Goal: Download file/media

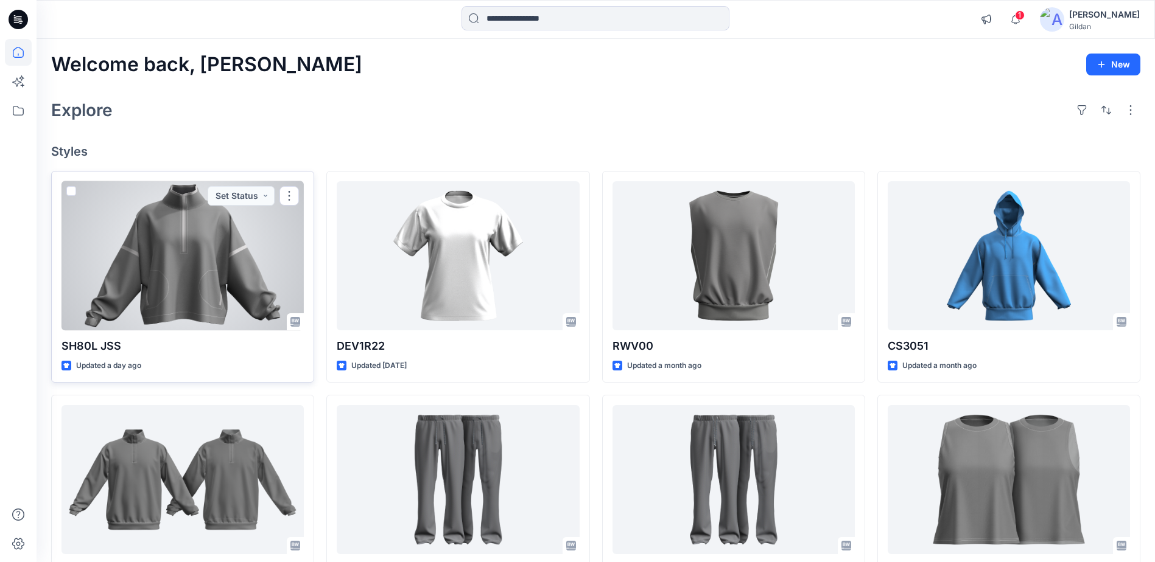
click at [164, 294] on div at bounding box center [182, 255] width 242 height 149
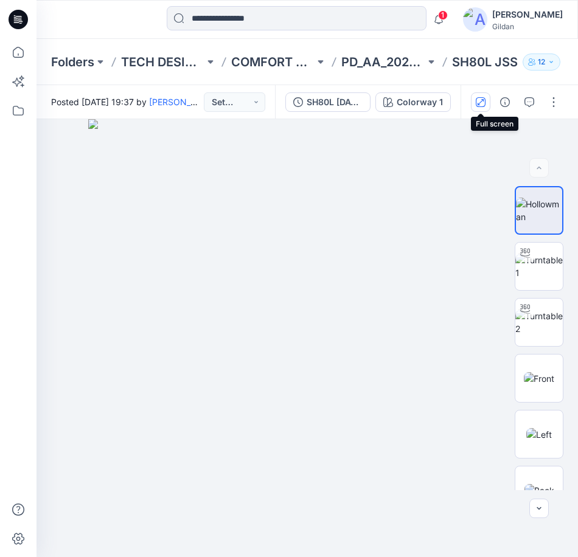
click at [475, 107] on button "button" at bounding box center [480, 102] width 19 height 19
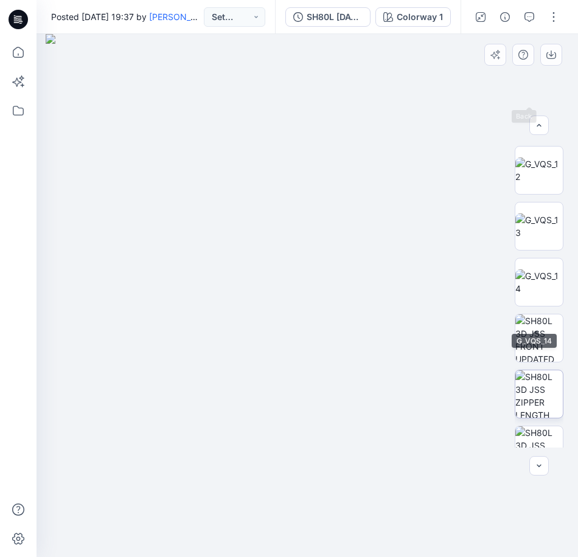
scroll to position [426, 0]
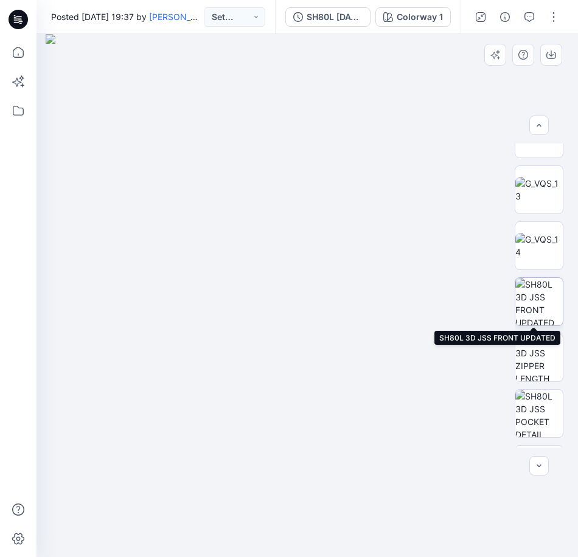
click at [546, 300] on img at bounding box center [538, 301] width 47 height 47
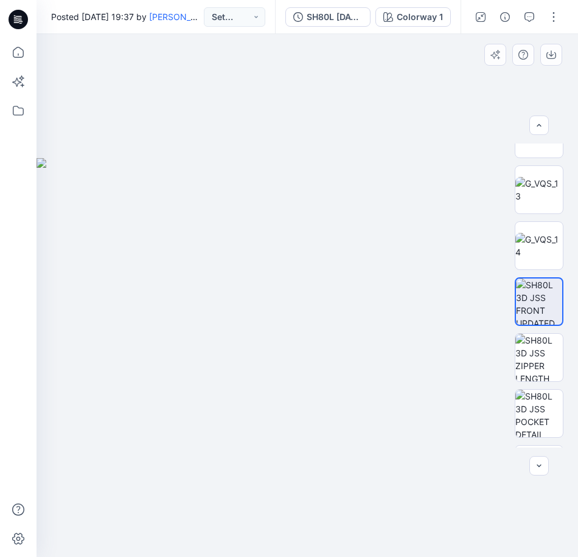
drag, startPoint x: 141, startPoint y: 269, endPoint x: 217, endPoint y: 275, distance: 76.9
click at [284, 273] on img at bounding box center [402, 357] width 730 height 399
drag, startPoint x: 405, startPoint y: 306, endPoint x: 377, endPoint y: 305, distance: 28.0
click at [382, 310] on img at bounding box center [567, 322] width 1118 height 472
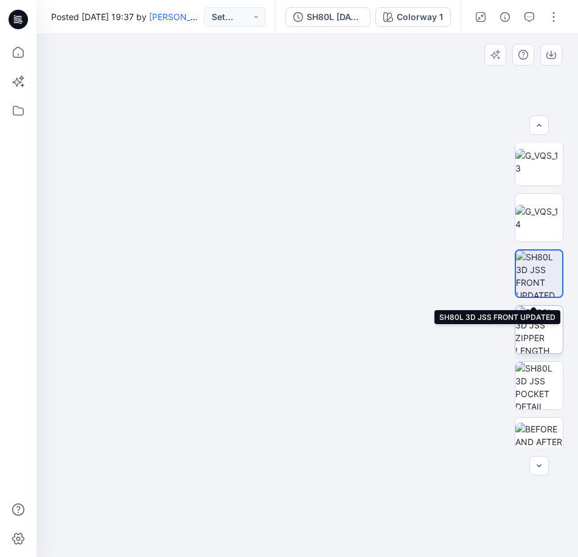
scroll to position [472, 0]
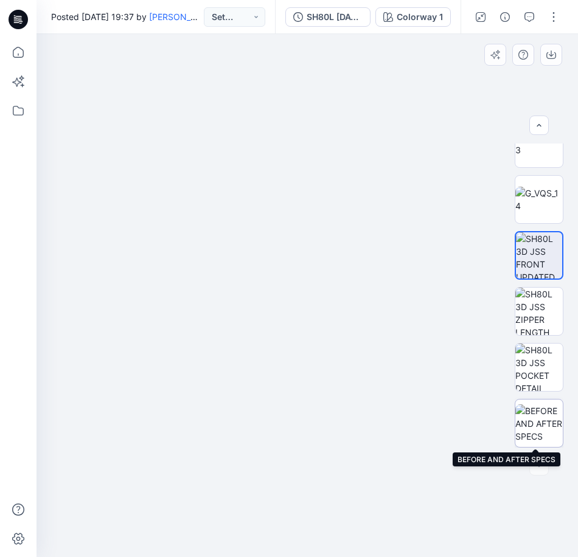
click at [548, 422] on img at bounding box center [538, 424] width 47 height 38
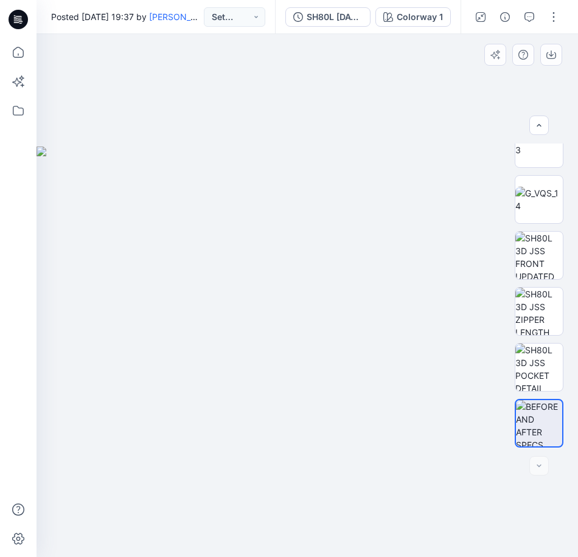
drag, startPoint x: 449, startPoint y: 410, endPoint x: 408, endPoint y: 408, distance: 40.8
click at [408, 408] on img at bounding box center [308, 352] width 542 height 411
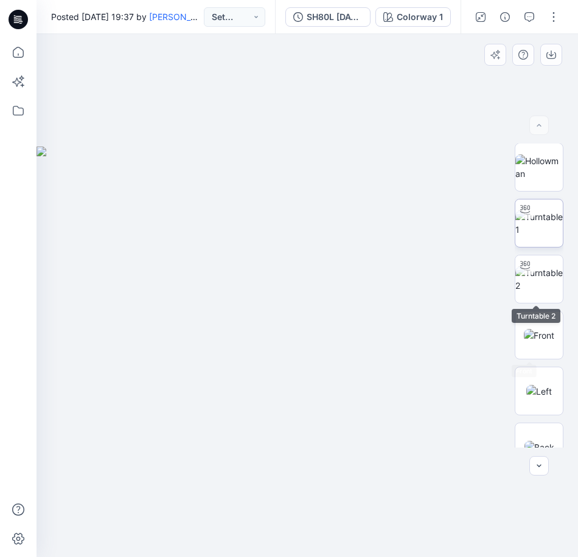
scroll to position [0, 0]
click at [534, 215] on img at bounding box center [538, 224] width 47 height 26
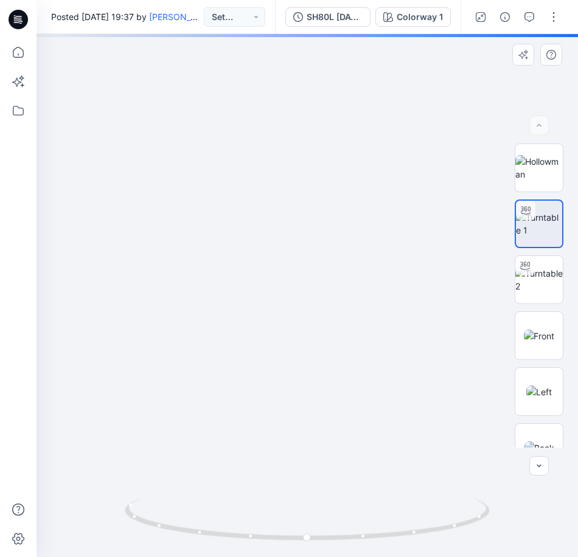
drag, startPoint x: 344, startPoint y: 176, endPoint x: 348, endPoint y: 256, distance: 79.8
click at [348, 260] on img at bounding box center [311, 271] width 686 height 573
drag, startPoint x: 351, startPoint y: 313, endPoint x: 351, endPoint y: 275, distance: 37.7
click at [351, 275] on img at bounding box center [332, 266] width 1187 height 581
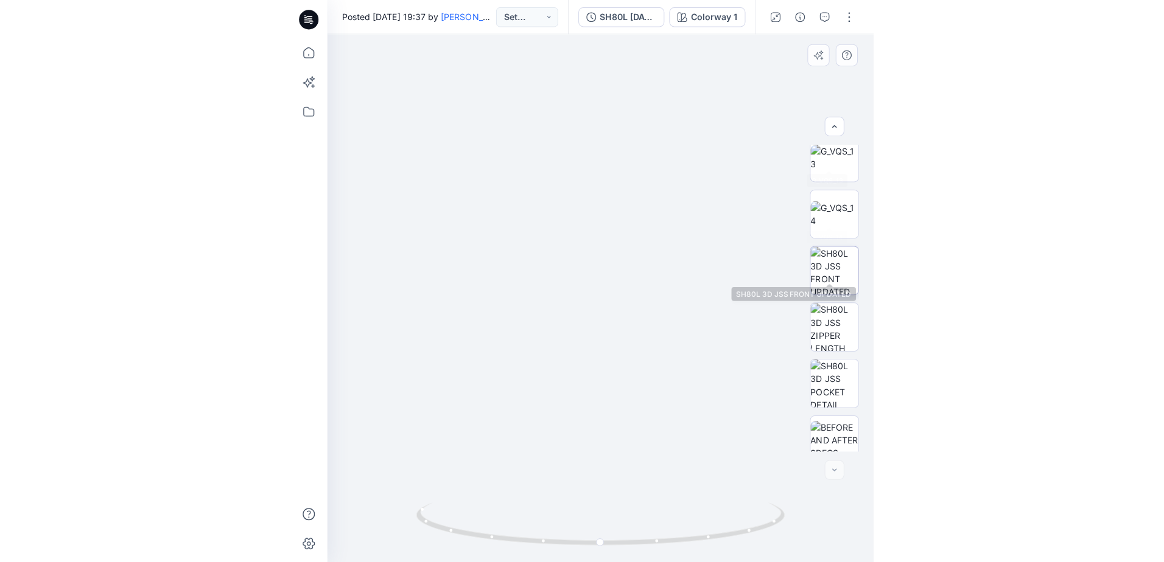
scroll to position [472, 0]
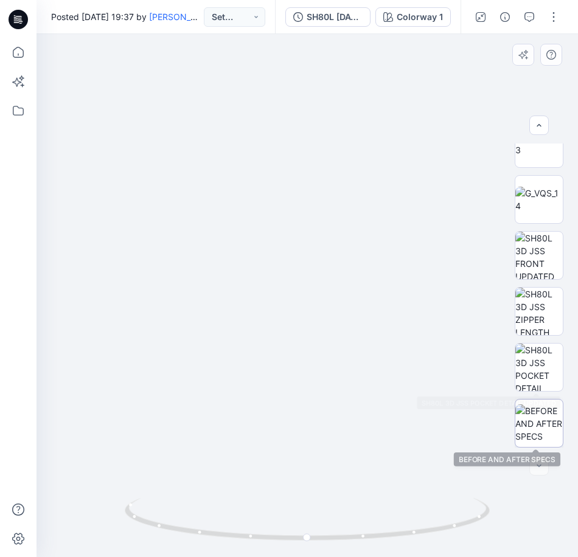
click at [542, 428] on img at bounding box center [538, 424] width 47 height 38
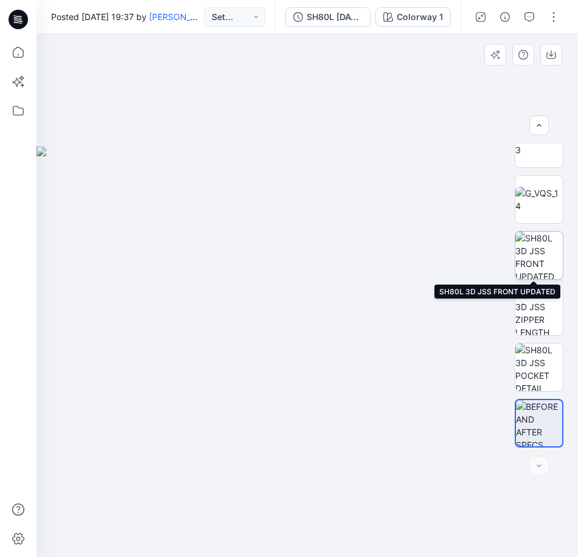
click at [548, 258] on img at bounding box center [538, 255] width 47 height 47
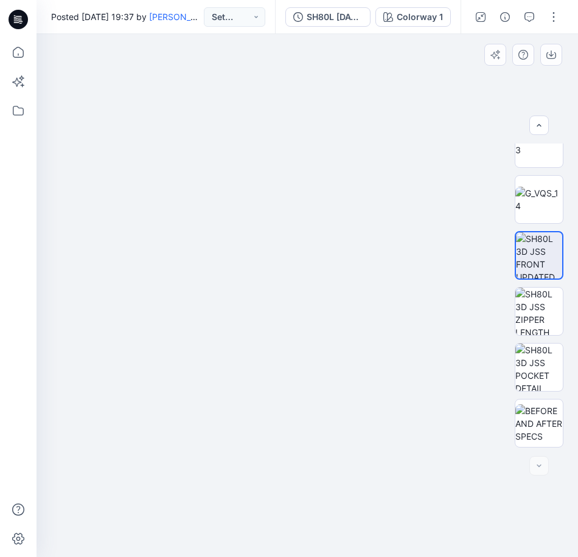
drag, startPoint x: 464, startPoint y: 326, endPoint x: 249, endPoint y: 328, distance: 214.9
click at [249, 328] on img at bounding box center [142, 344] width 871 height 425
drag, startPoint x: 411, startPoint y: 233, endPoint x: 355, endPoint y: 242, distance: 56.1
click at [353, 242] on img at bounding box center [142, 344] width 871 height 425
click at [549, 417] on img at bounding box center [538, 424] width 47 height 38
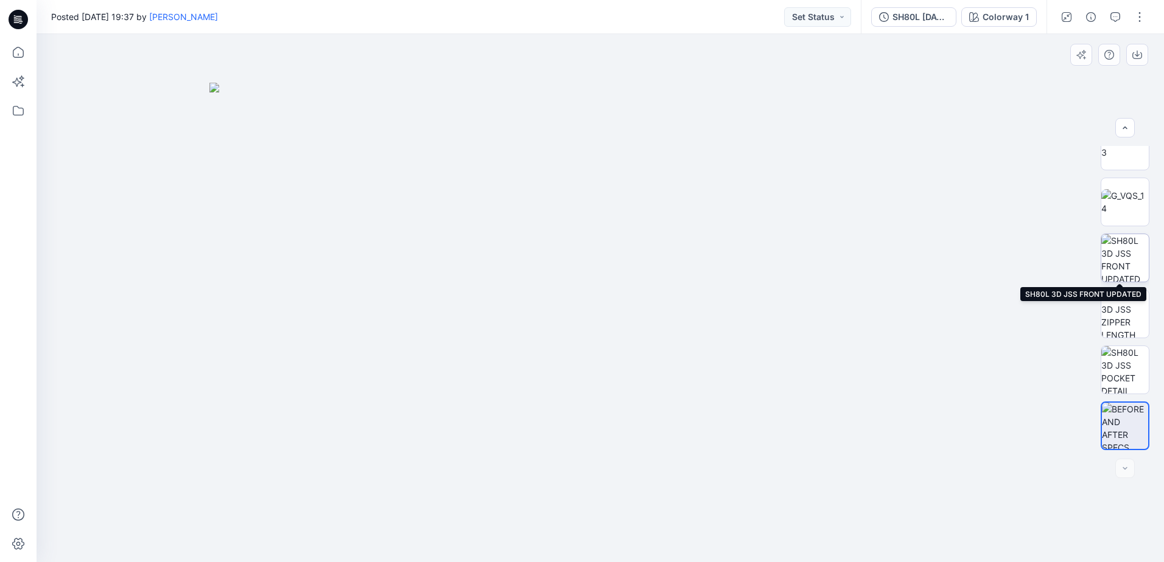
click at [1130, 250] on img at bounding box center [1124, 257] width 47 height 47
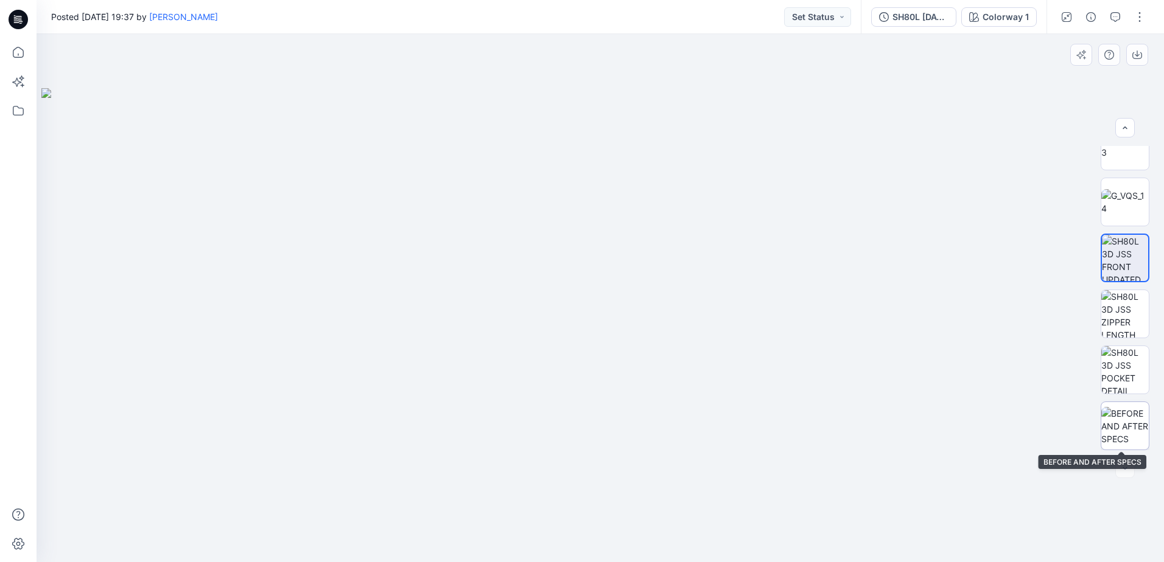
click at [1137, 428] on img at bounding box center [1124, 426] width 47 height 38
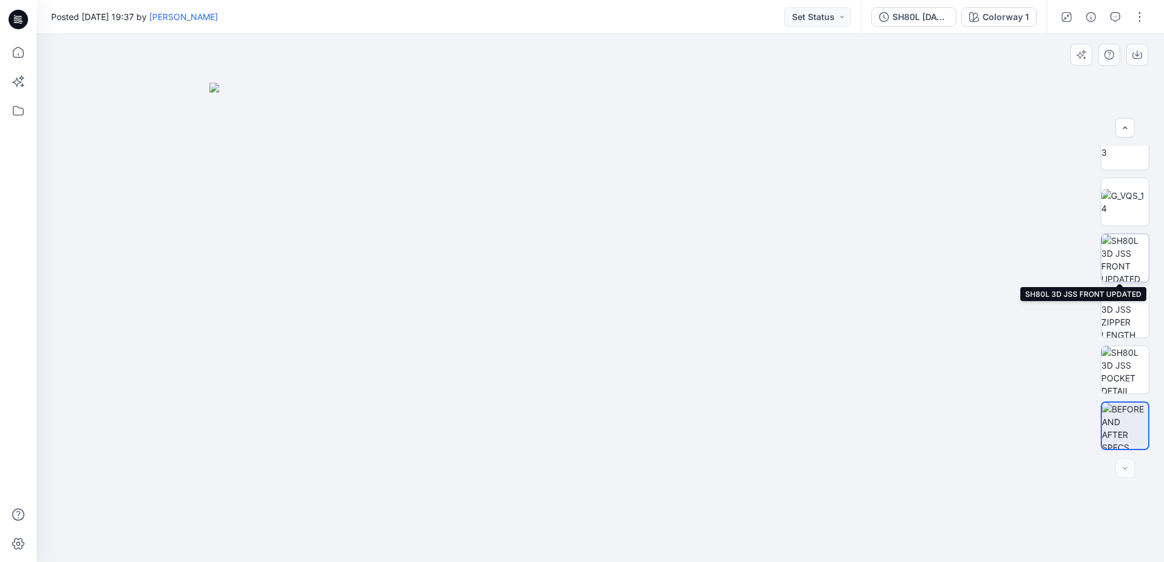
click at [1130, 255] on img at bounding box center [1124, 257] width 47 height 47
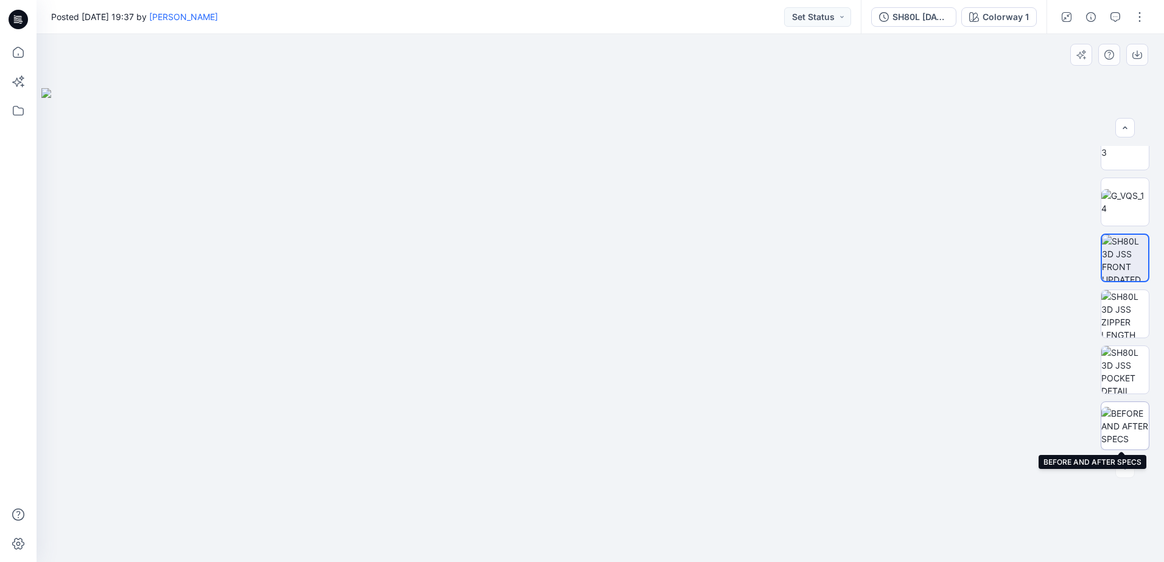
click at [1128, 422] on img at bounding box center [1124, 426] width 47 height 38
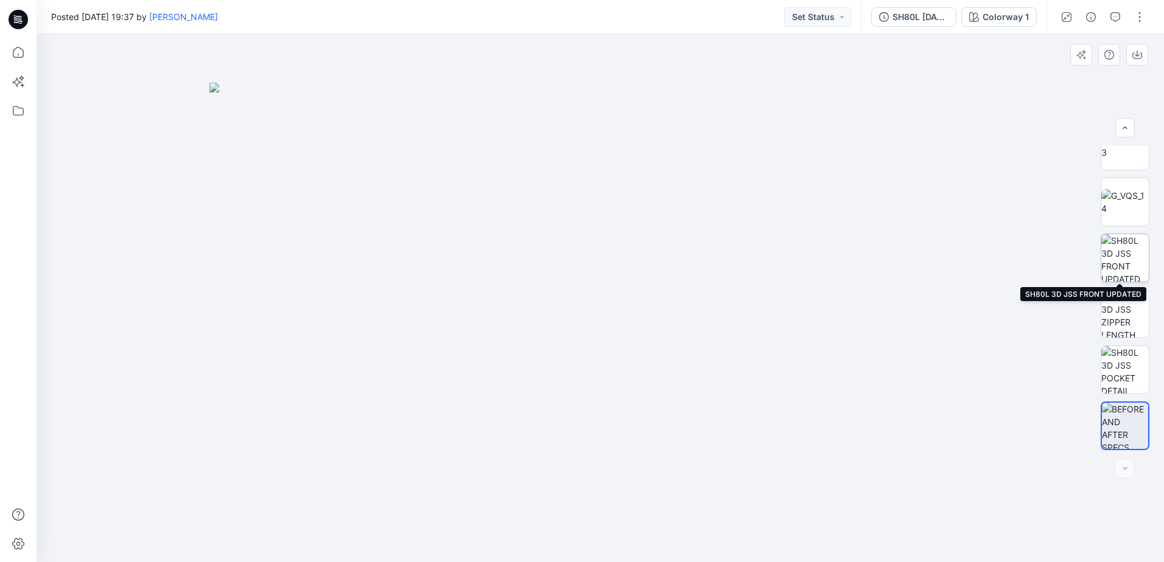
click at [1123, 266] on img at bounding box center [1124, 257] width 47 height 47
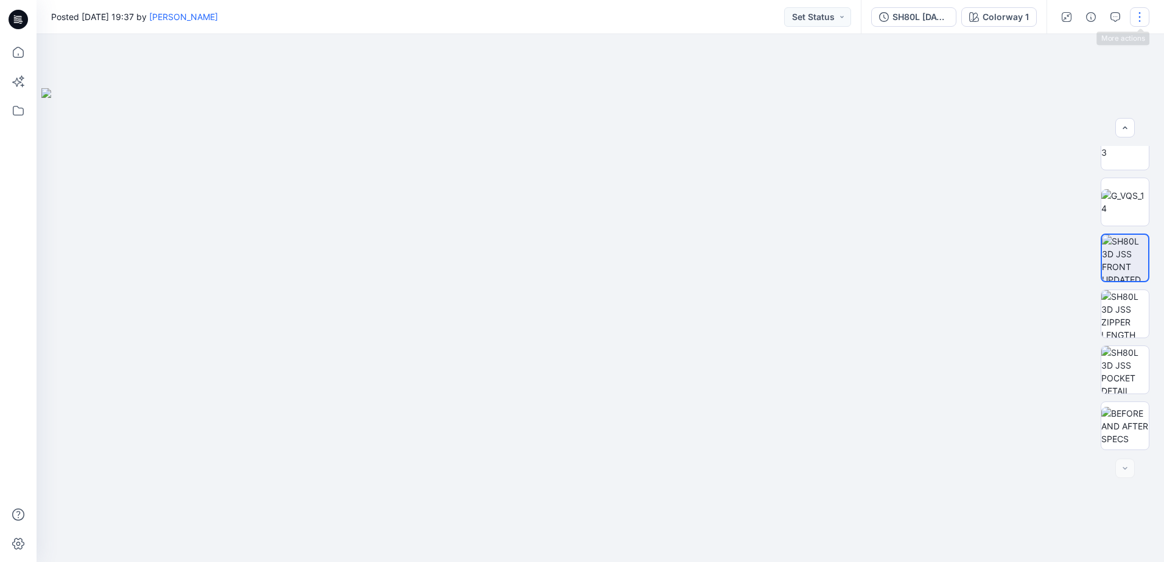
click at [1145, 18] on button "button" at bounding box center [1139, 16] width 19 height 19
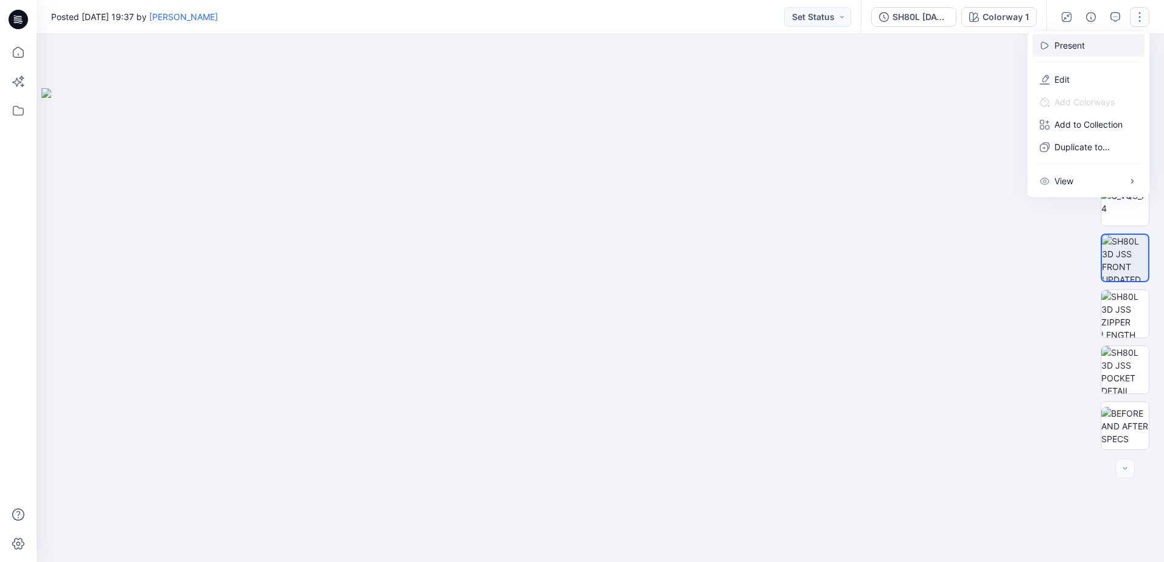
click at [1106, 40] on button "Present" at bounding box center [1088, 45] width 112 height 23
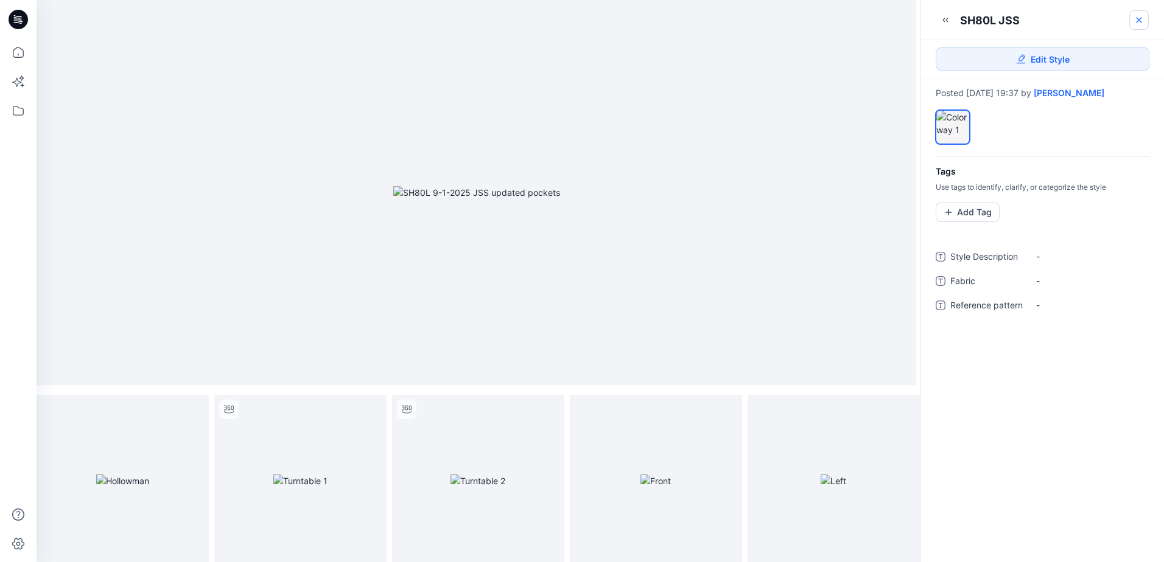
click at [1140, 18] on icon at bounding box center [1139, 20] width 10 height 10
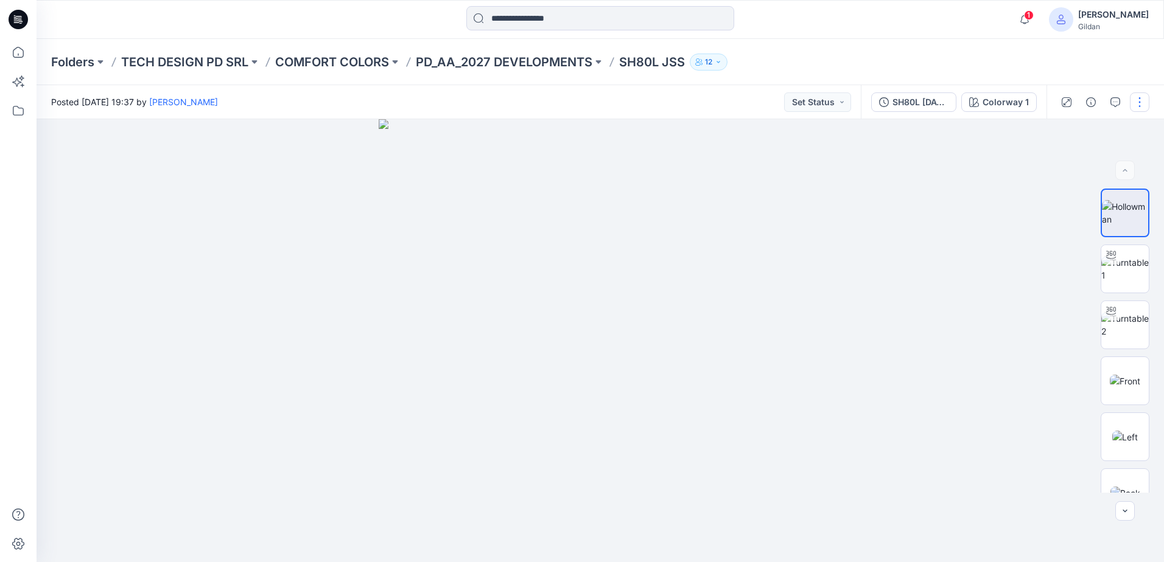
click at [1138, 96] on button "button" at bounding box center [1139, 102] width 19 height 19
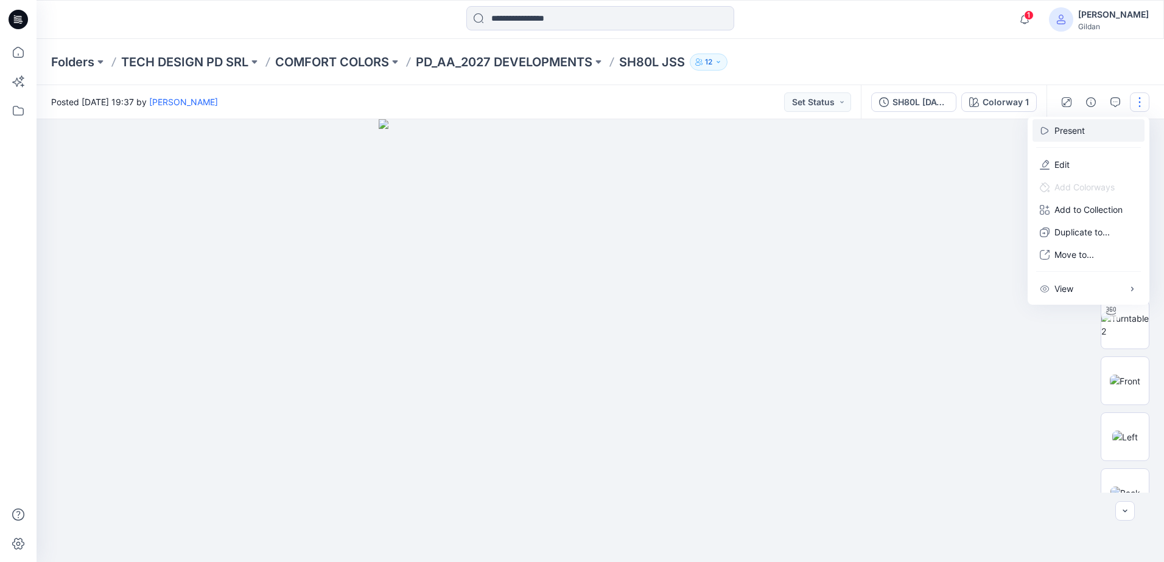
click at [1061, 130] on p "Present" at bounding box center [1069, 130] width 30 height 13
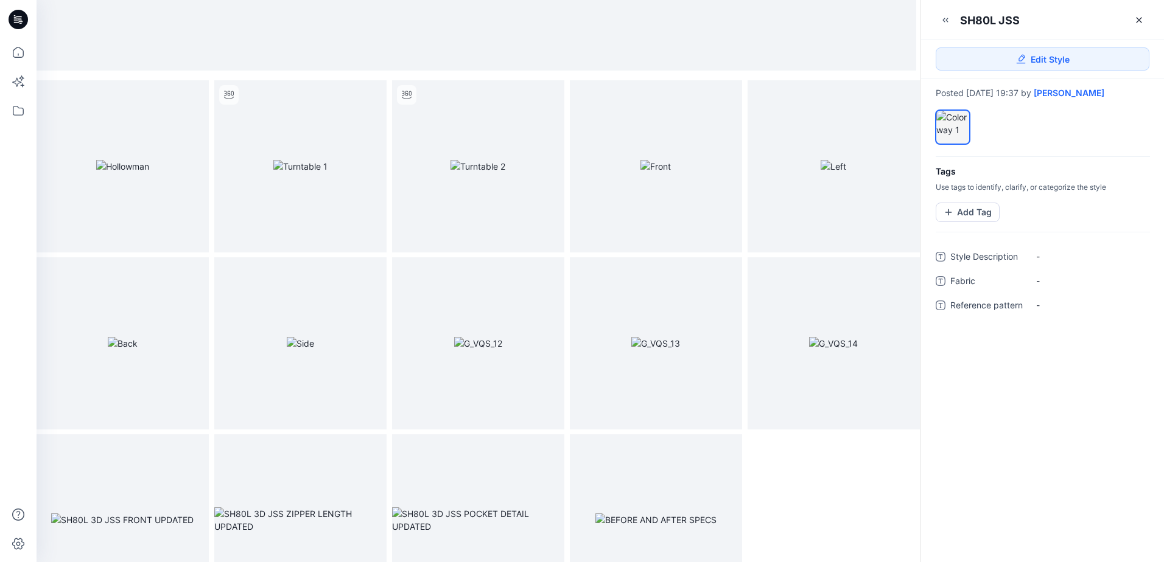
scroll to position [358, 0]
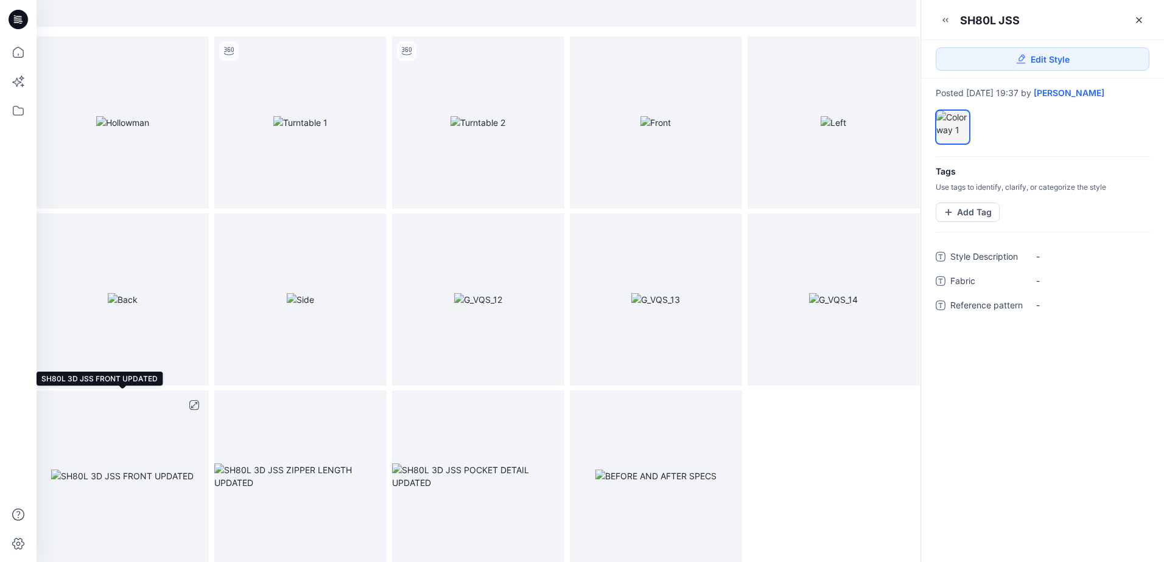
click at [140, 471] on img at bounding box center [122, 476] width 142 height 13
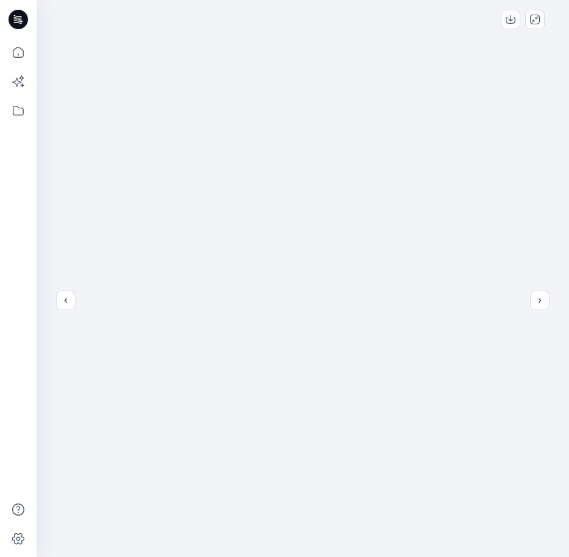
drag, startPoint x: 214, startPoint y: 246, endPoint x: 459, endPoint y: 256, distance: 244.9
click at [459, 256] on img at bounding box center [446, 317] width 1118 height 492
drag, startPoint x: 246, startPoint y: 259, endPoint x: 383, endPoint y: 255, distance: 137.0
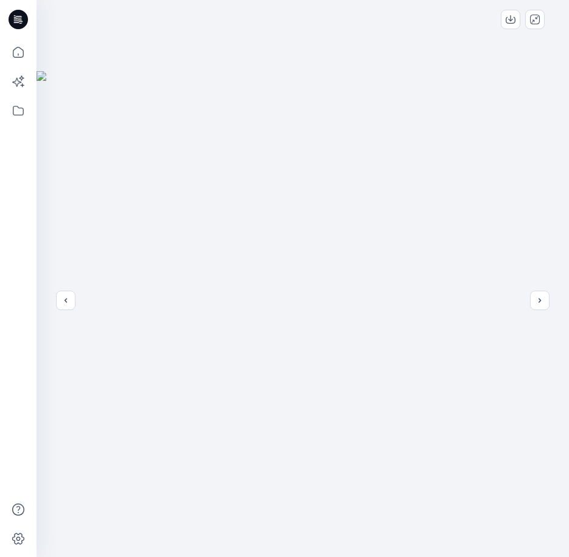
drag, startPoint x: 182, startPoint y: 261, endPoint x: 127, endPoint y: 259, distance: 55.4
drag, startPoint x: 180, startPoint y: 204, endPoint x: 263, endPoint y: 215, distance: 83.5
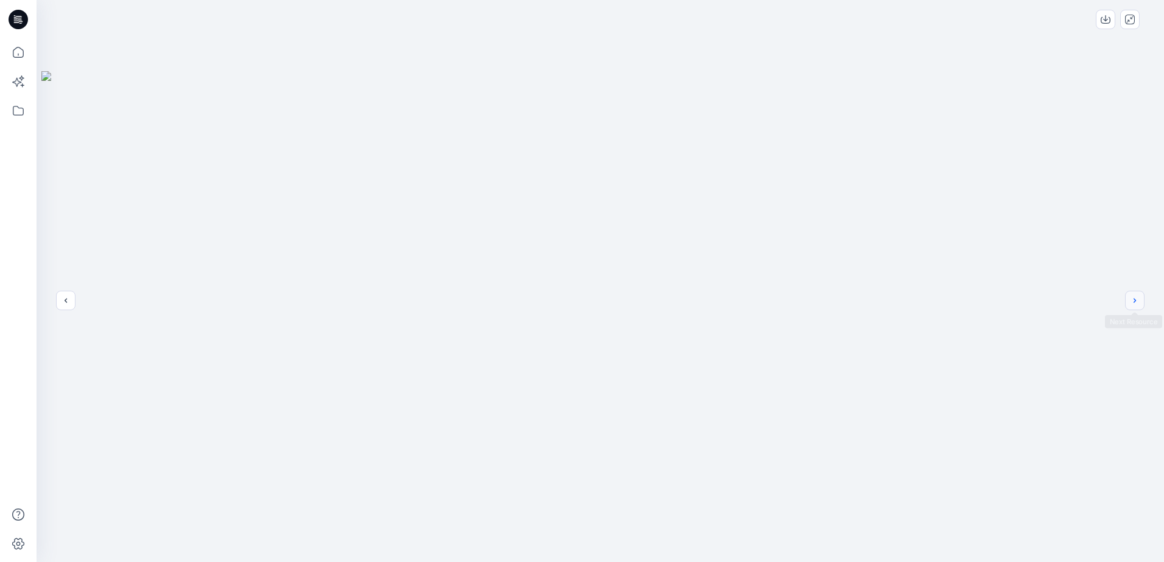
click at [1133, 310] on button "next" at bounding box center [1134, 300] width 19 height 19
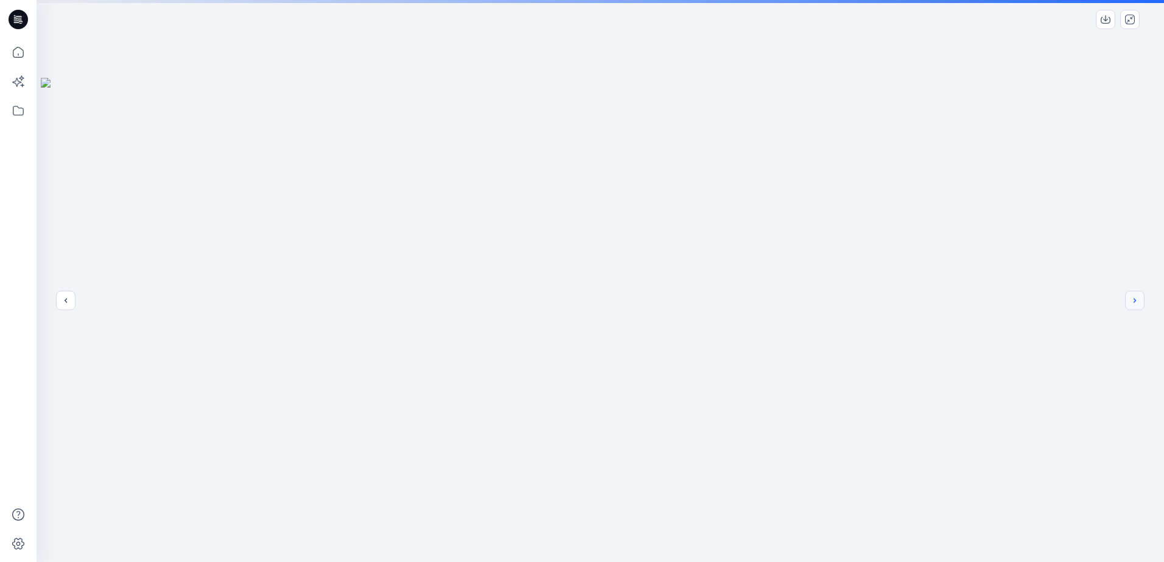
click at [1134, 302] on icon "next" at bounding box center [1134, 300] width 2 height 4
click at [1134, 298] on icon "next" at bounding box center [1135, 301] width 10 height 10
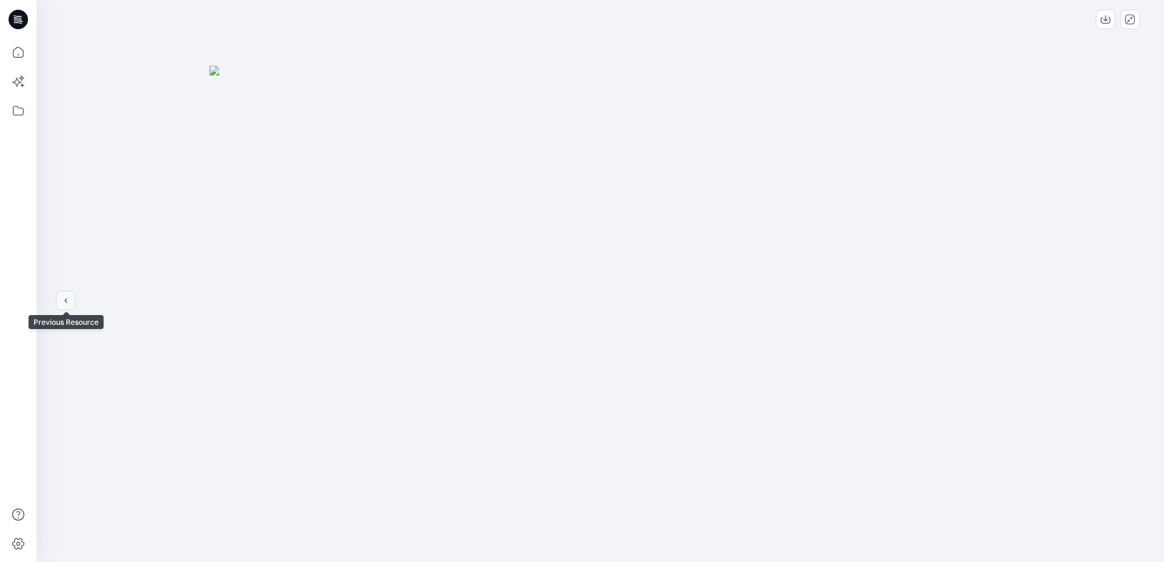
click at [65, 302] on icon "previous" at bounding box center [66, 301] width 10 height 10
click at [1137, 298] on icon "next" at bounding box center [1135, 301] width 10 height 10
click at [68, 300] on icon "previous" at bounding box center [66, 301] width 10 height 10
click at [68, 297] on icon "previous" at bounding box center [66, 301] width 10 height 10
click at [68, 298] on icon "previous" at bounding box center [66, 301] width 10 height 10
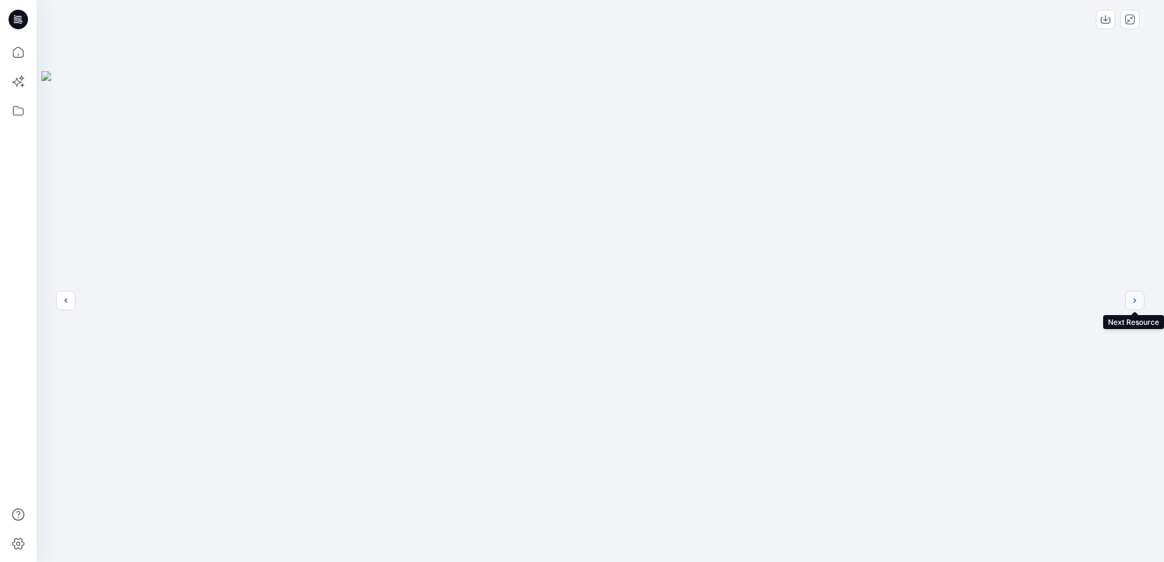
click at [1134, 296] on icon "next" at bounding box center [1135, 301] width 10 height 10
click at [1134, 299] on icon "next" at bounding box center [1134, 301] width 2 height 4
click at [1141, 306] on button "next" at bounding box center [1134, 300] width 19 height 19
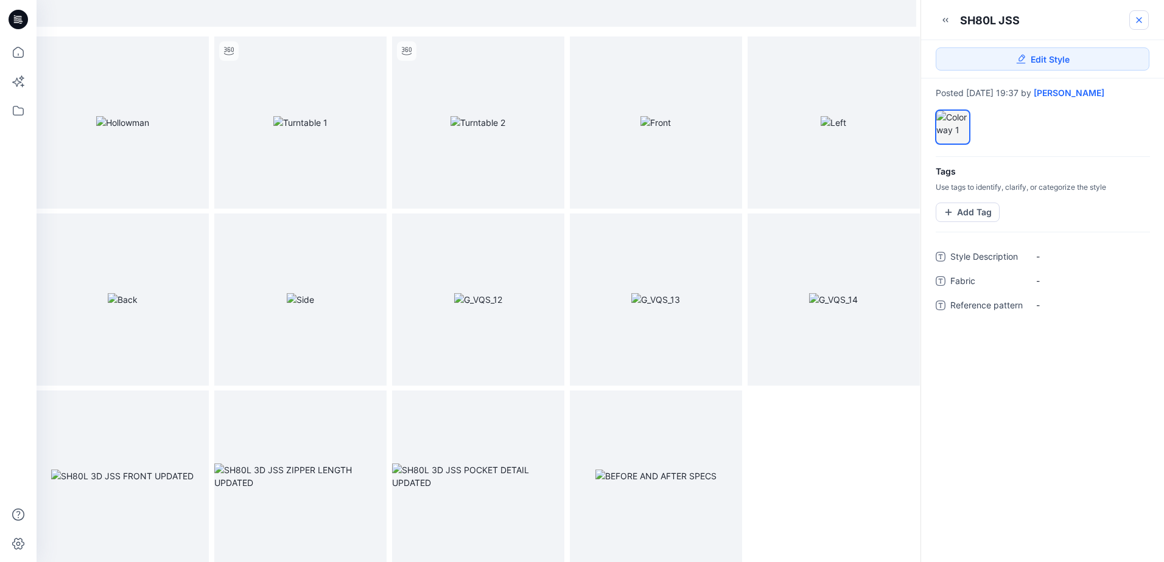
click at [1140, 20] on icon at bounding box center [1139, 20] width 10 height 10
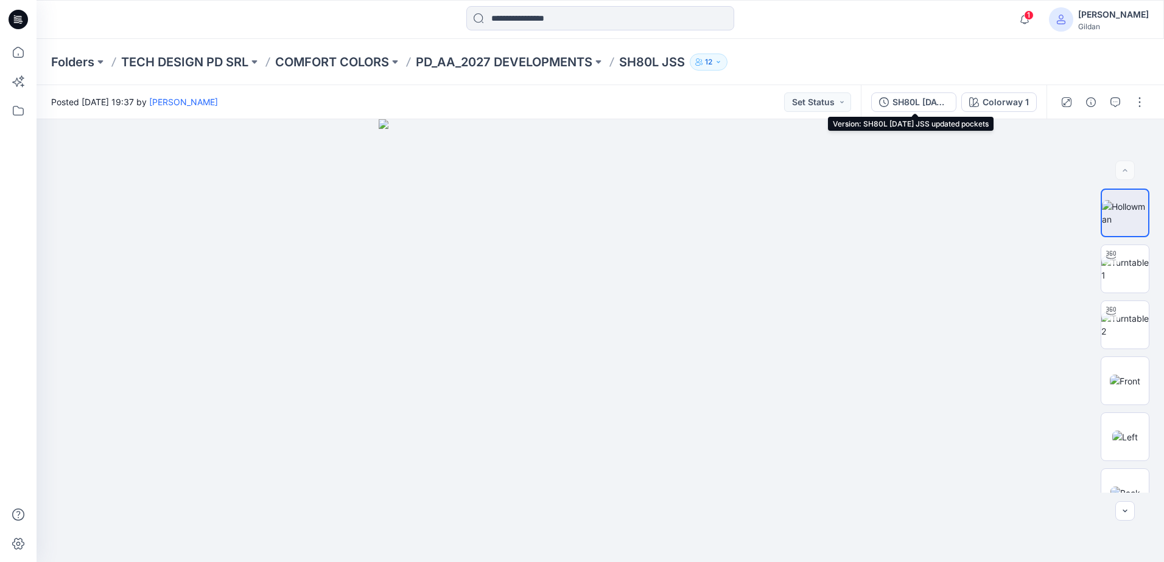
click at [913, 100] on div "SH80L [DATE] JSS updated pockets" at bounding box center [920, 102] width 56 height 13
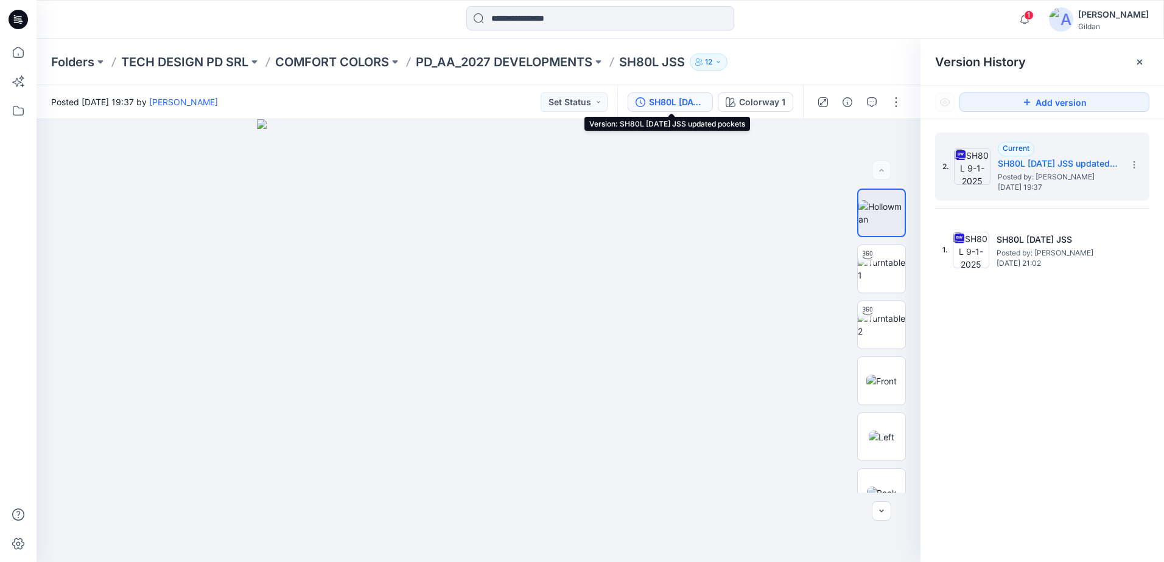
click at [676, 106] on div "SH80L [DATE] JSS updated pockets" at bounding box center [677, 102] width 56 height 13
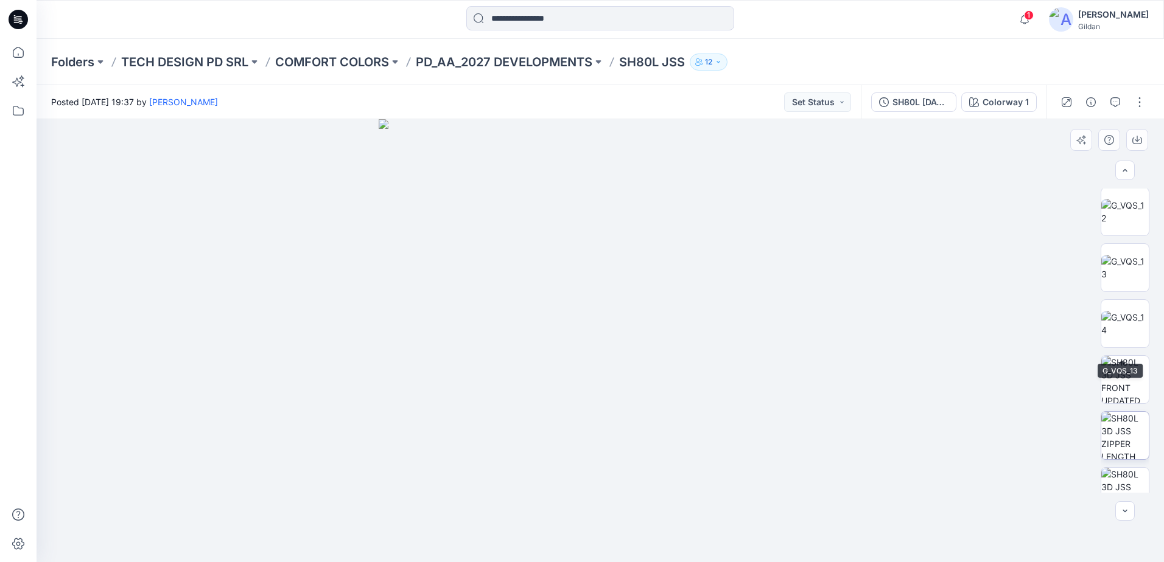
scroll to position [472, 0]
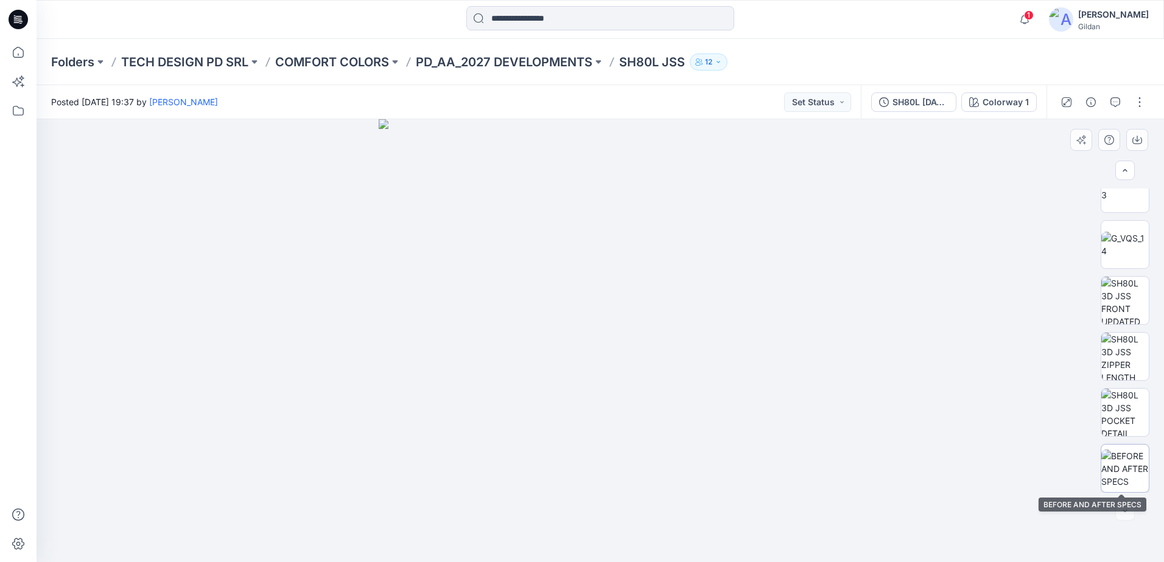
click at [1128, 456] on img at bounding box center [1124, 469] width 47 height 38
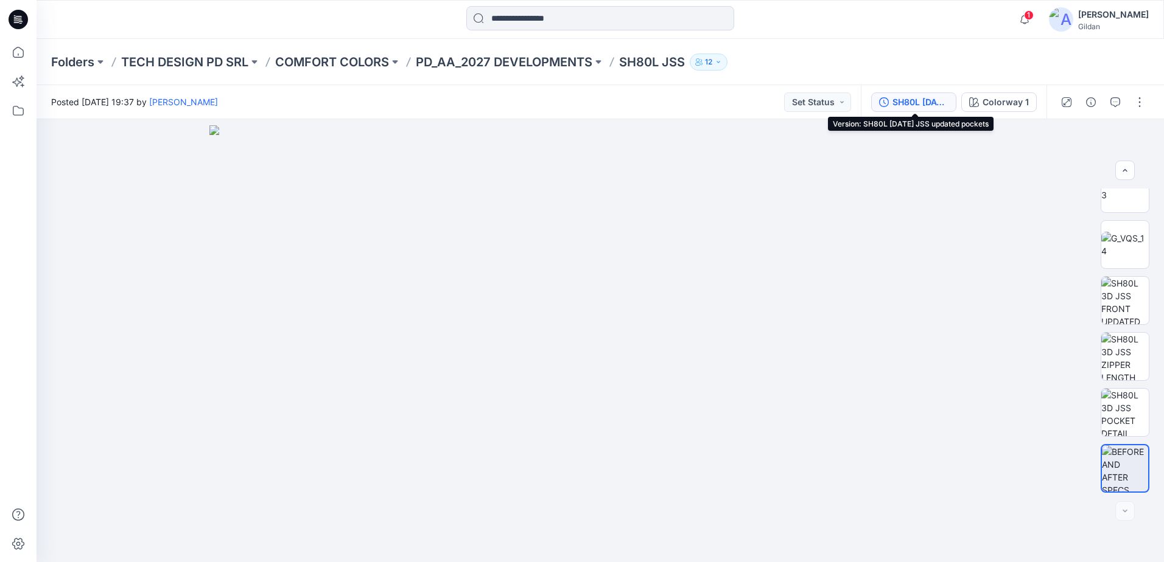
click at [900, 99] on div "SH80L [DATE] JSS updated pockets" at bounding box center [920, 102] width 56 height 13
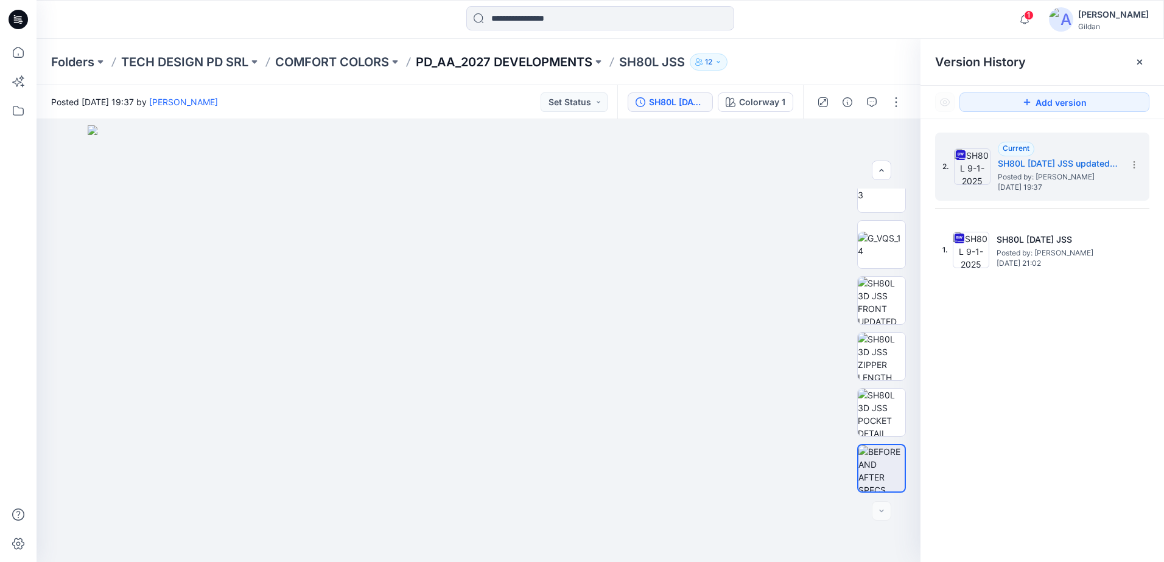
click at [537, 60] on p "PD_AA_2027 DEVELOPMENTS" at bounding box center [504, 62] width 176 height 17
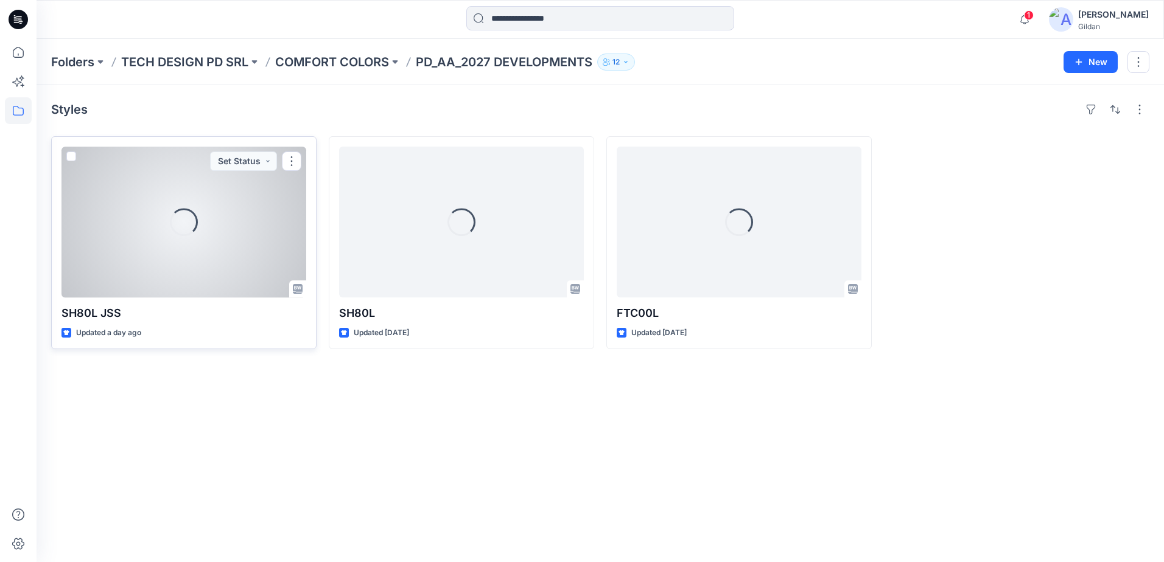
click at [193, 268] on div "Loading..." at bounding box center [183, 222] width 245 height 151
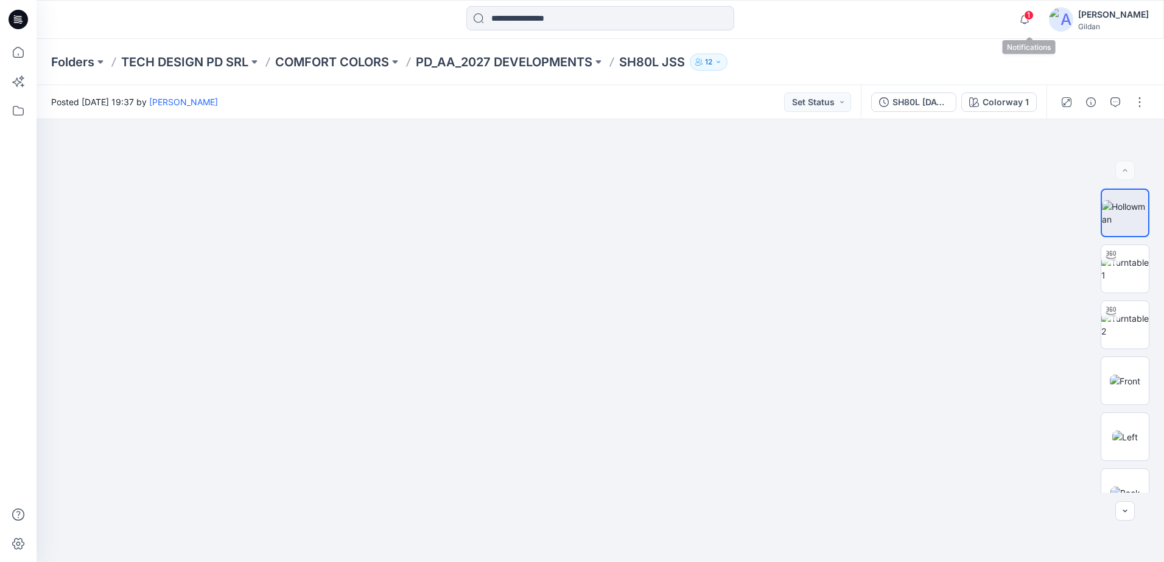
click at [1029, 17] on div "1" at bounding box center [1021, 12] width 19 height 10
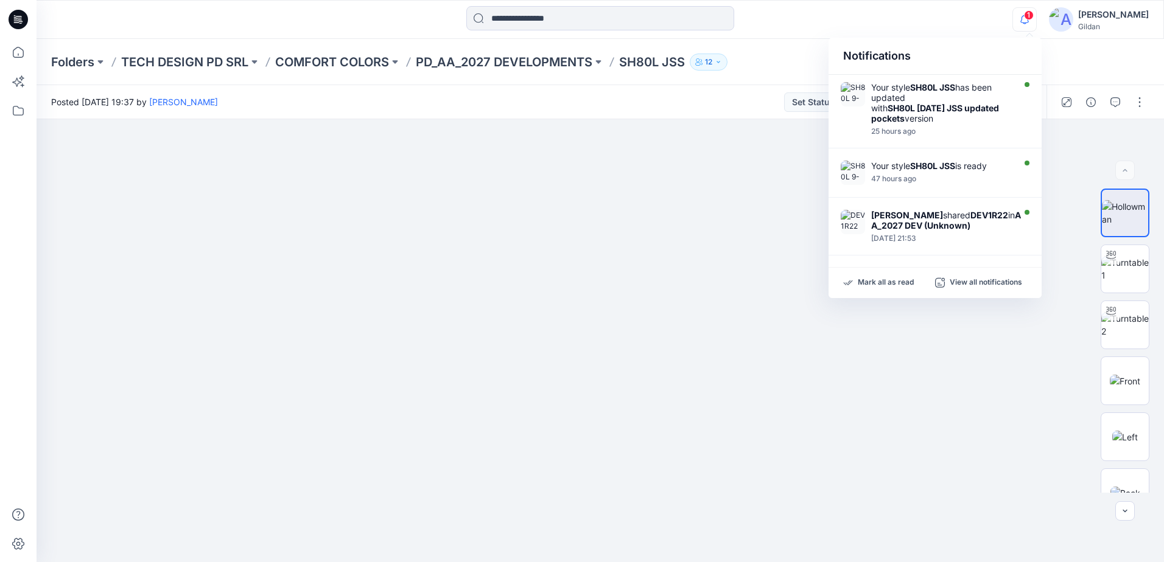
click at [1029, 18] on span "1" at bounding box center [1029, 15] width 10 height 10
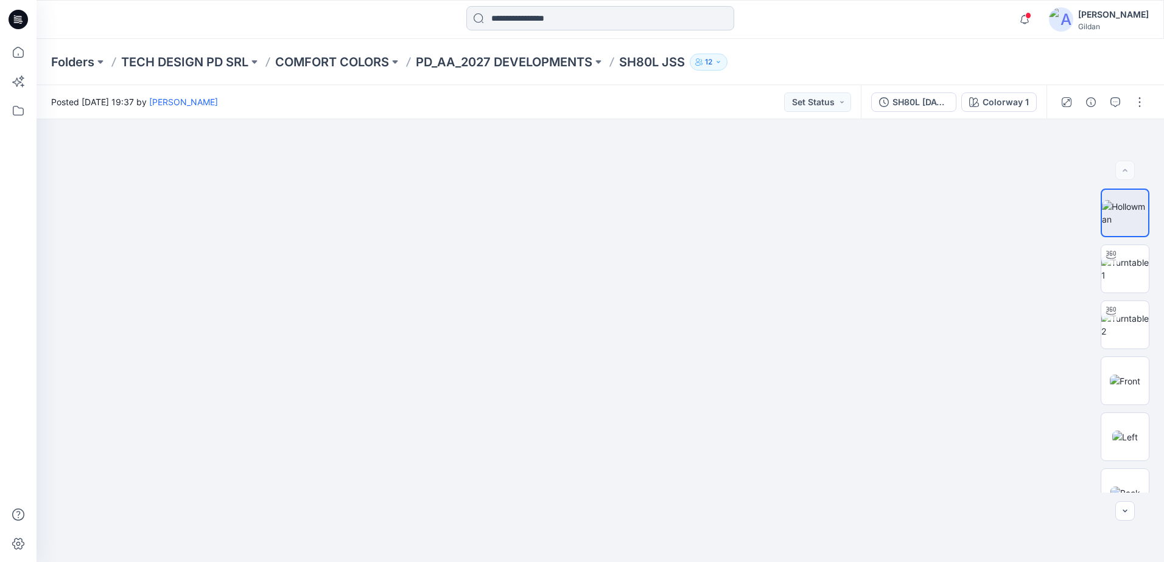
click at [561, 26] on input at bounding box center [600, 18] width 268 height 24
type input "******"
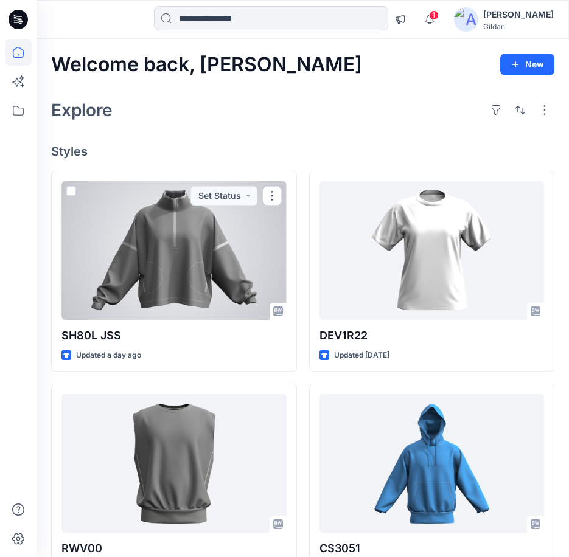
click at [194, 260] on div at bounding box center [173, 250] width 225 height 139
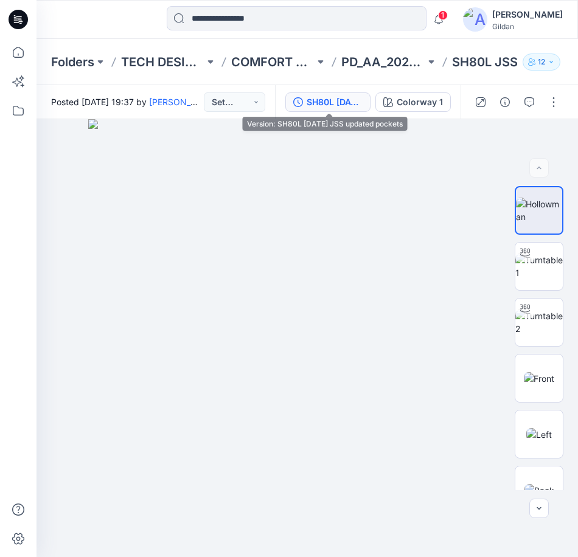
click at [340, 103] on div "SH80L [DATE] JSS updated pockets" at bounding box center [335, 102] width 56 height 13
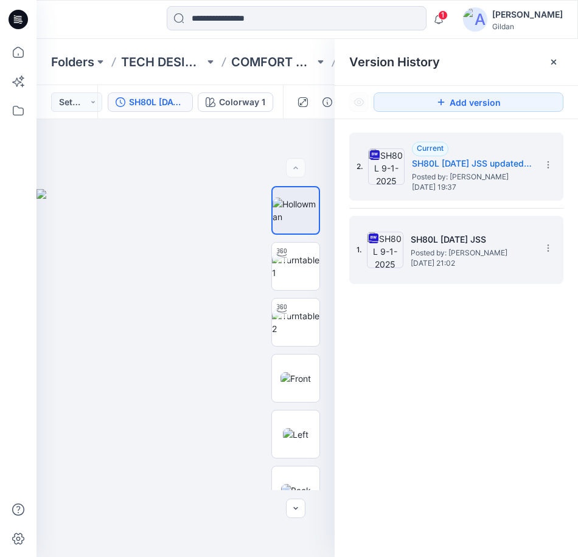
click at [395, 261] on img at bounding box center [385, 250] width 37 height 37
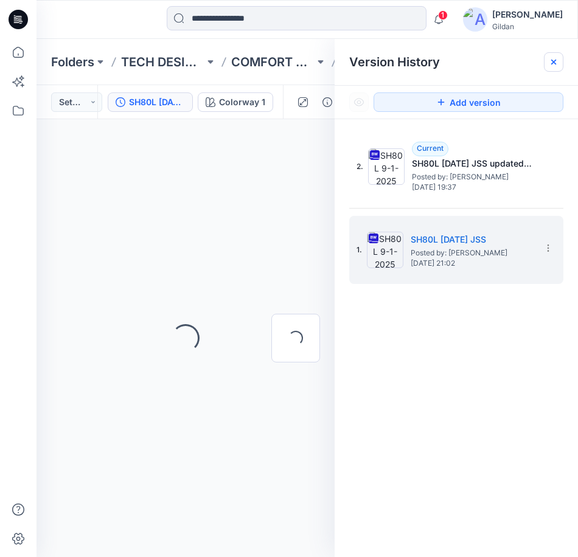
click at [553, 65] on icon at bounding box center [554, 62] width 10 height 10
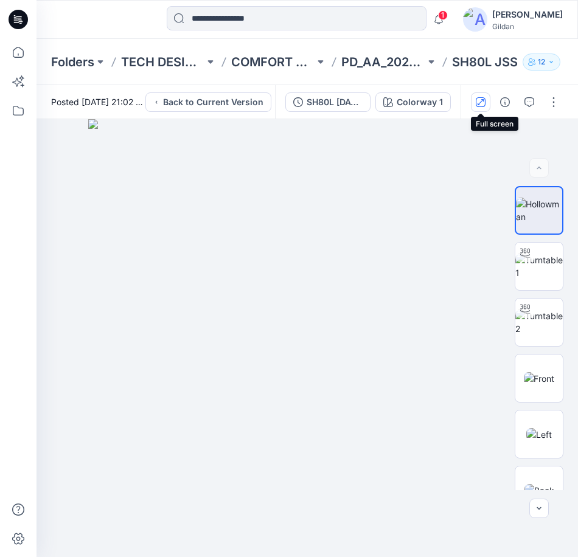
click at [485, 101] on icon "button" at bounding box center [481, 102] width 10 height 10
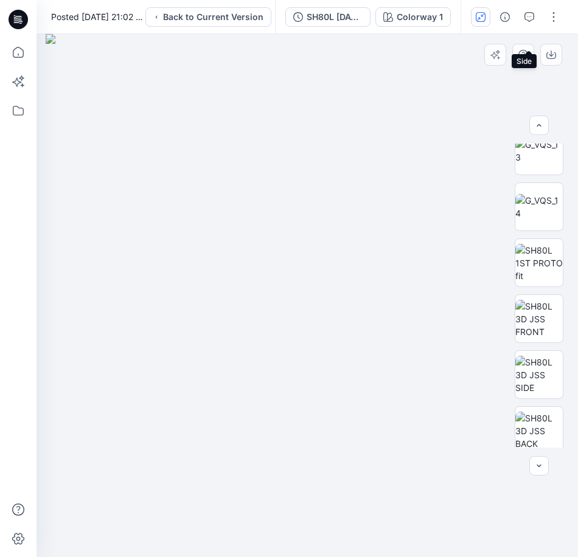
scroll to position [487, 0]
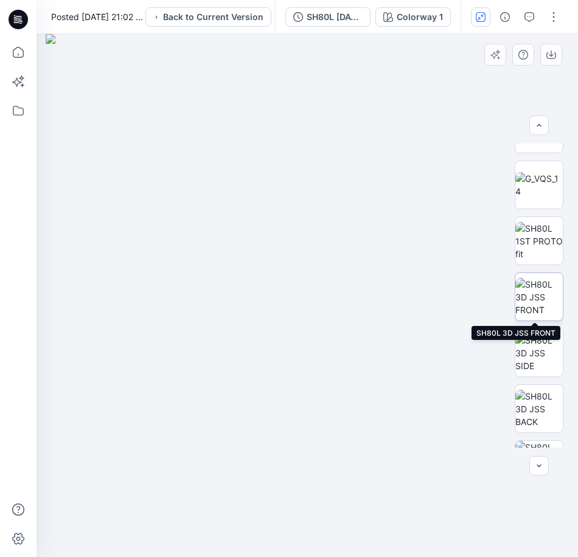
click at [543, 298] on img at bounding box center [538, 297] width 47 height 38
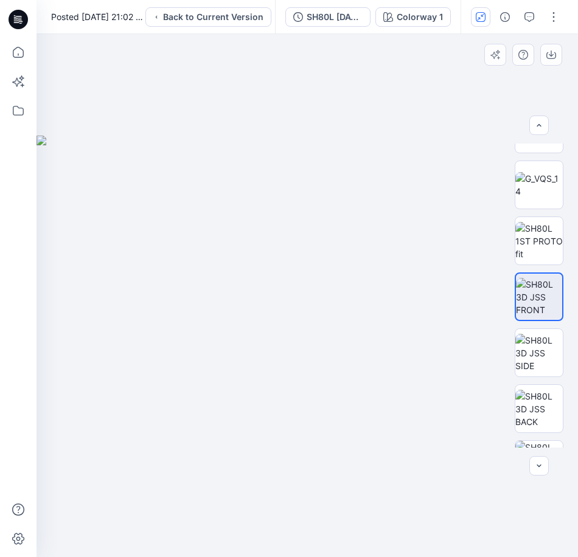
drag, startPoint x: 123, startPoint y: 271, endPoint x: 339, endPoint y: 298, distance: 217.8
click at [340, 298] on img at bounding box center [423, 347] width 772 height 422
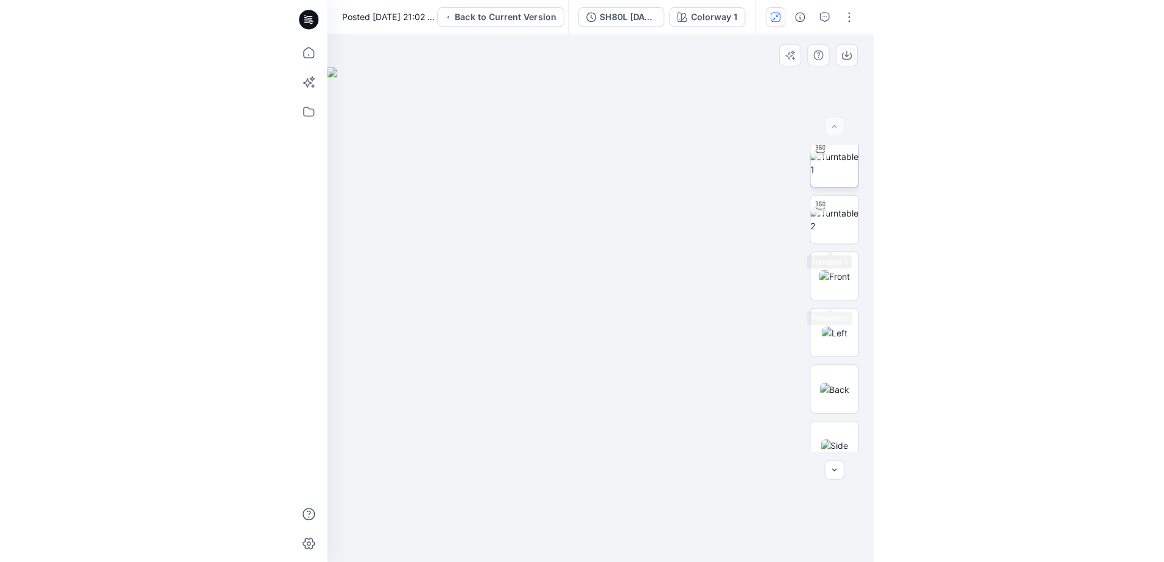
scroll to position [0, 0]
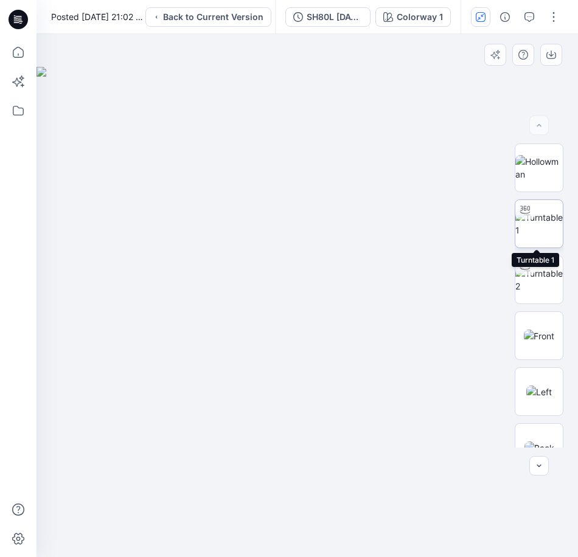
click at [539, 223] on img at bounding box center [538, 224] width 47 height 26
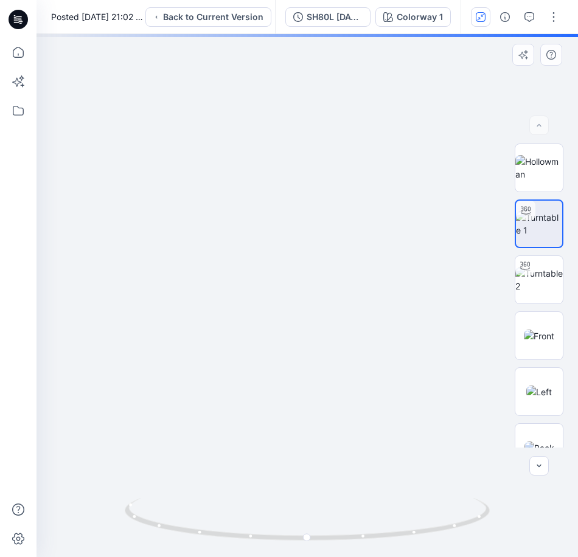
drag, startPoint x: 306, startPoint y: 172, endPoint x: 304, endPoint y: 309, distance: 137.6
click at [296, 331] on img at bounding box center [296, 267] width 957 height 581
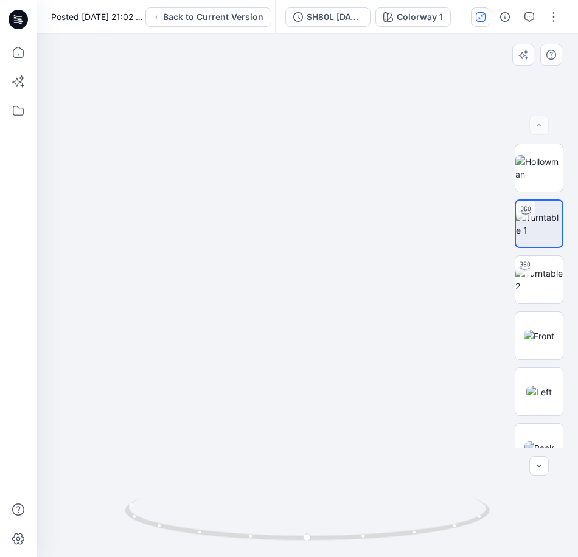
drag, startPoint x: 279, startPoint y: 350, endPoint x: 279, endPoint y: 358, distance: 8.5
click at [279, 353] on img at bounding box center [291, 251] width 1187 height 611
drag, startPoint x: 288, startPoint y: 366, endPoint x: 296, endPoint y: 320, distance: 46.4
click at [296, 320] on img at bounding box center [301, 248] width 1187 height 619
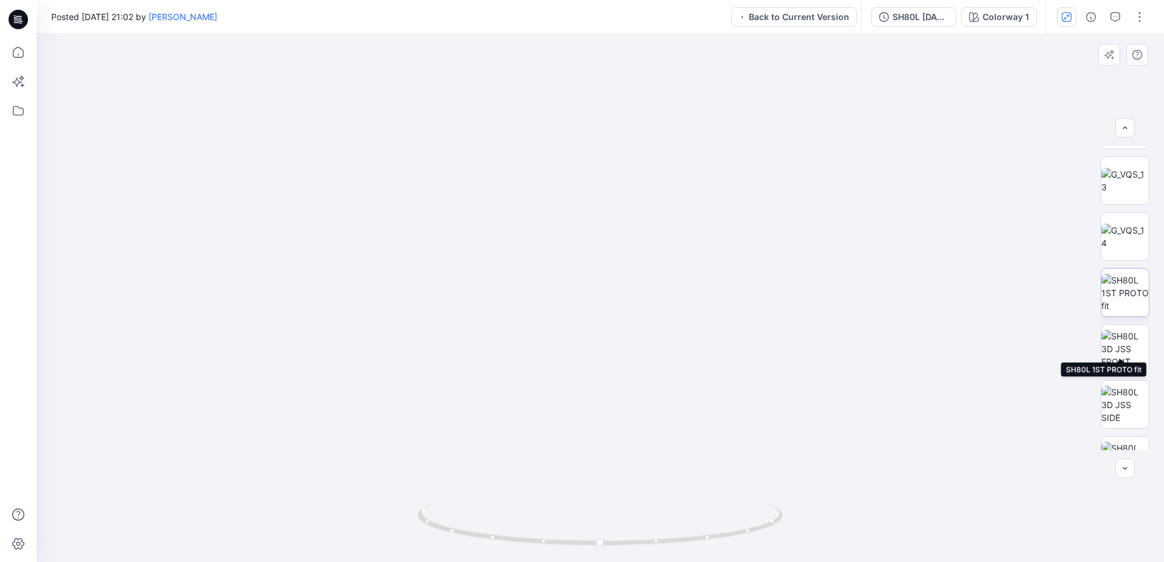
scroll to position [548, 0]
click at [578, 248] on img at bounding box center [1124, 239] width 47 height 38
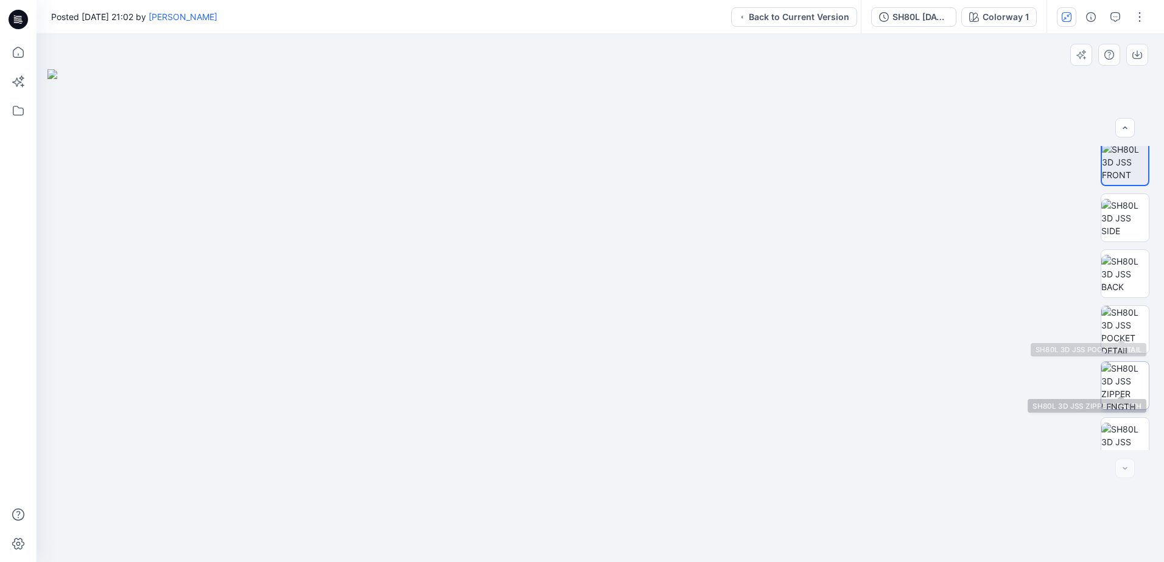
scroll to position [640, 0]
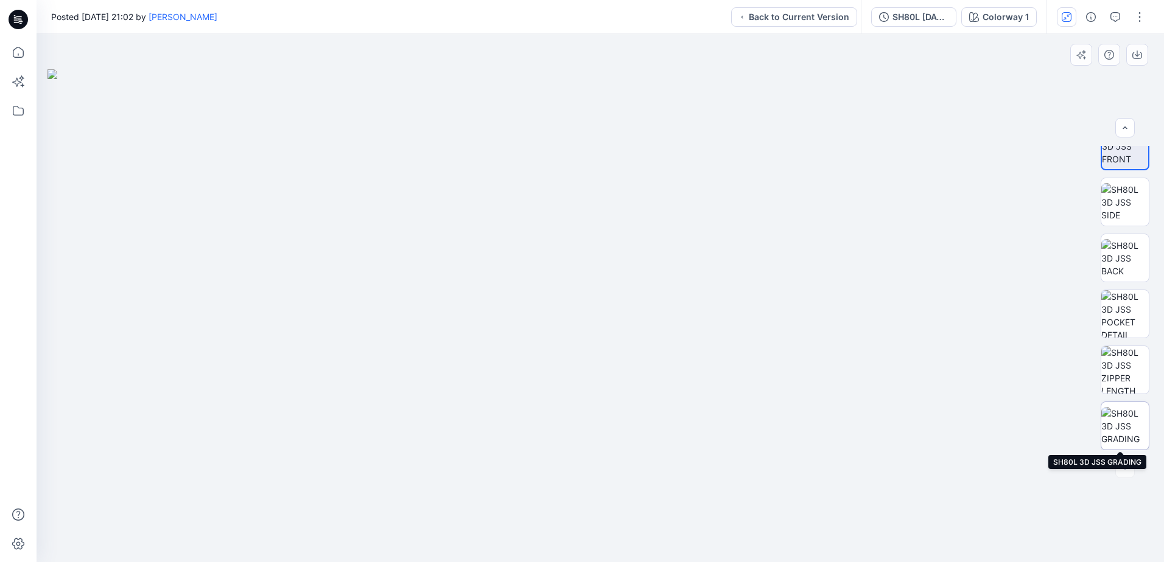
click at [578, 416] on img at bounding box center [1124, 426] width 47 height 38
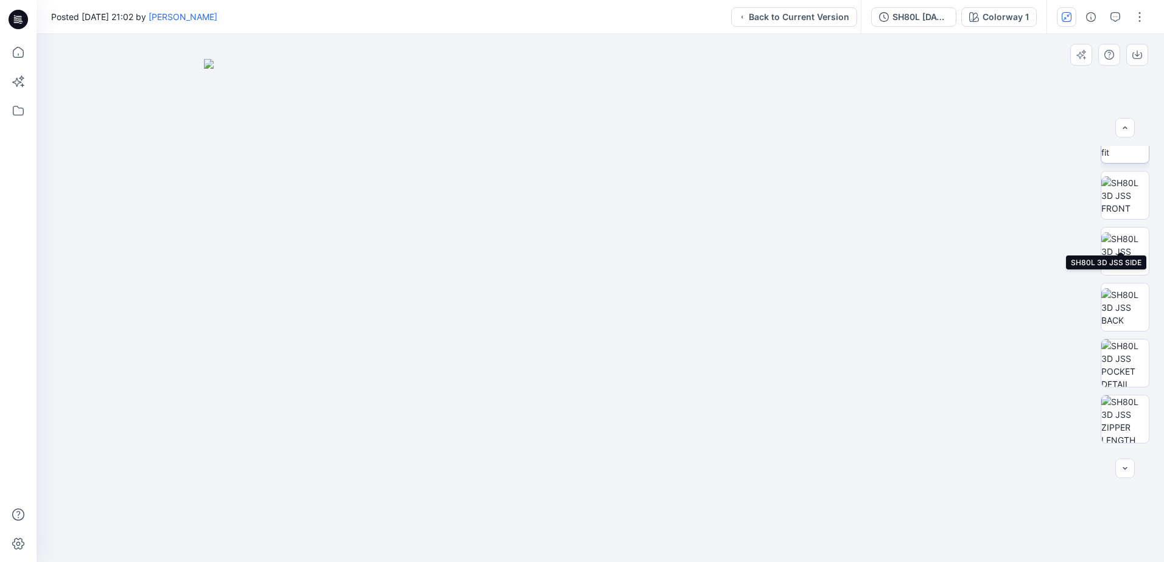
scroll to position [519, 0]
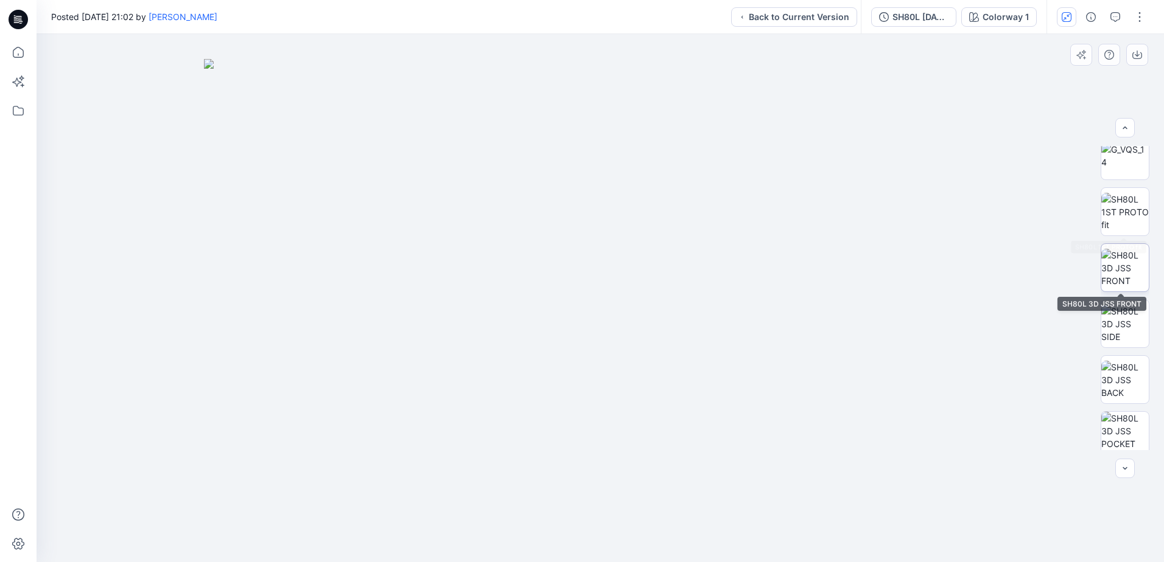
click at [578, 257] on img at bounding box center [1124, 268] width 47 height 38
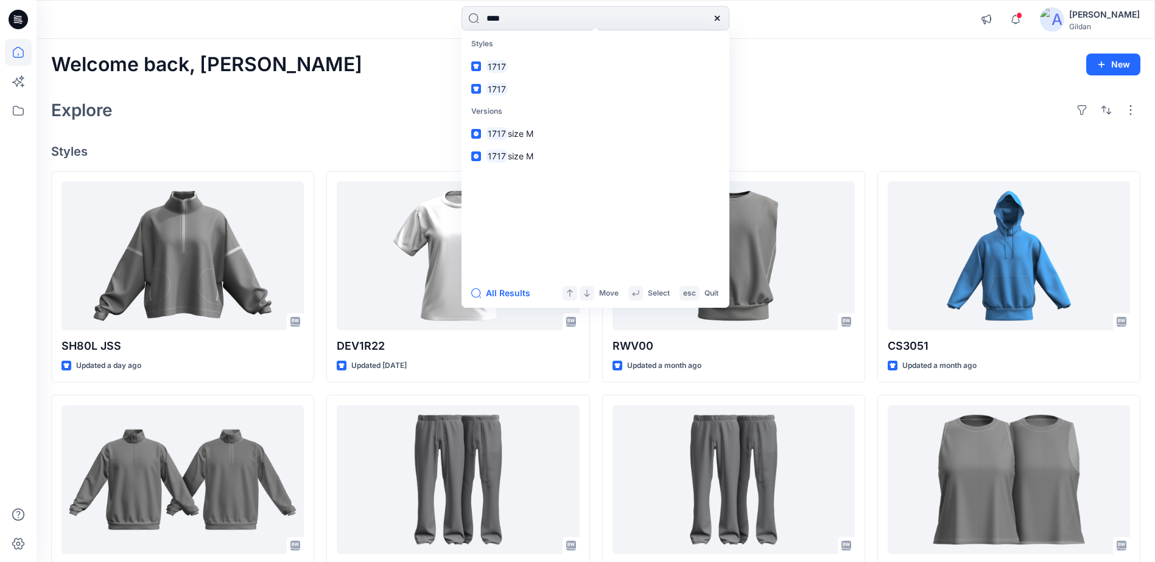
type input "****"
click at [394, 113] on div "Explore" at bounding box center [595, 110] width 1089 height 29
click at [520, 23] on input "****" at bounding box center [595, 18] width 268 height 24
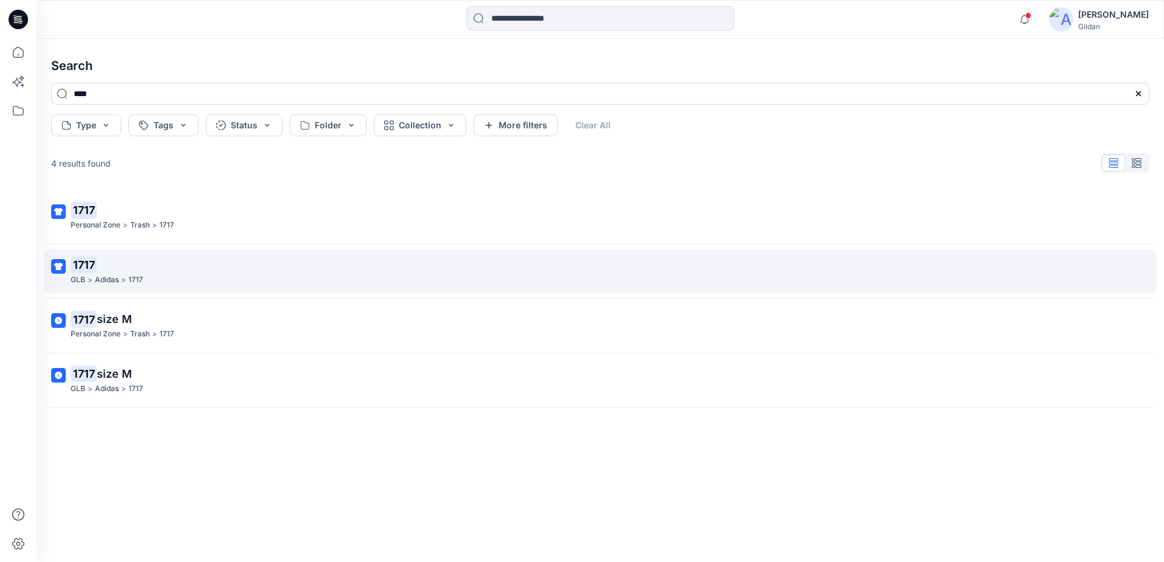
click at [178, 273] on p "1717" at bounding box center [599, 265] width 1057 height 17
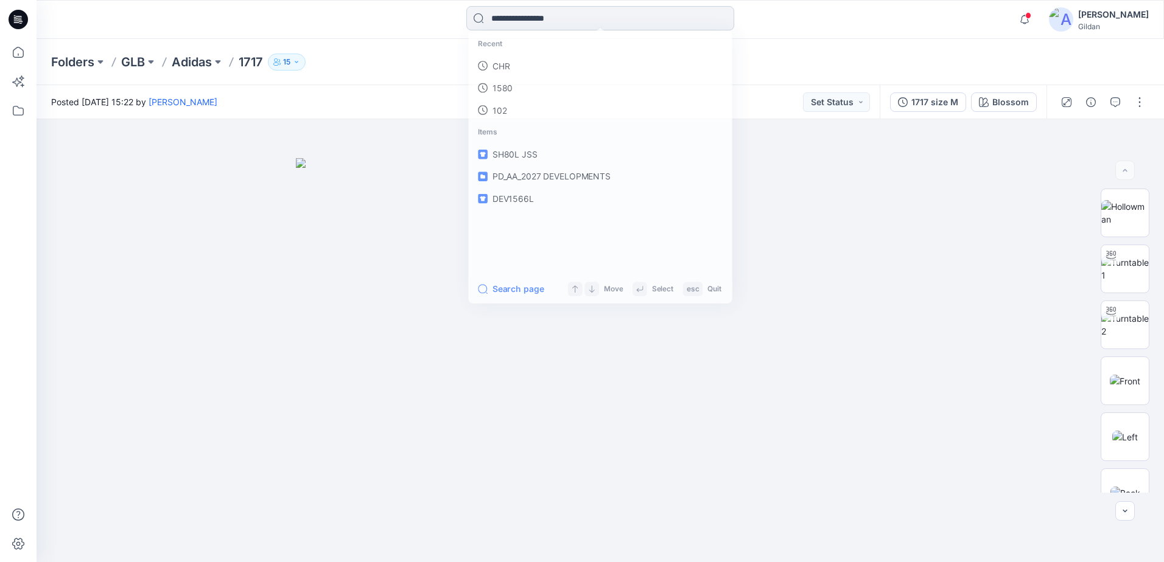
click at [539, 17] on input at bounding box center [600, 18] width 268 height 24
click at [505, 19] on input at bounding box center [600, 18] width 268 height 24
type input "******"
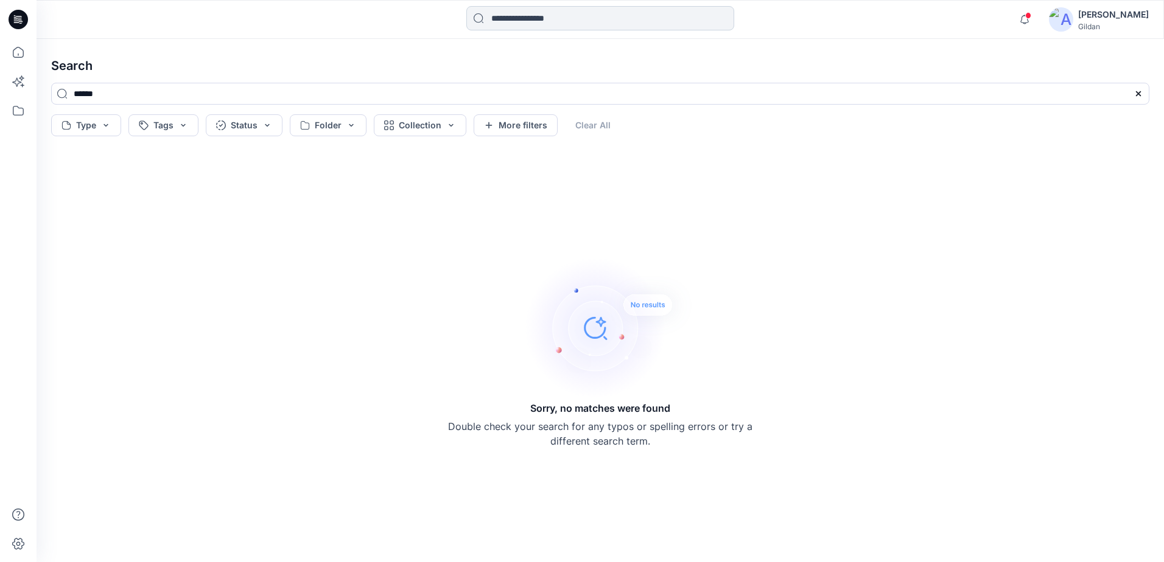
click at [570, 13] on input at bounding box center [600, 18] width 268 height 24
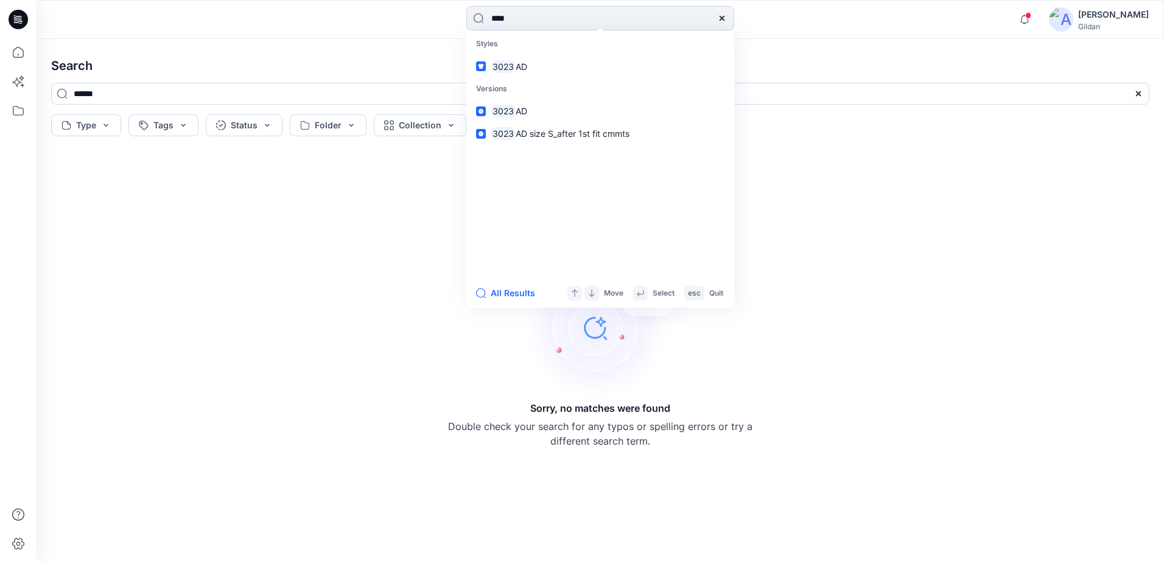
type input "****"
click at [511, 66] on mark "3023" at bounding box center [503, 67] width 25 height 14
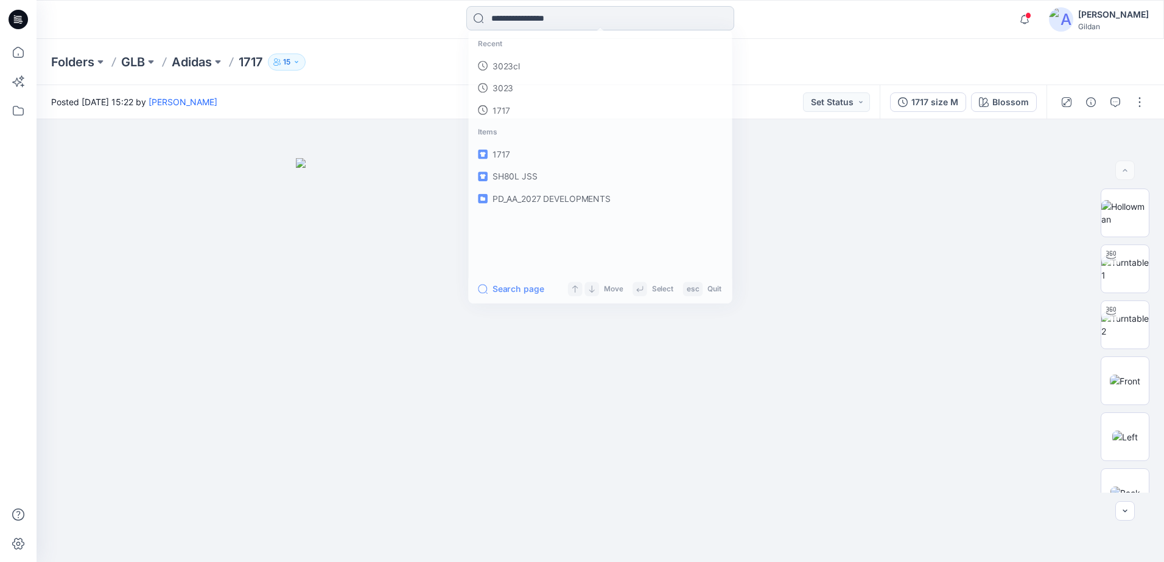
click at [505, 12] on input at bounding box center [600, 18] width 268 height 24
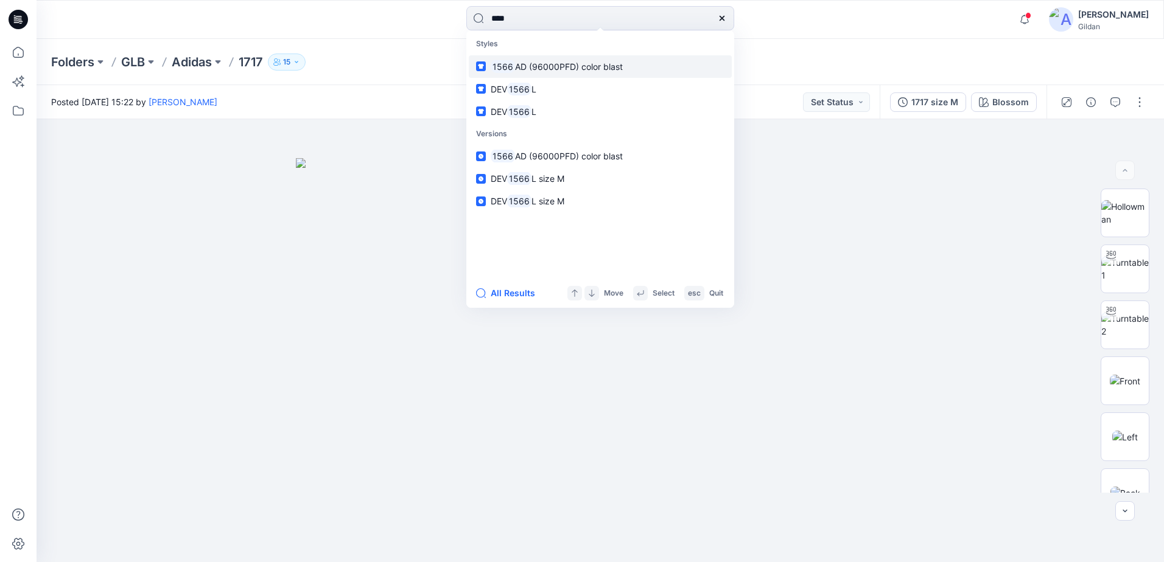
type input "****"
click at [541, 64] on span "AD (96000PFD) color blast" at bounding box center [569, 66] width 108 height 10
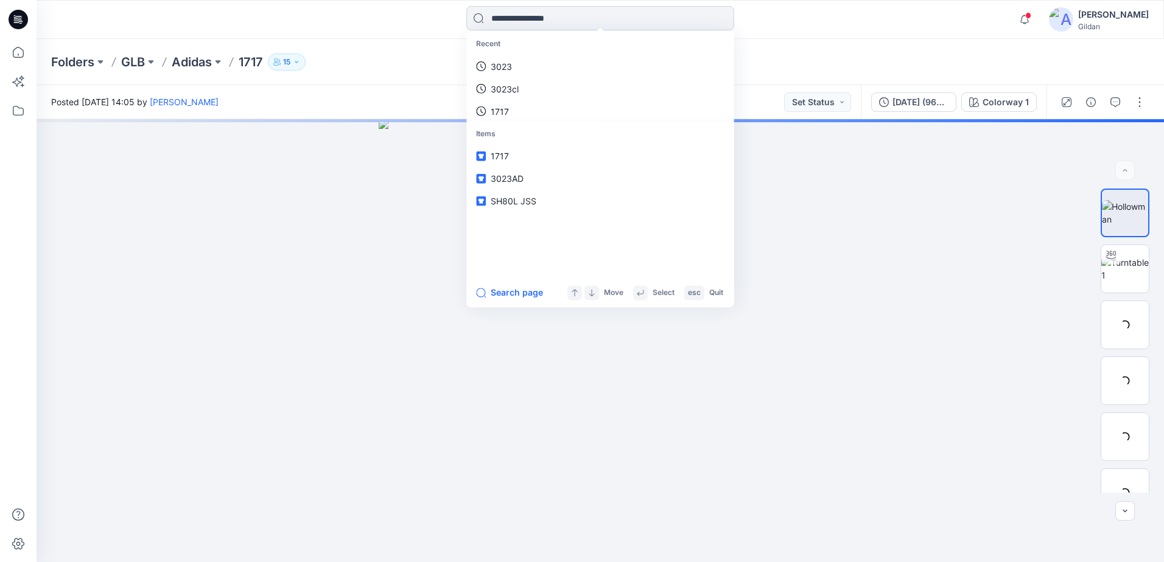
click at [525, 13] on input at bounding box center [600, 18] width 268 height 24
click at [556, 155] on span "[DATE] (96000PFD) color blast" at bounding box center [553, 156] width 124 height 10
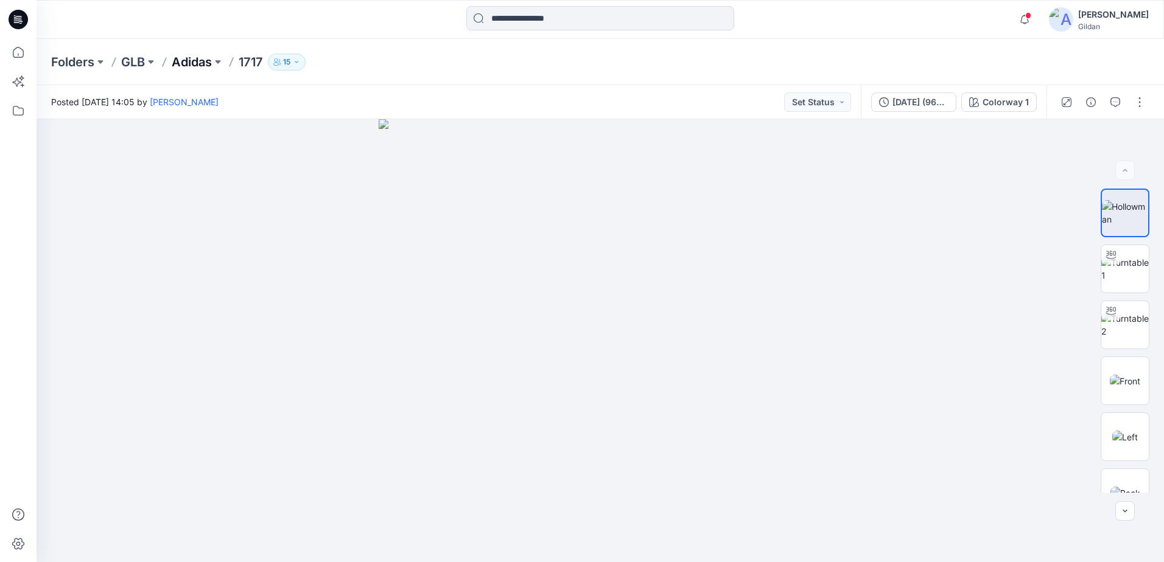
click at [195, 61] on p "Adidas" at bounding box center [192, 62] width 40 height 17
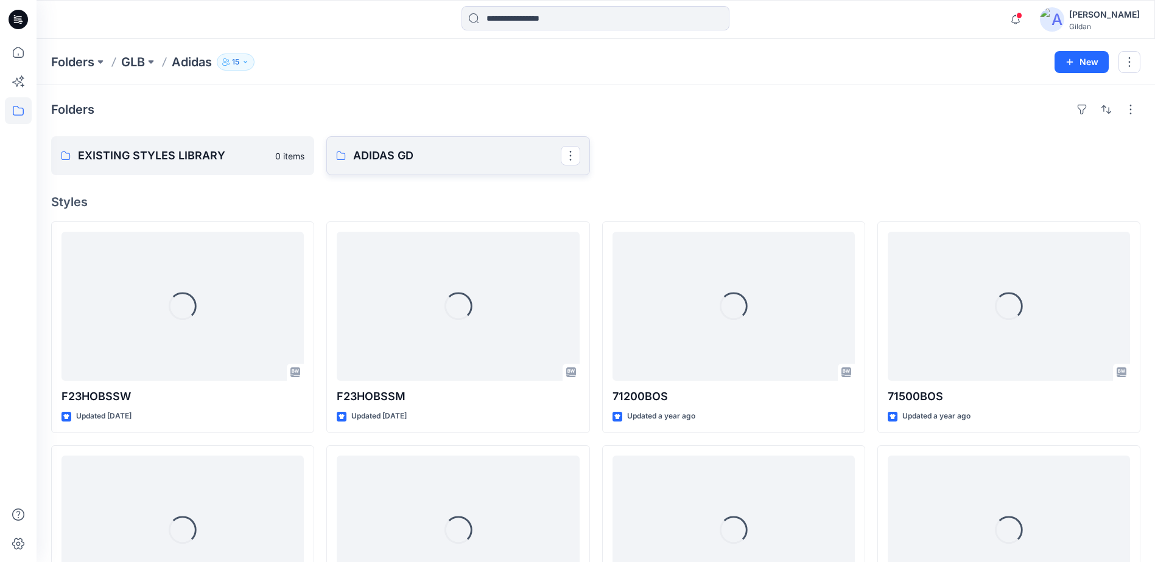
click at [439, 161] on p "ADIDAS GD" at bounding box center [456, 155] width 207 height 17
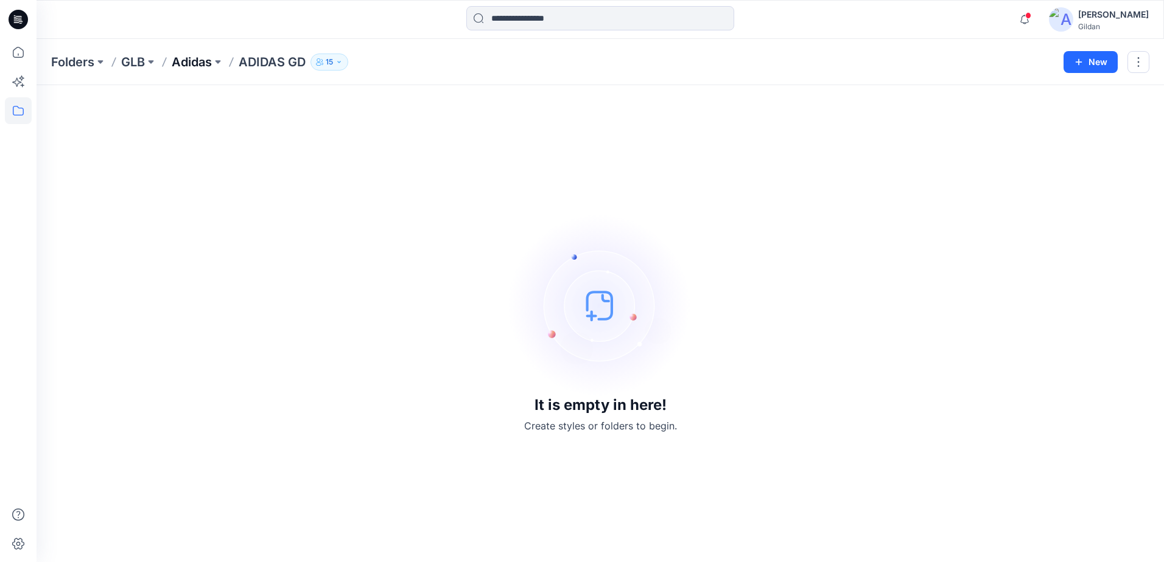
click at [189, 61] on p "Adidas" at bounding box center [192, 62] width 40 height 17
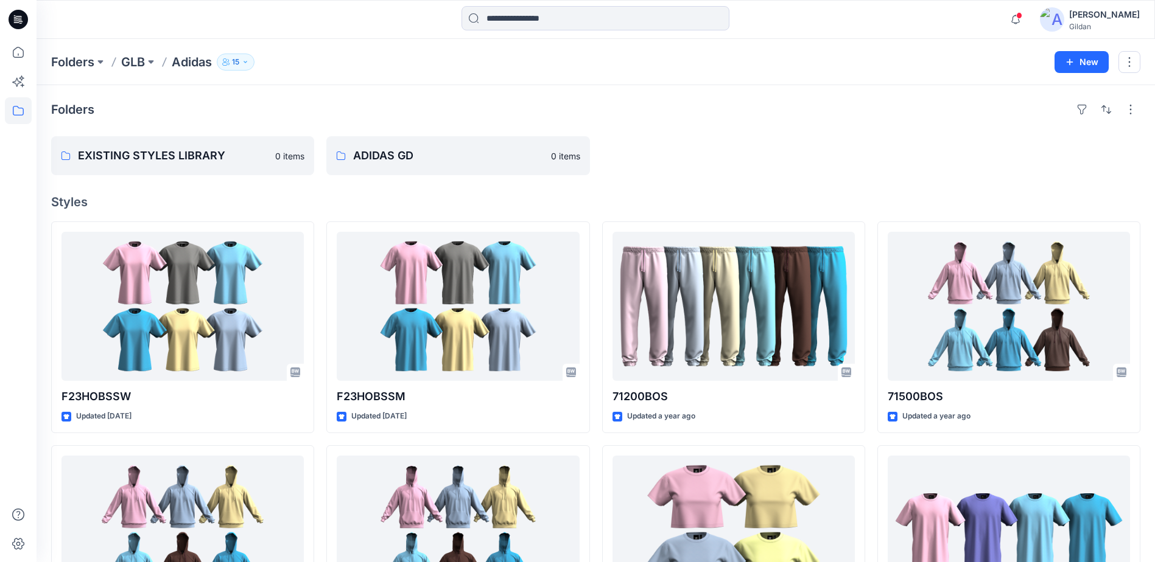
click at [17, 21] on icon at bounding box center [18, 19] width 19 height 19
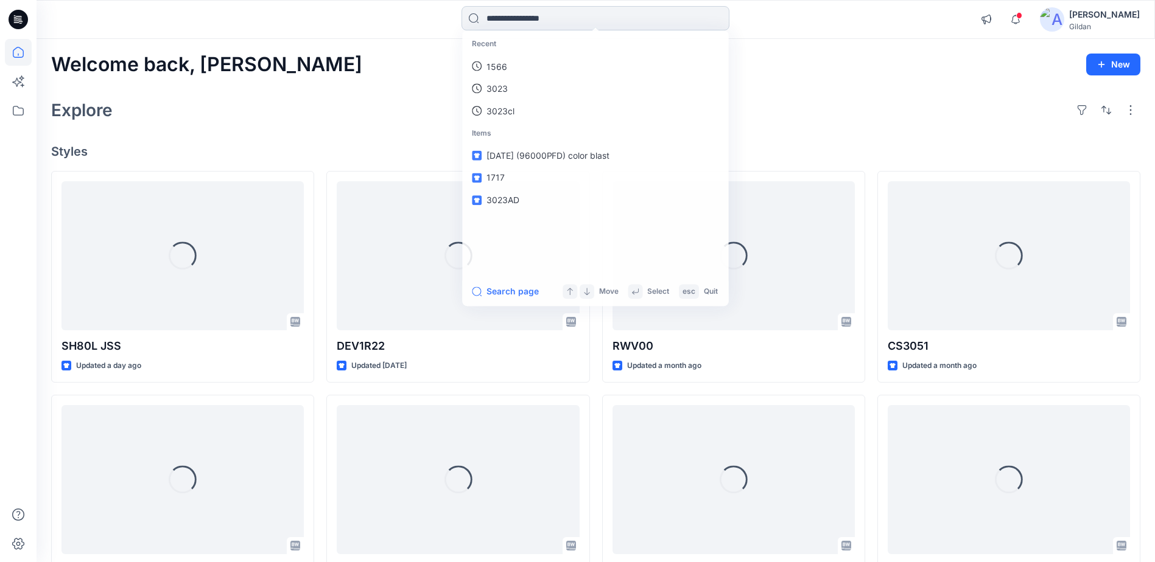
click at [587, 19] on input at bounding box center [595, 18] width 268 height 24
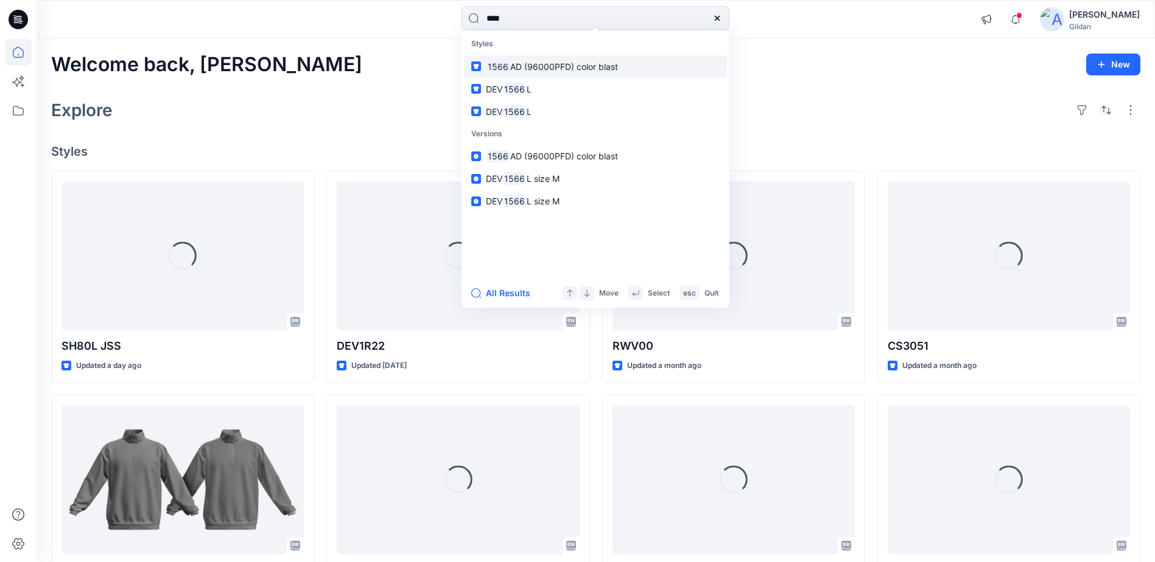
type input "****"
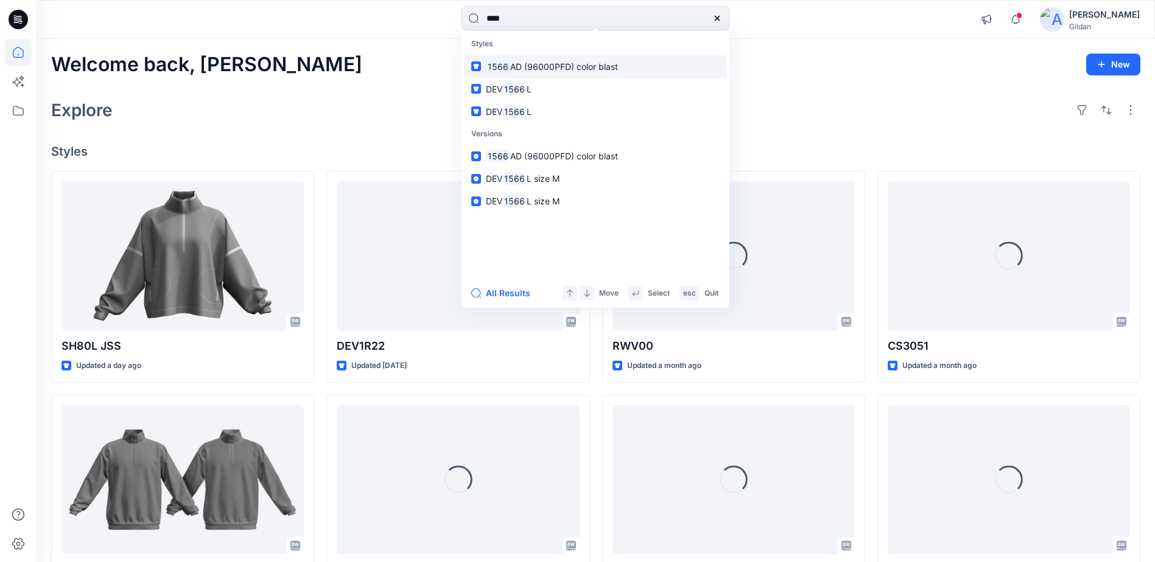
click at [550, 66] on span "AD (96000PFD) color blast" at bounding box center [564, 66] width 108 height 10
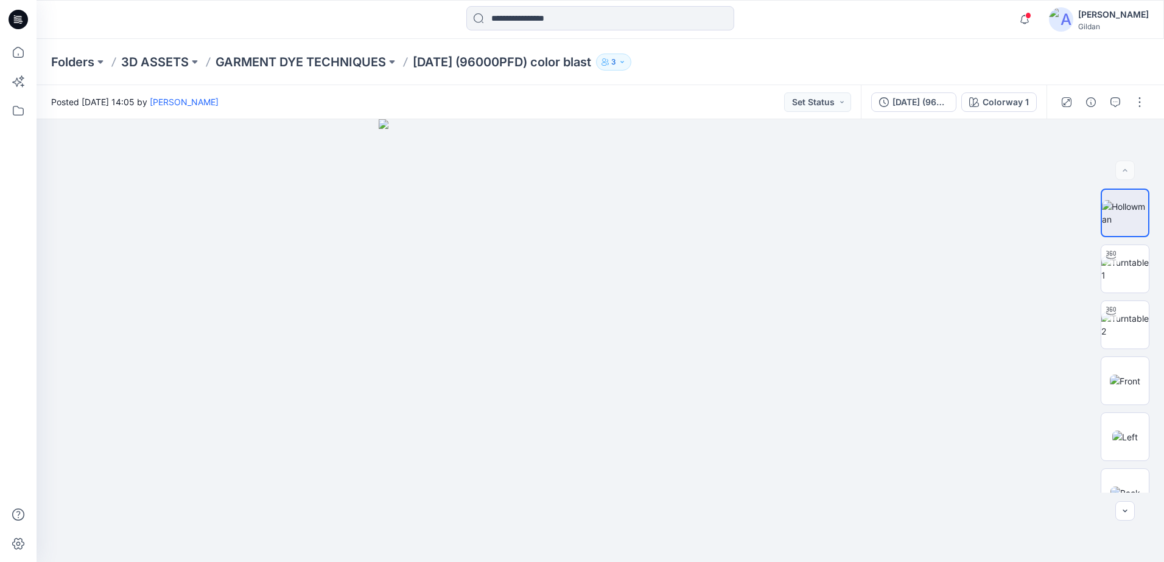
click at [626, 63] on icon "button" at bounding box center [621, 61] width 7 height 7
click at [647, 97] on p "Members Only" at bounding box center [648, 103] width 66 height 13
click at [690, 62] on div "Folders 3D ASSETS GARMENT DYE TECHNIQUES 1566AD (96000PFD) color blast 3 Folder…" at bounding box center [552, 62] width 1003 height 17
click at [626, 61] on icon "button" at bounding box center [621, 61] width 7 height 7
click at [743, 96] on div "Folder Access Members Only" at bounding box center [696, 96] width 163 height 27
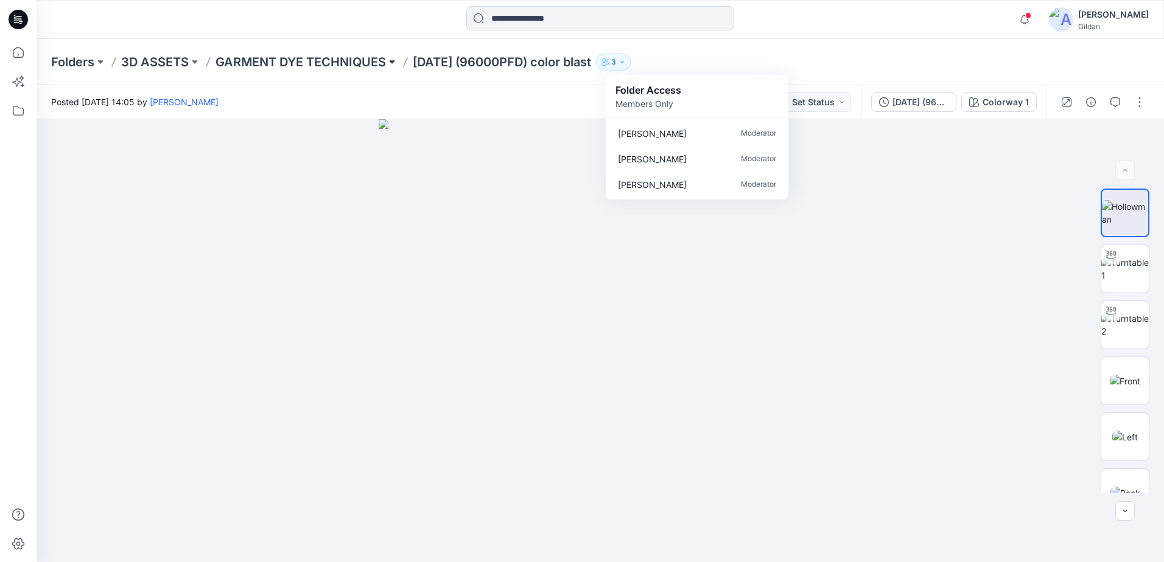
drag, startPoint x: 471, startPoint y: 94, endPoint x: 399, endPoint y: 67, distance: 76.6
click at [466, 89] on div "Posted Wednesday, November 13, 2024 14:05 by Sara Hernandez Set Status" at bounding box center [449, 101] width 824 height 33
click at [367, 60] on p "GARMENT DYE TECHNIQUES" at bounding box center [300, 62] width 170 height 17
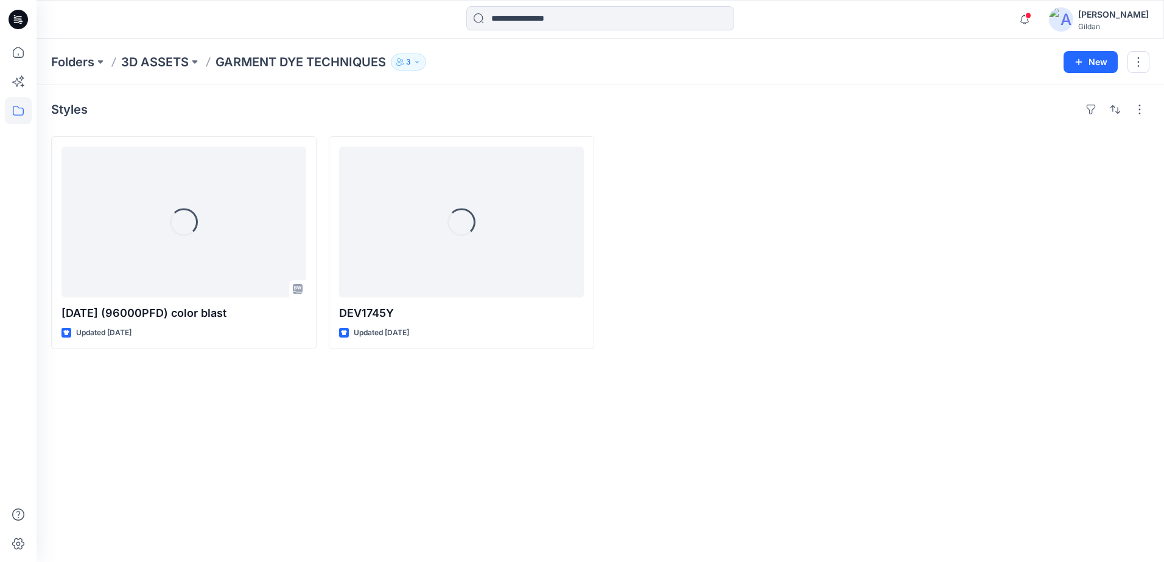
click at [418, 64] on icon "button" at bounding box center [416, 61] width 7 height 7
click at [534, 91] on div "Folder Access Members Only" at bounding box center [483, 96] width 163 height 27
click at [786, 206] on div at bounding box center [738, 242] width 265 height 213
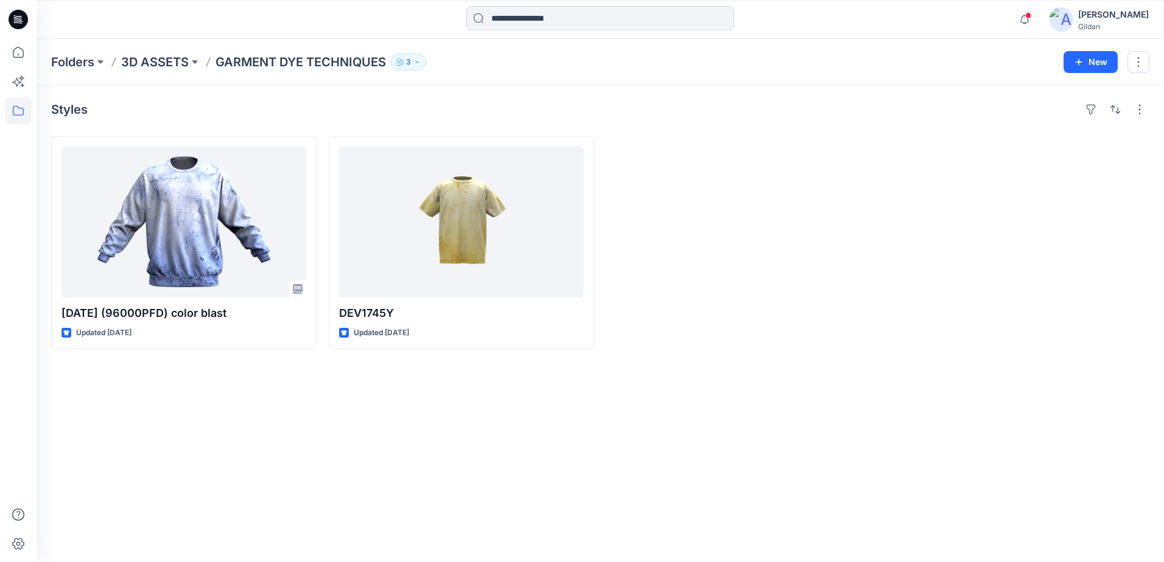
click at [1072, 23] on img at bounding box center [1061, 19] width 24 height 24
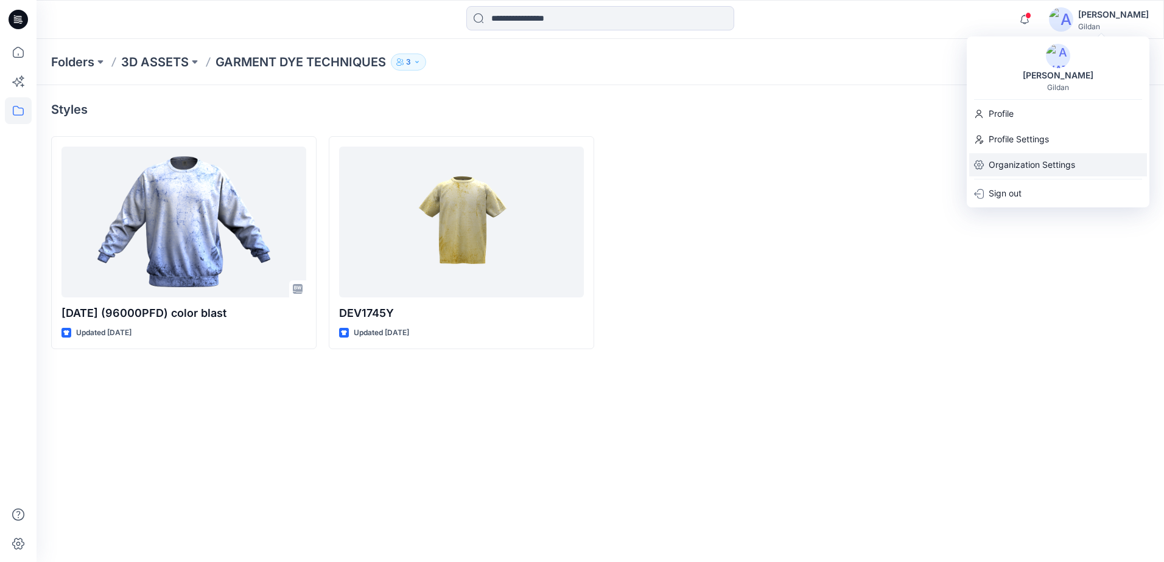
click at [1027, 164] on p "Organization Settings" at bounding box center [1031, 164] width 86 height 23
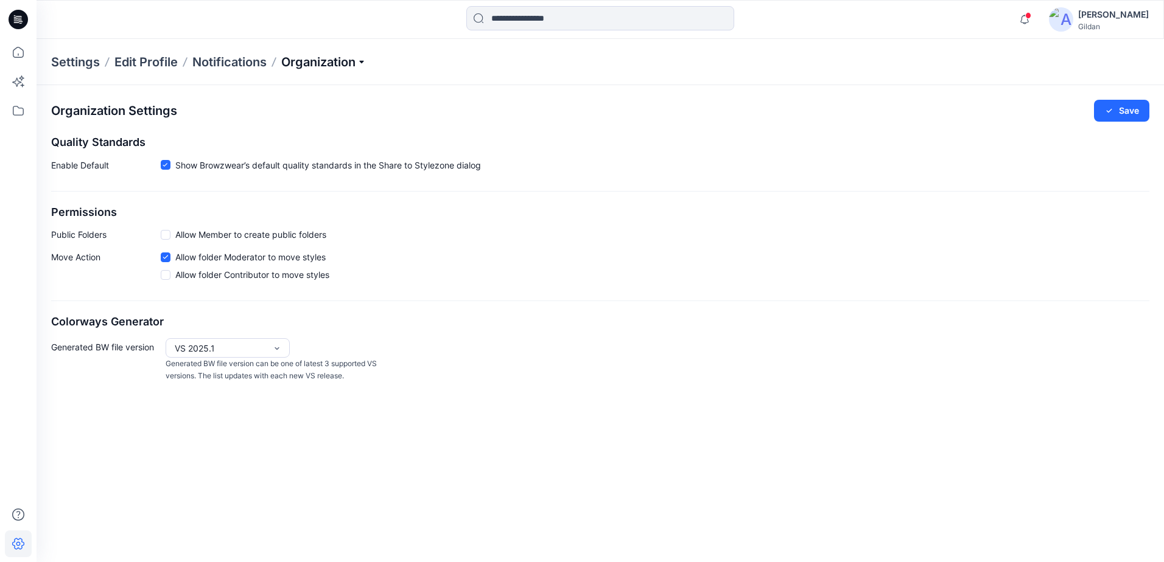
click at [323, 68] on p "Organization" at bounding box center [323, 62] width 85 height 17
click at [501, 43] on div "Settings Edit Profile Notifications Organization Invite/Edit Users Edit Status …" at bounding box center [600, 62] width 1127 height 46
click at [1073, 22] on img at bounding box center [1061, 19] width 24 height 24
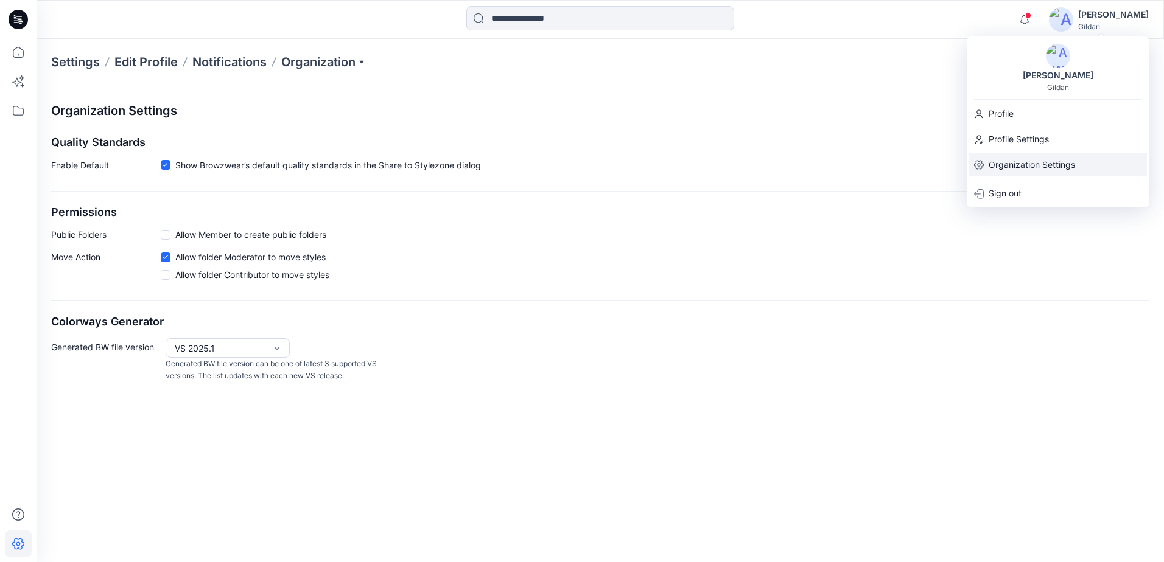
click at [1019, 162] on p "Organization Settings" at bounding box center [1031, 164] width 86 height 23
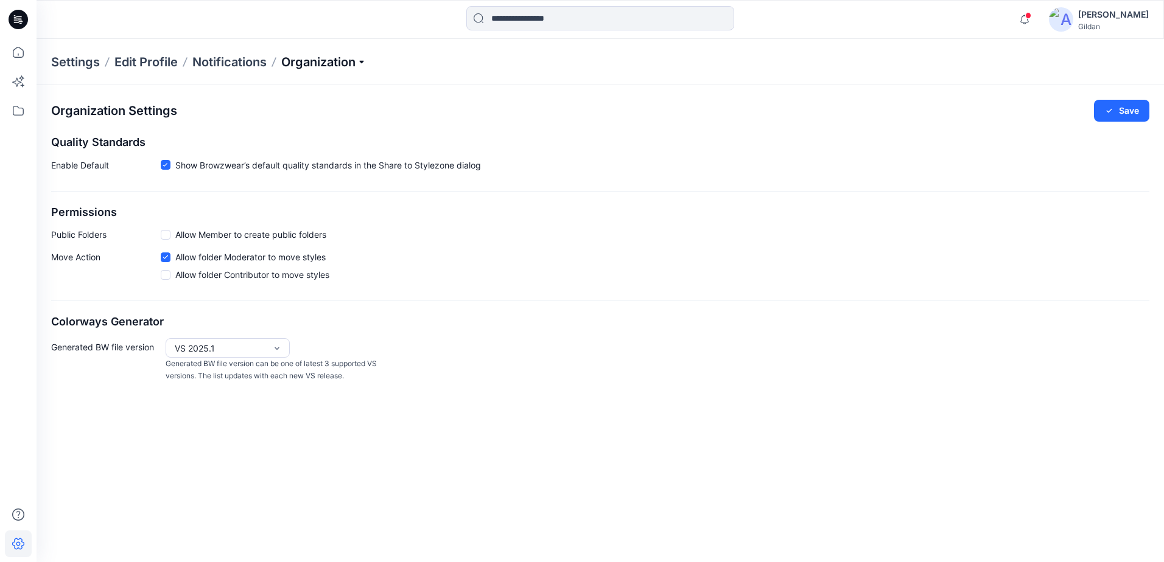
click at [329, 63] on p "Organization" at bounding box center [323, 62] width 85 height 17
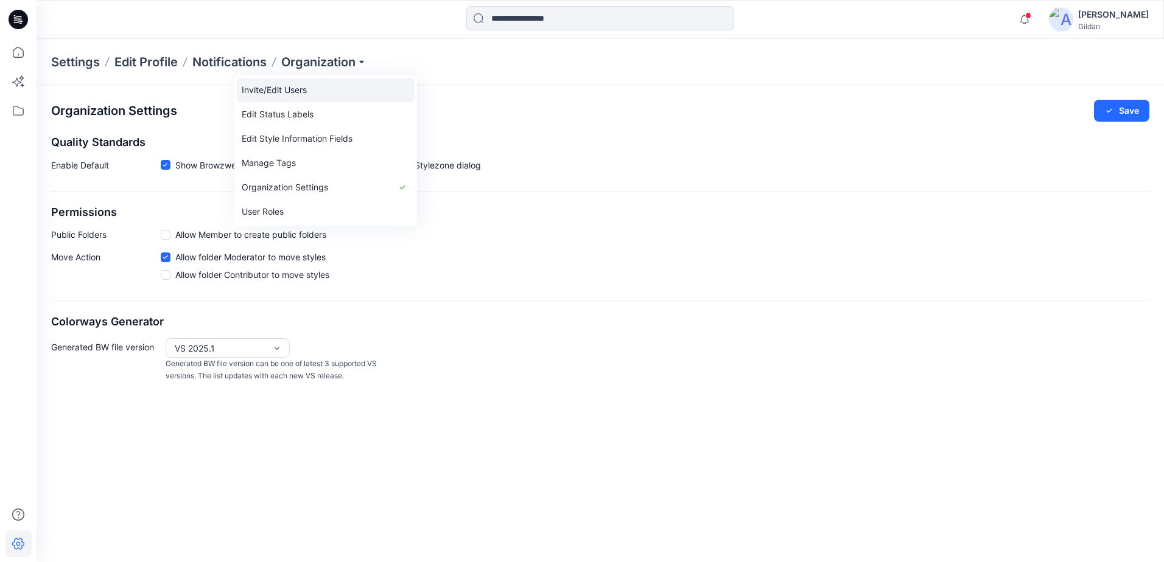
click at [307, 86] on link "Invite/Edit Users" at bounding box center [326, 90] width 178 height 24
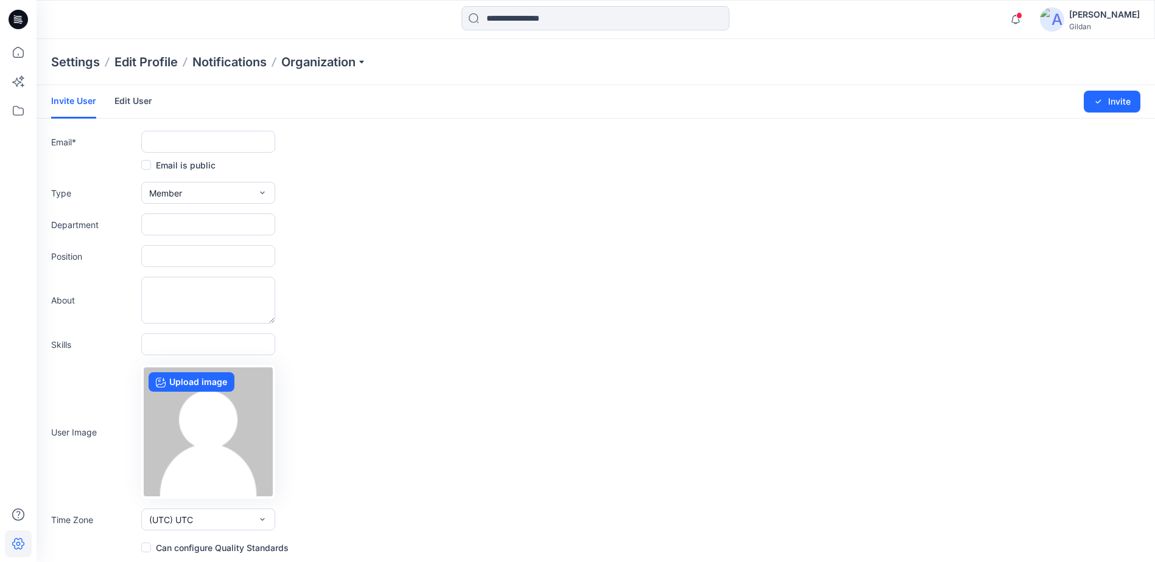
click at [135, 102] on link "Edit User" at bounding box center [133, 101] width 38 height 32
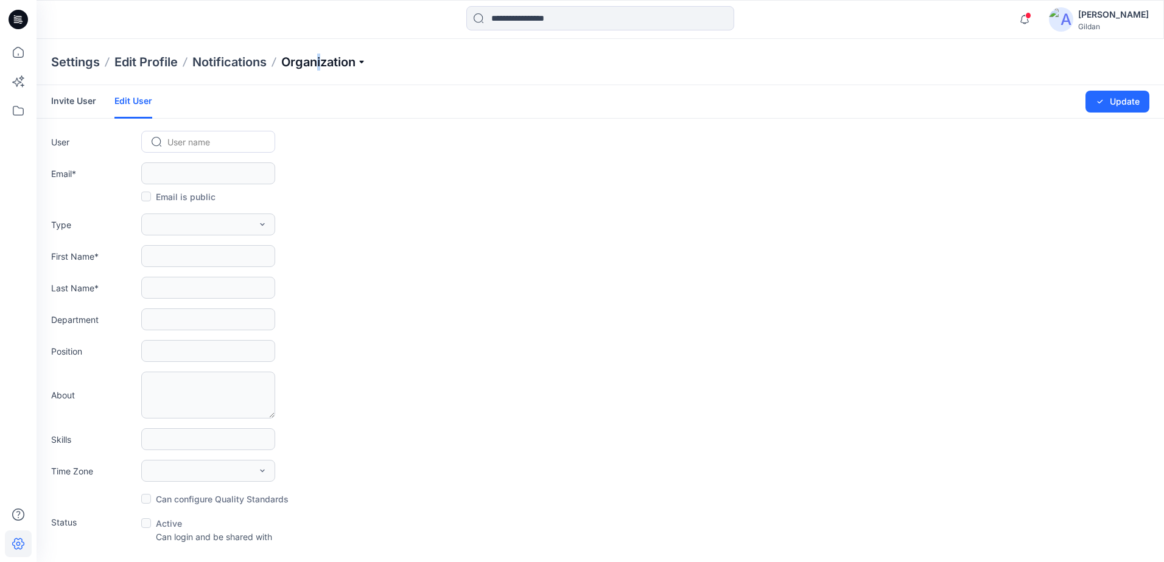
click at [319, 58] on p "Organization" at bounding box center [323, 62] width 85 height 17
click at [268, 215] on link "User Roles" at bounding box center [326, 212] width 178 height 24
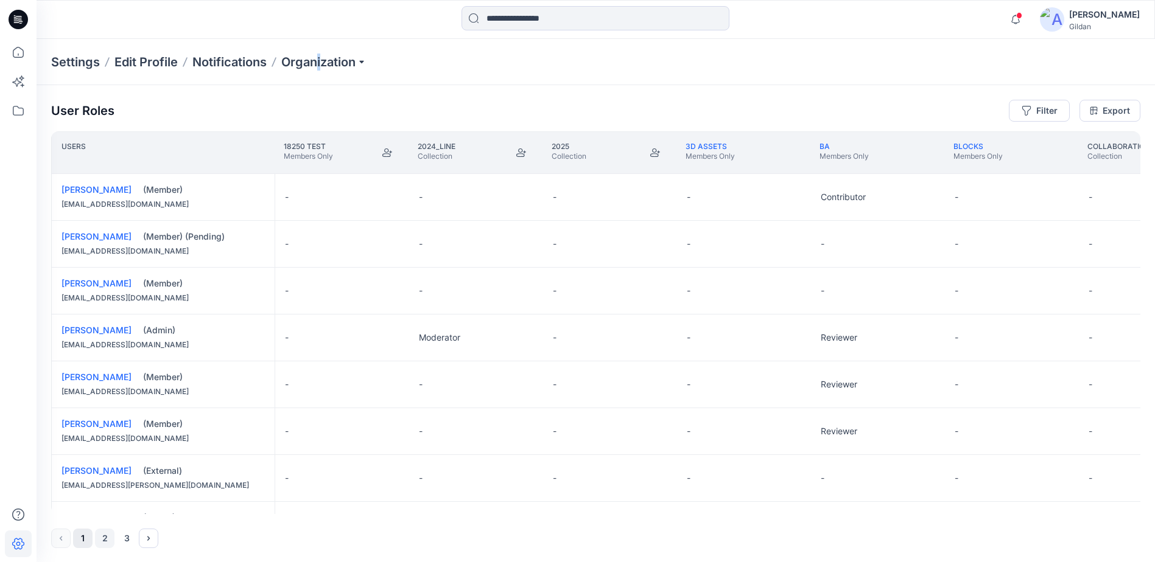
click at [111, 541] on button "2" at bounding box center [104, 538] width 19 height 19
click at [130, 534] on button "3" at bounding box center [126, 537] width 19 height 19
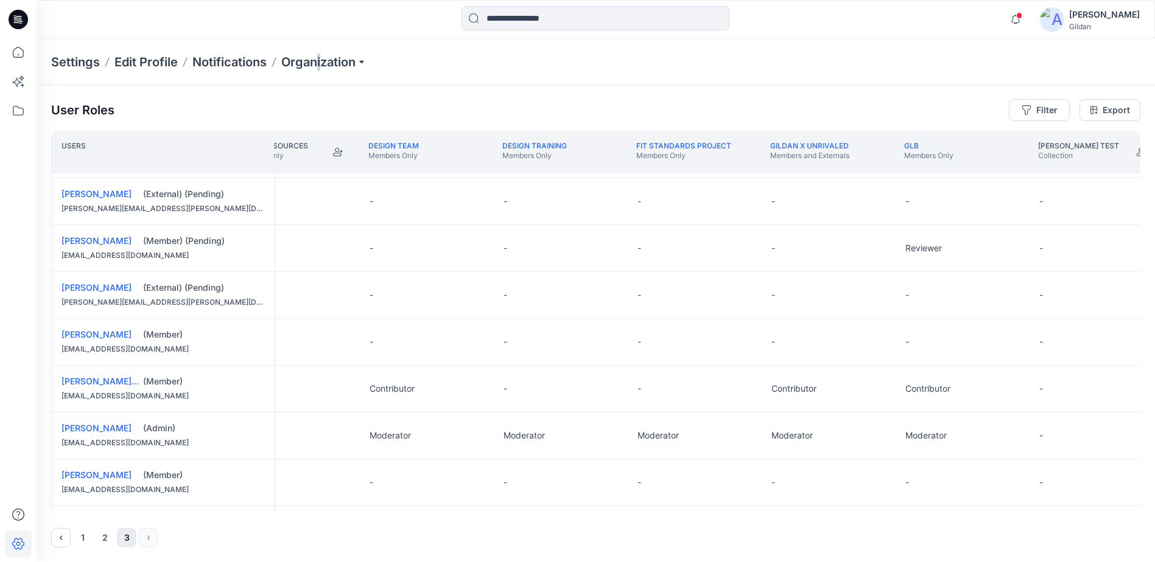
scroll to position [183, 743]
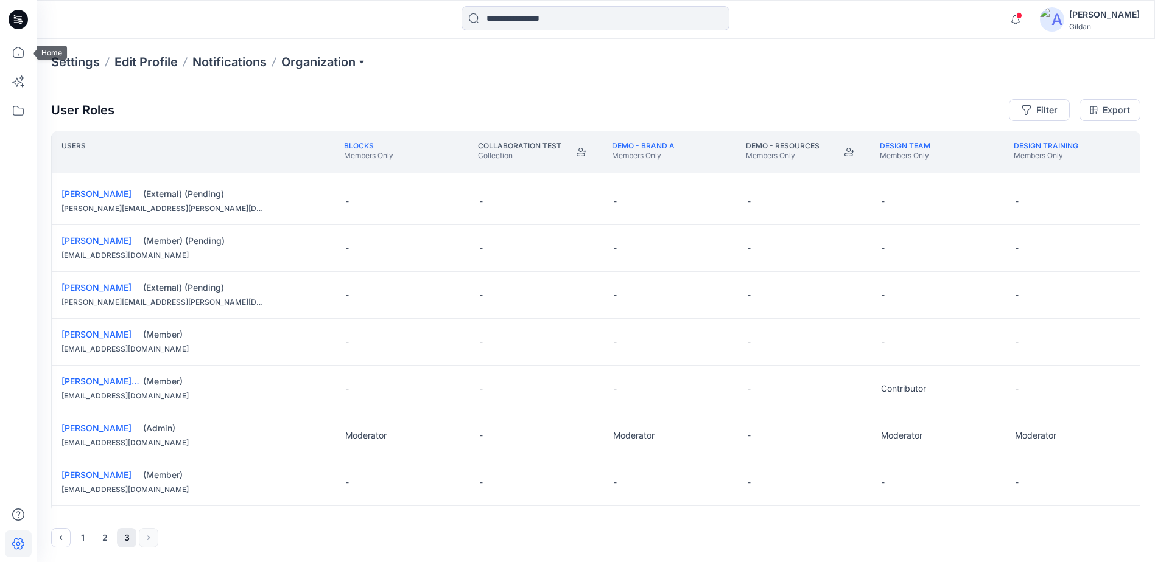
click at [22, 15] on icon at bounding box center [18, 19] width 19 height 19
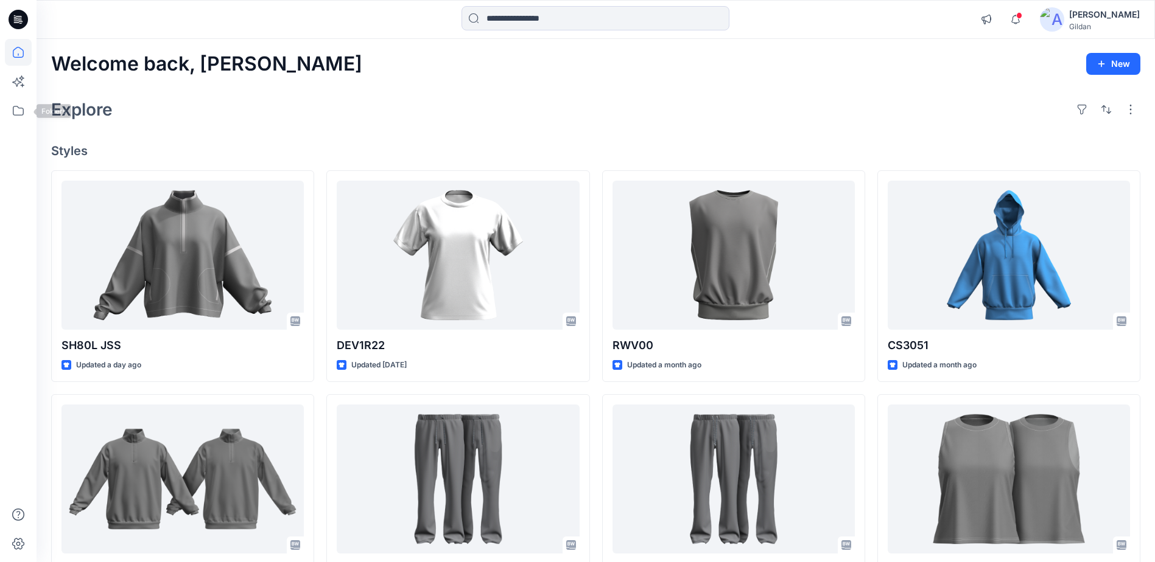
drag, startPoint x: 25, startPoint y: 113, endPoint x: 35, endPoint y: 113, distance: 9.8
click at [27, 113] on icon at bounding box center [18, 110] width 27 height 27
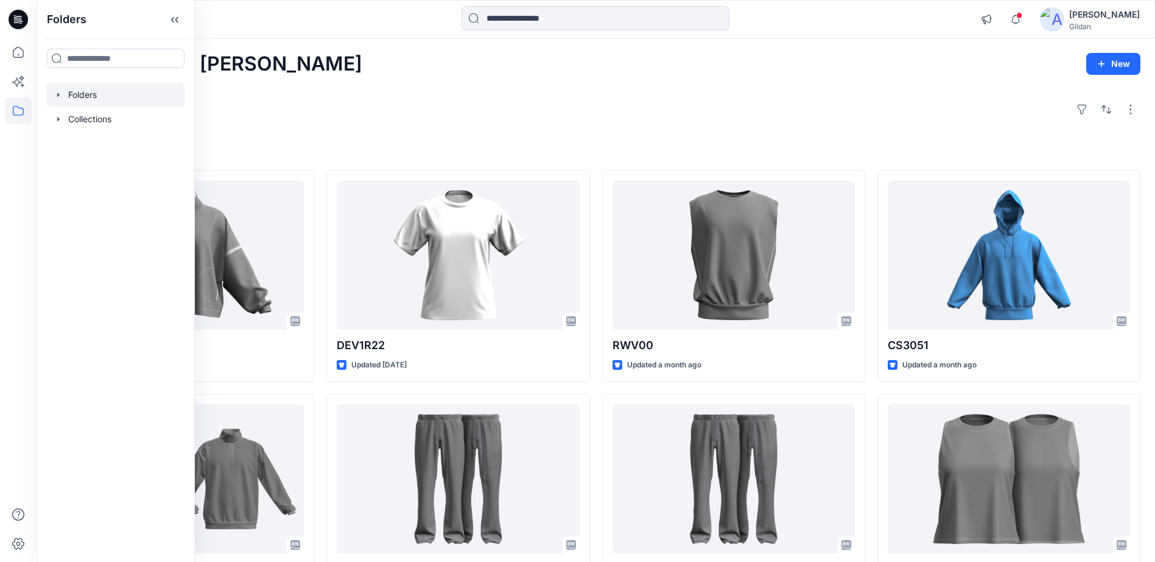
click at [90, 96] on div at bounding box center [115, 95] width 139 height 24
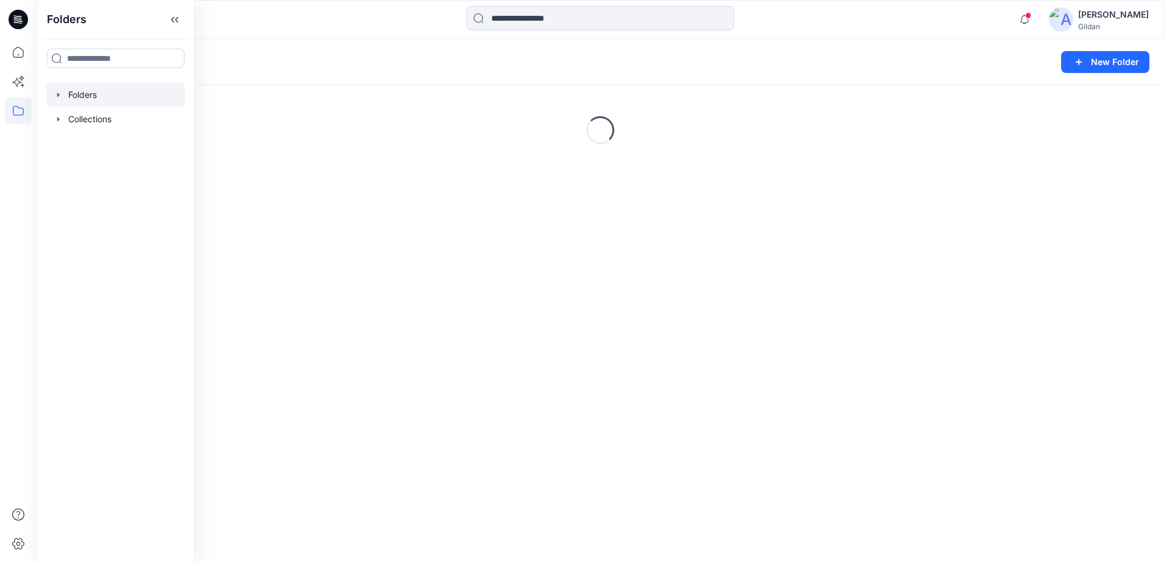
click at [746, 62] on div "Folders" at bounding box center [552, 62] width 1003 height 17
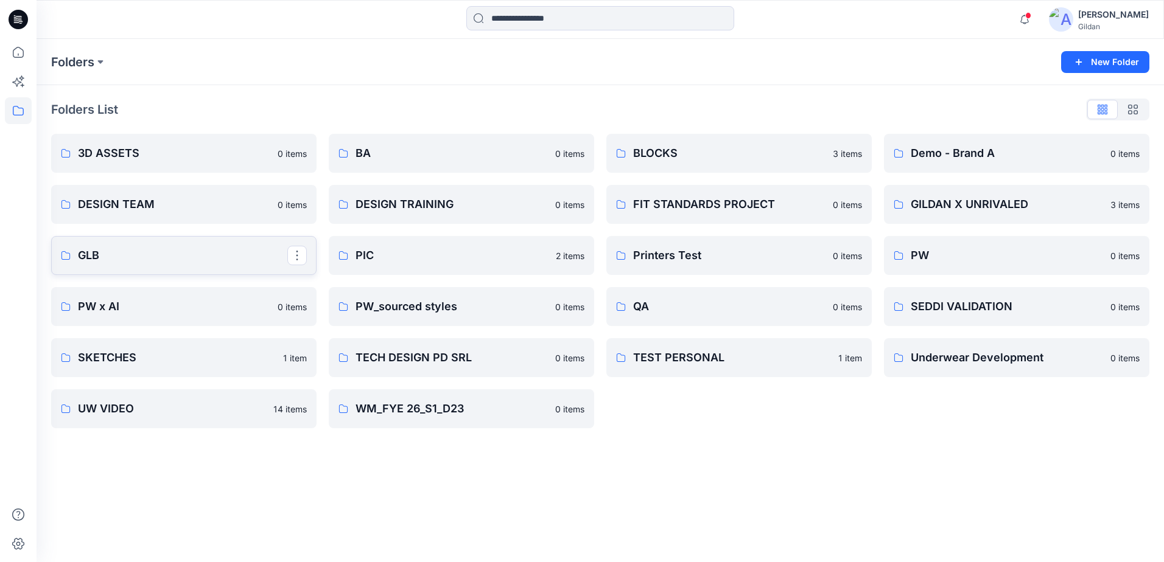
click at [142, 251] on p "GLB" at bounding box center [182, 255] width 209 height 17
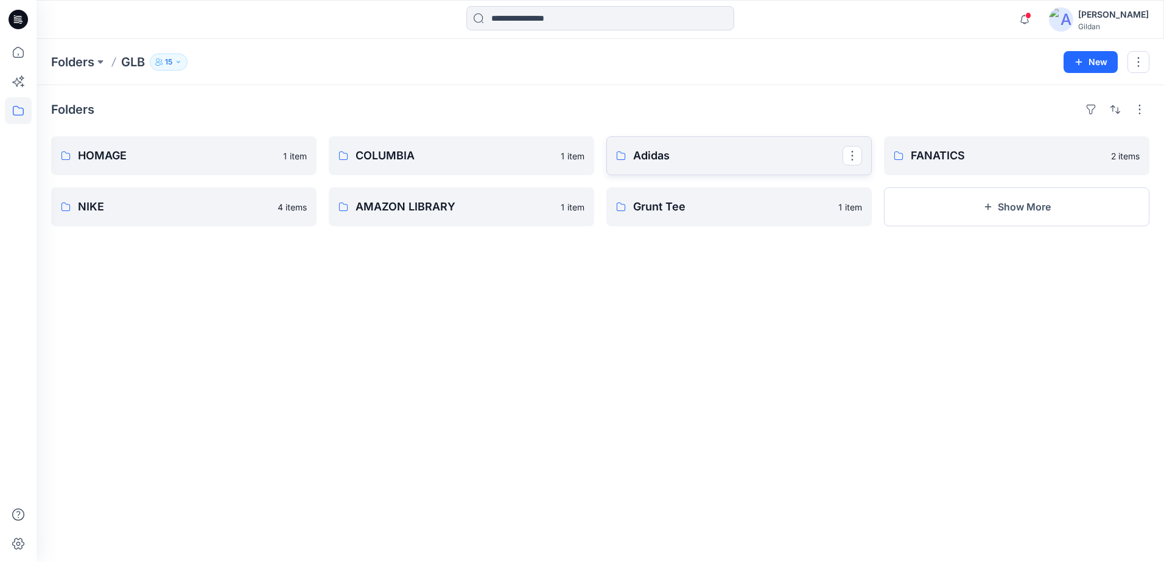
click at [758, 152] on p "Adidas" at bounding box center [737, 155] width 209 height 17
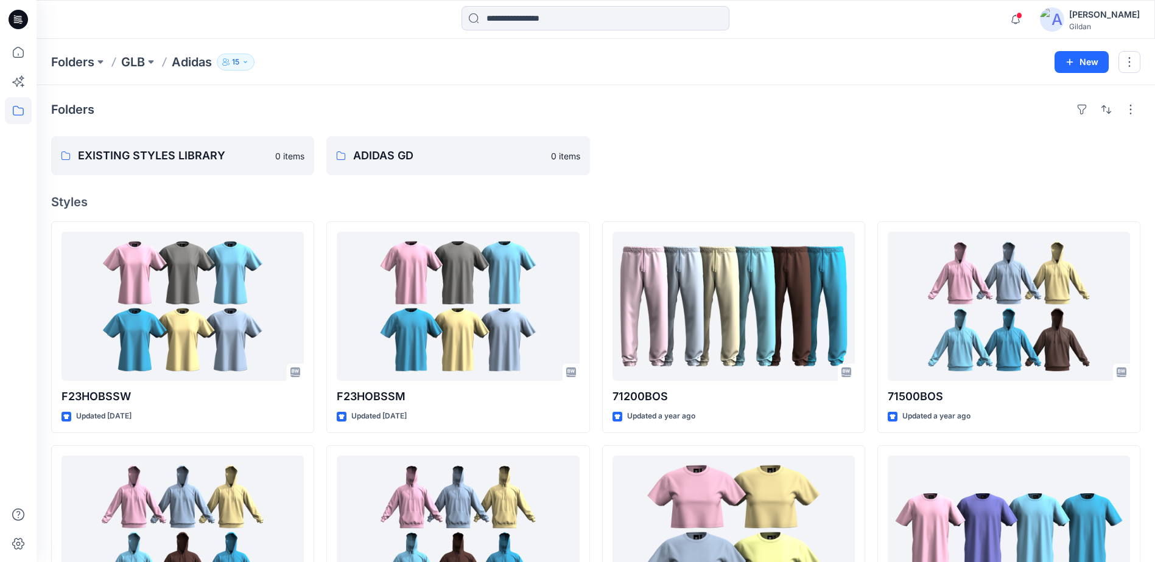
click at [249, 62] on icon "button" at bounding box center [245, 61] width 7 height 7
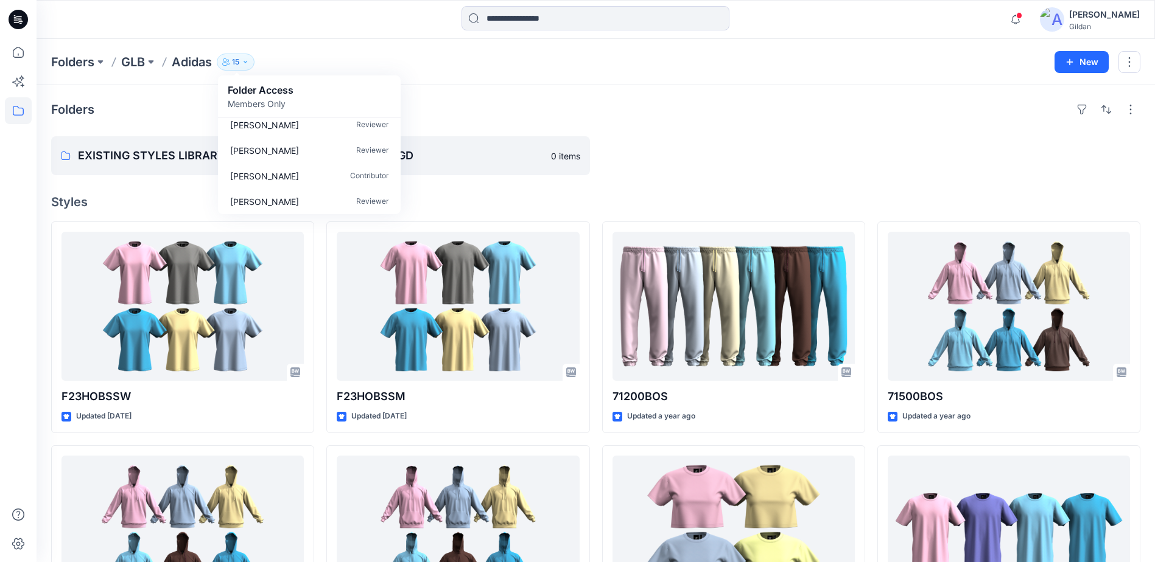
scroll to position [292, 0]
click at [747, 115] on div "Folders" at bounding box center [595, 109] width 1089 height 19
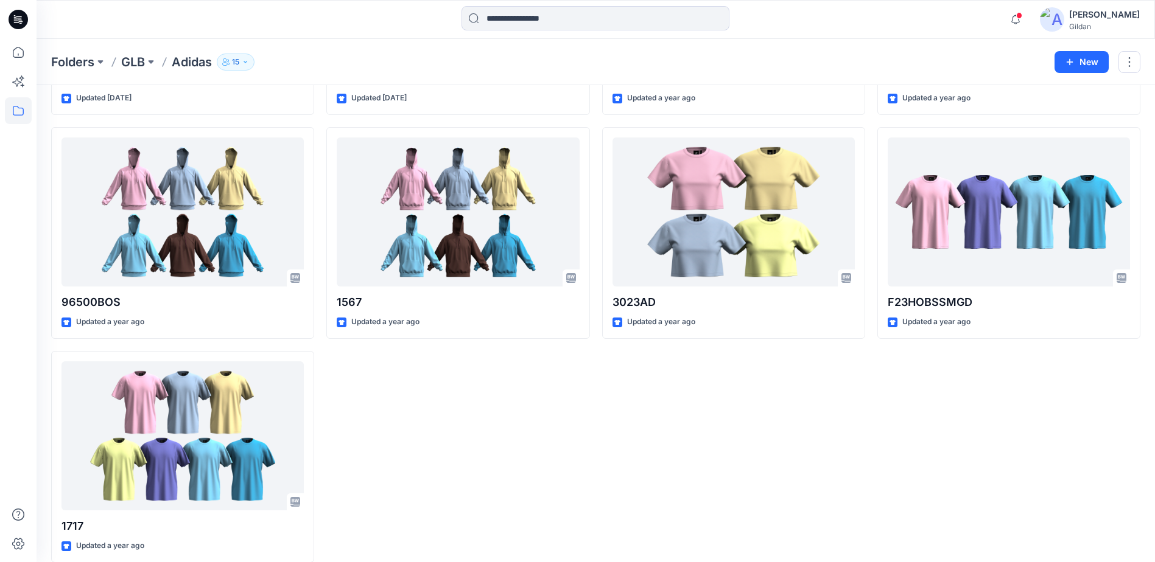
scroll to position [334, 0]
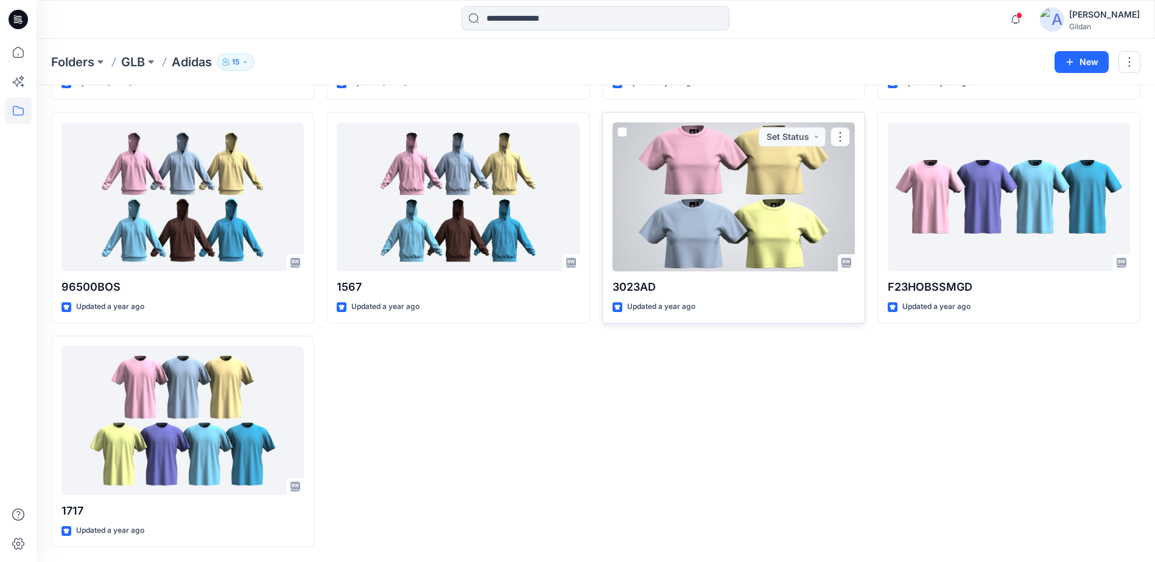
click at [736, 204] on div at bounding box center [733, 196] width 242 height 149
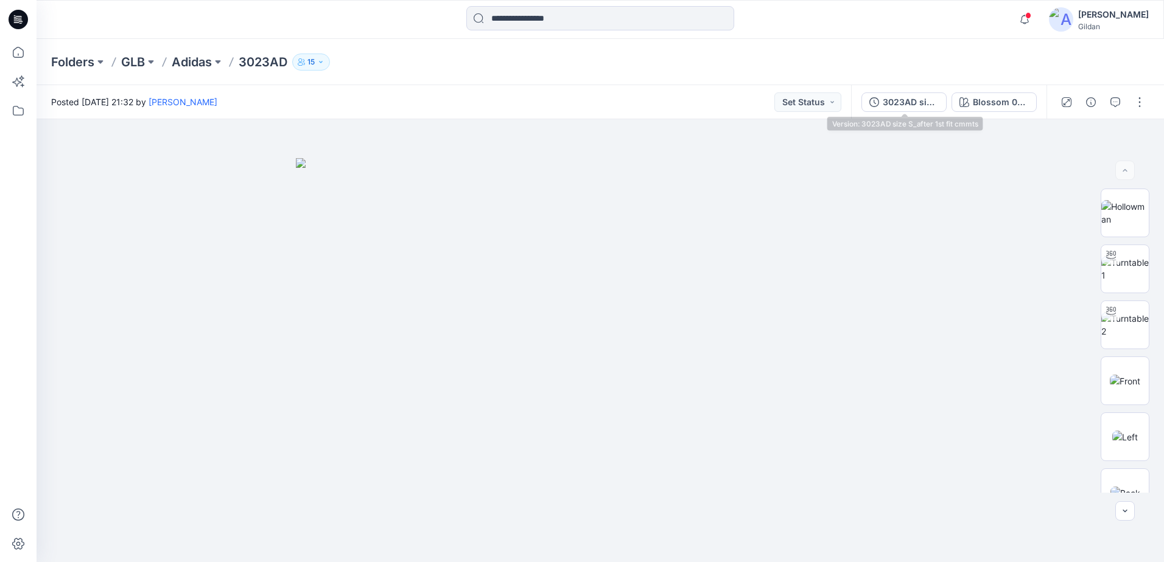
click at [914, 105] on div "3023AD size S_after 1st fit cmmts" at bounding box center [910, 102] width 56 height 13
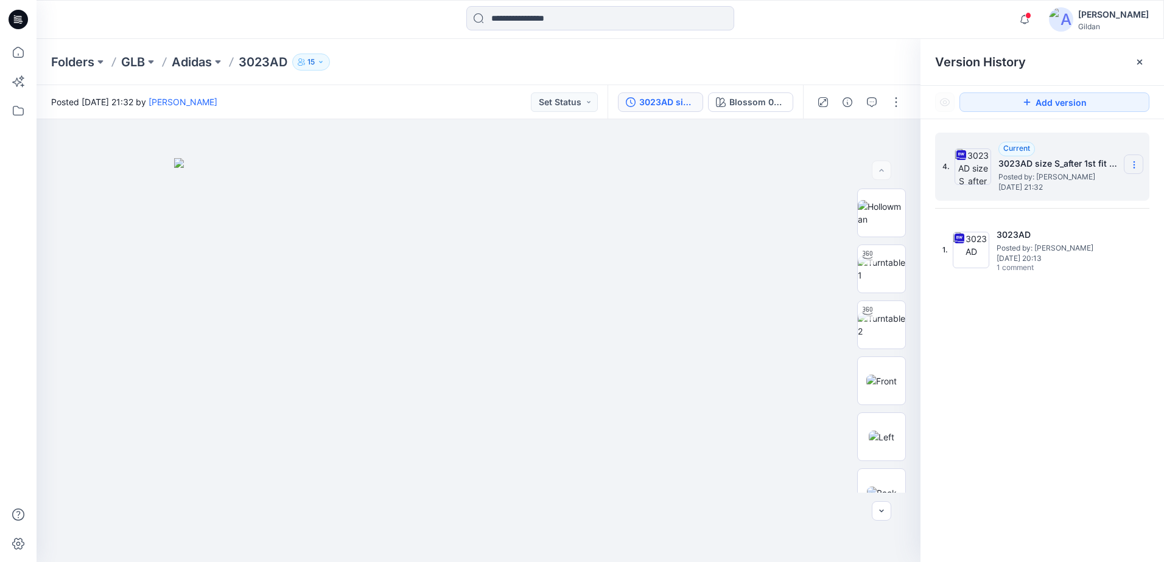
click at [1137, 164] on icon at bounding box center [1134, 165] width 10 height 10
click at [313, 61] on p "15" at bounding box center [310, 61] width 7 height 13
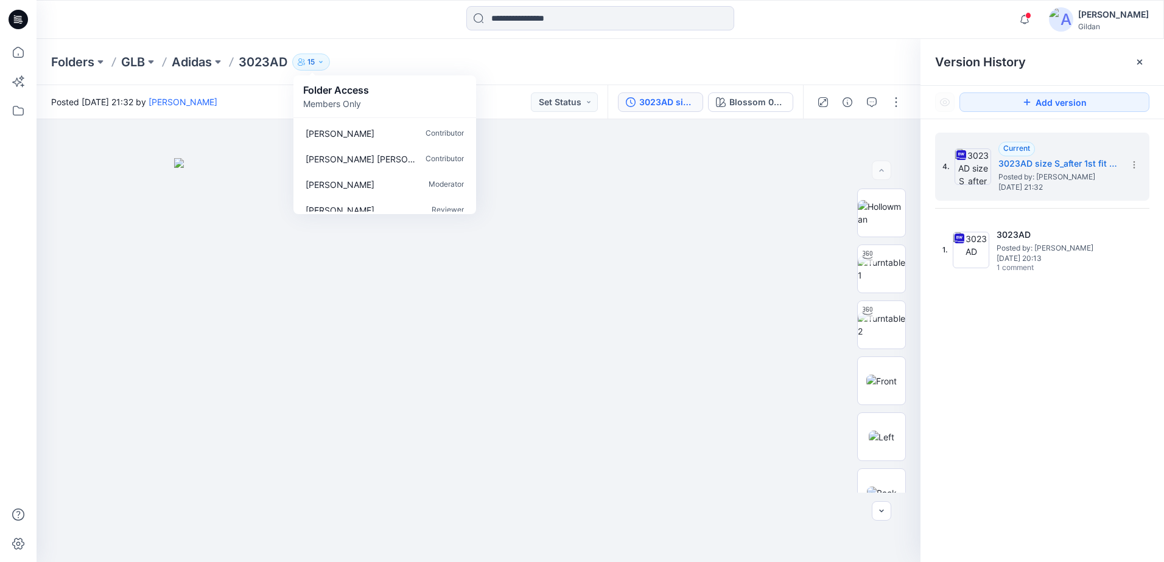
click at [345, 108] on p "Members Only" at bounding box center [336, 103] width 66 height 13
click at [352, 108] on p "Members Only" at bounding box center [336, 103] width 66 height 13
click at [319, 61] on icon "button" at bounding box center [320, 61] width 7 height 7
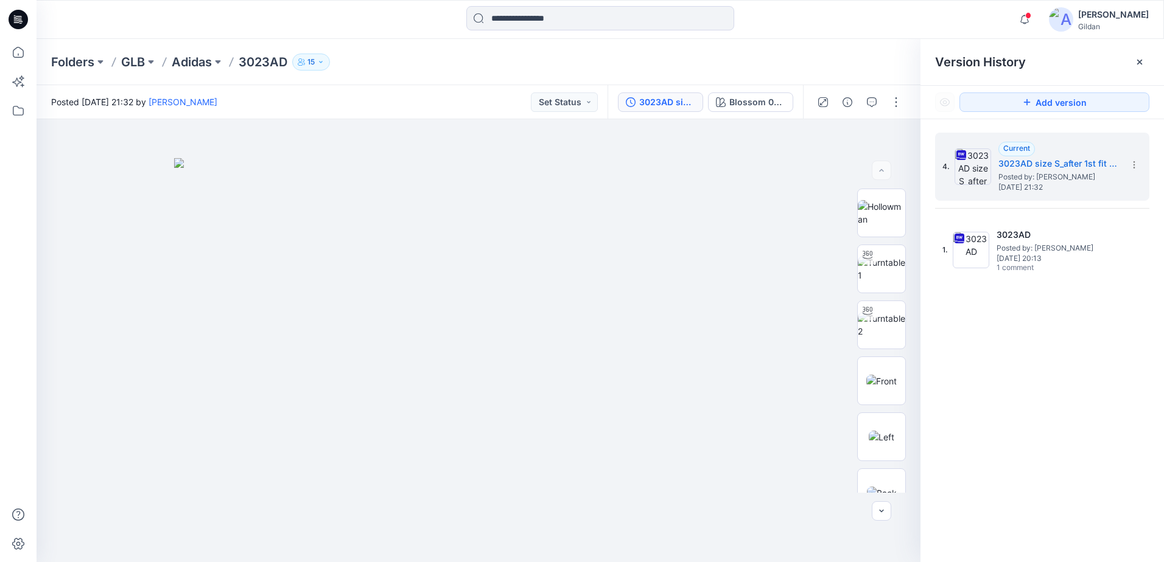
click at [319, 61] on icon "button" at bounding box center [320, 61] width 7 height 7
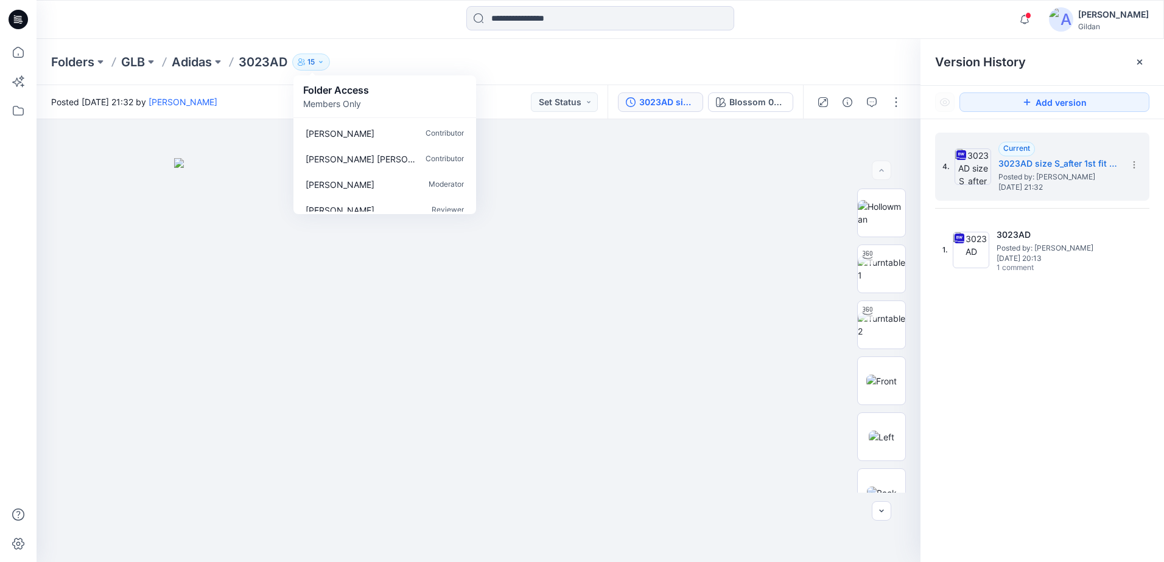
click at [1066, 19] on img at bounding box center [1061, 19] width 24 height 24
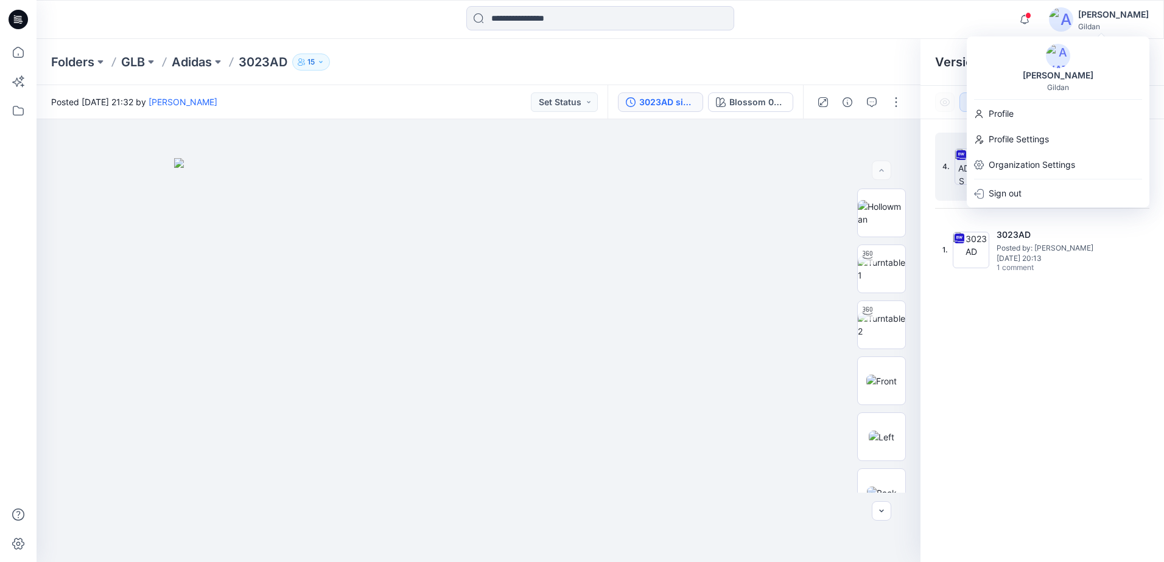
click at [406, 37] on div "Notifications Your style SH80L JSS has been updated with SH80L [DATE] JSS updat…" at bounding box center [600, 19] width 1127 height 39
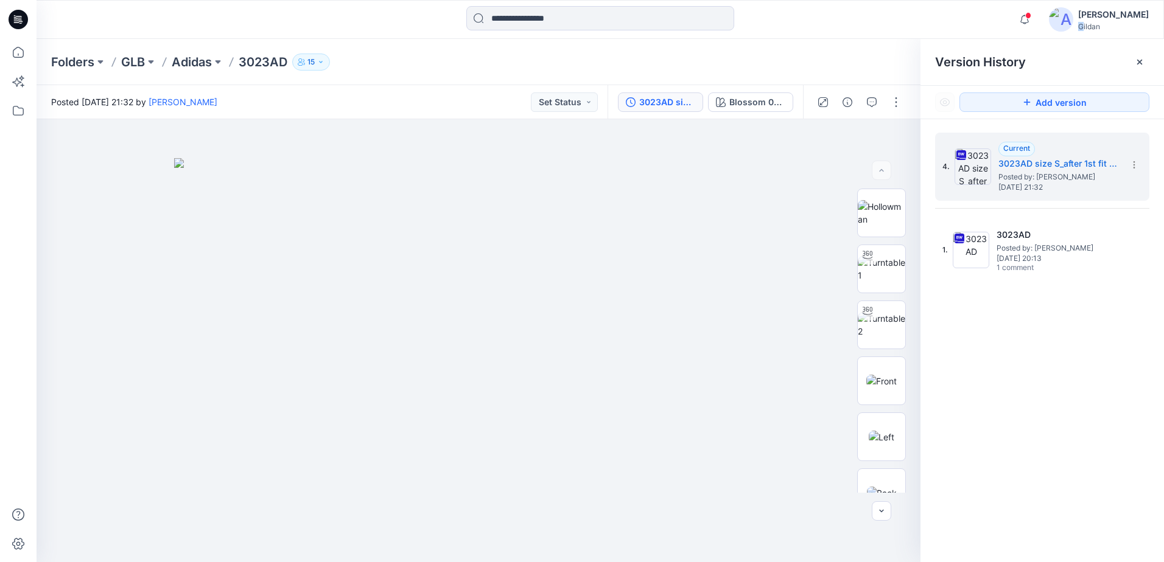
click at [1085, 28] on div "Gildan" at bounding box center [1113, 26] width 71 height 9
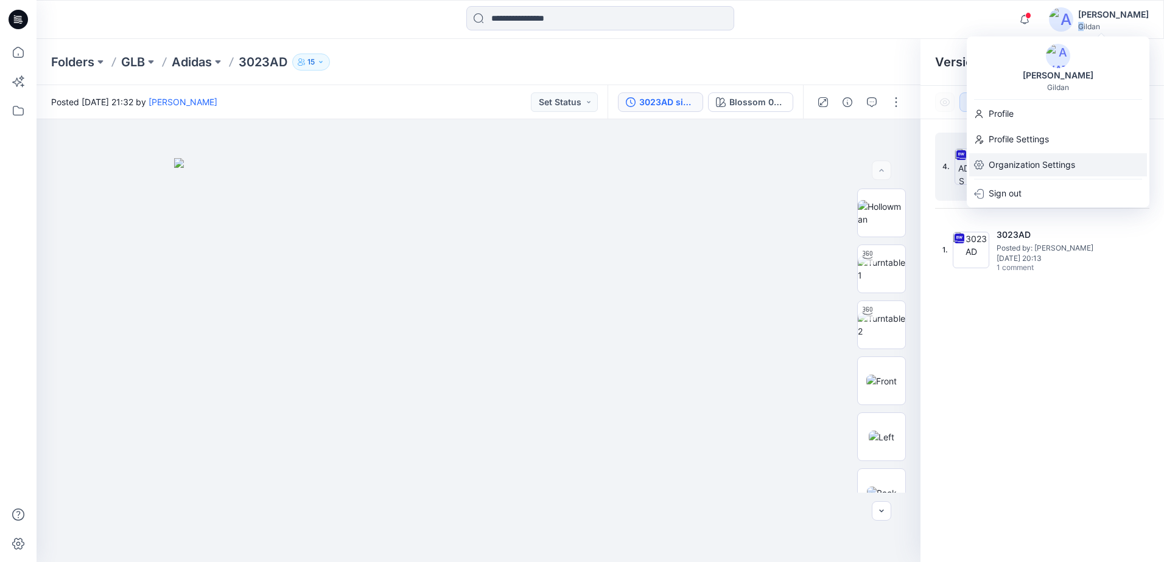
drag, startPoint x: 1085, startPoint y: 28, endPoint x: 1024, endPoint y: 164, distance: 148.5
click at [1024, 164] on p "Organization Settings" at bounding box center [1031, 164] width 86 height 23
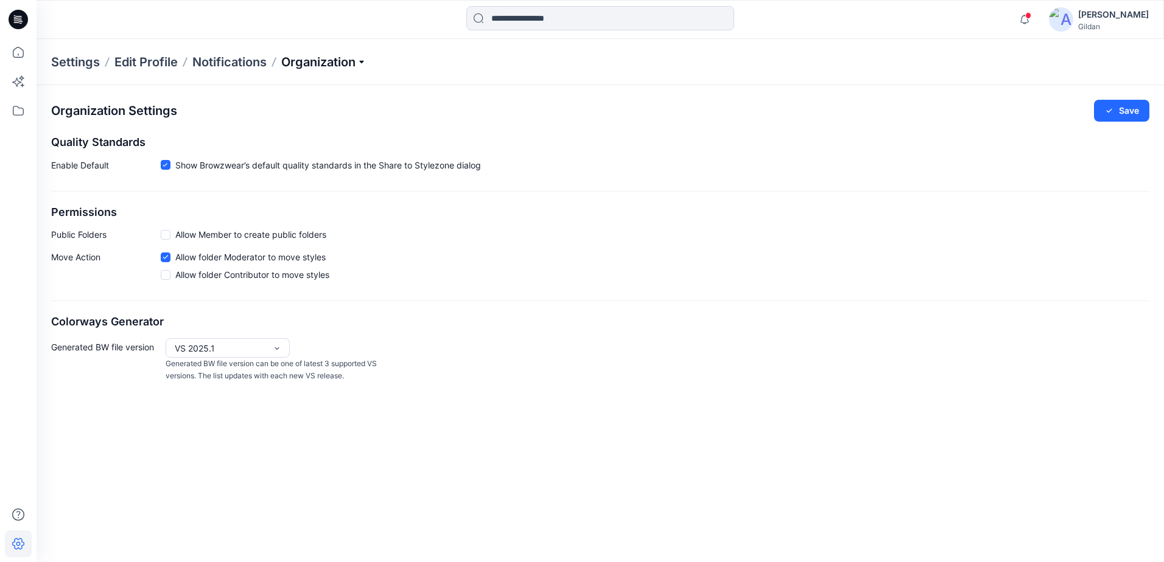
click at [326, 60] on p "Organization" at bounding box center [323, 62] width 85 height 17
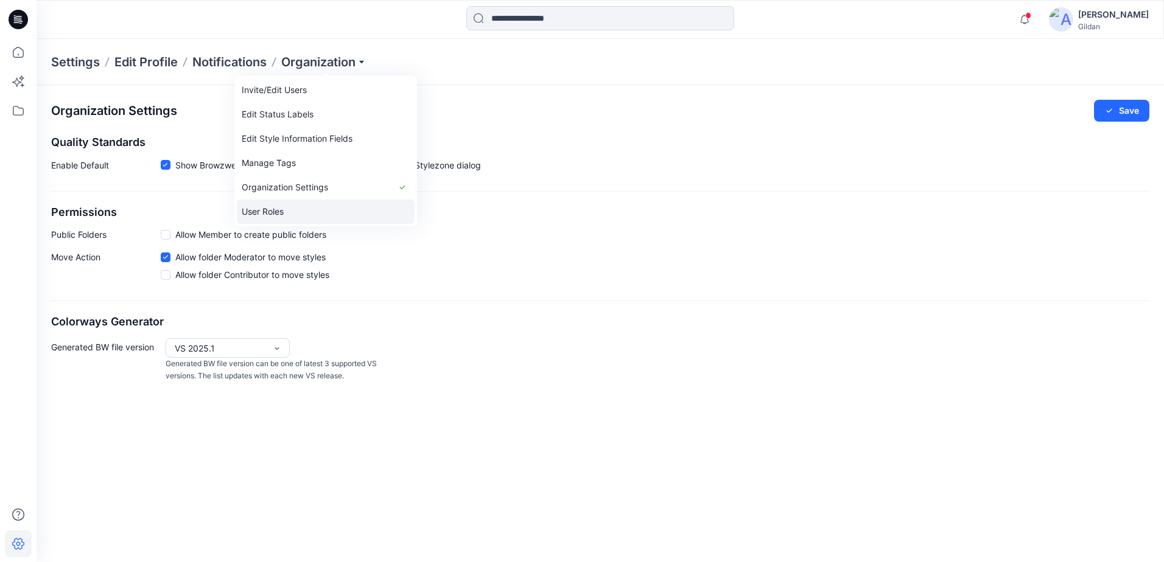
click at [306, 206] on link "User Roles" at bounding box center [326, 212] width 178 height 24
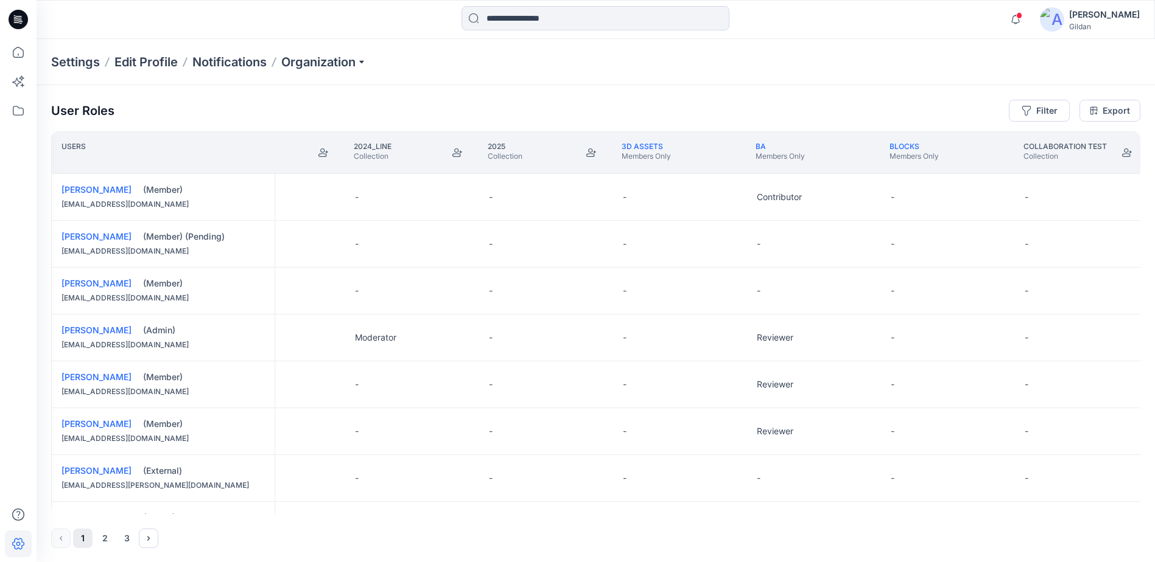
scroll to position [0, 71]
click at [108, 537] on button "2" at bounding box center [104, 538] width 19 height 19
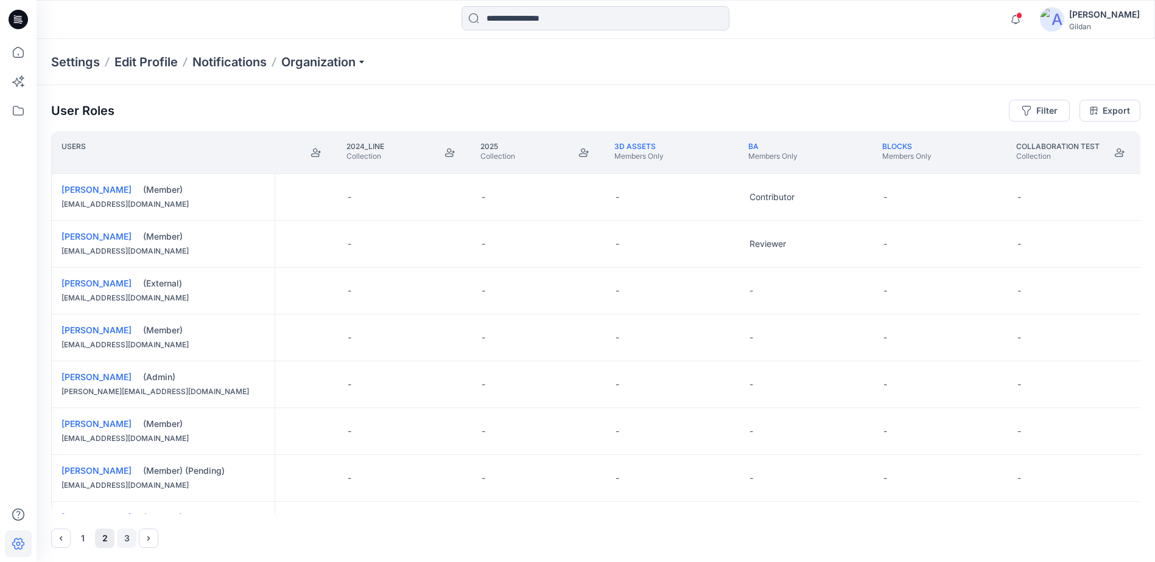
click at [132, 537] on button "3" at bounding box center [126, 538] width 19 height 19
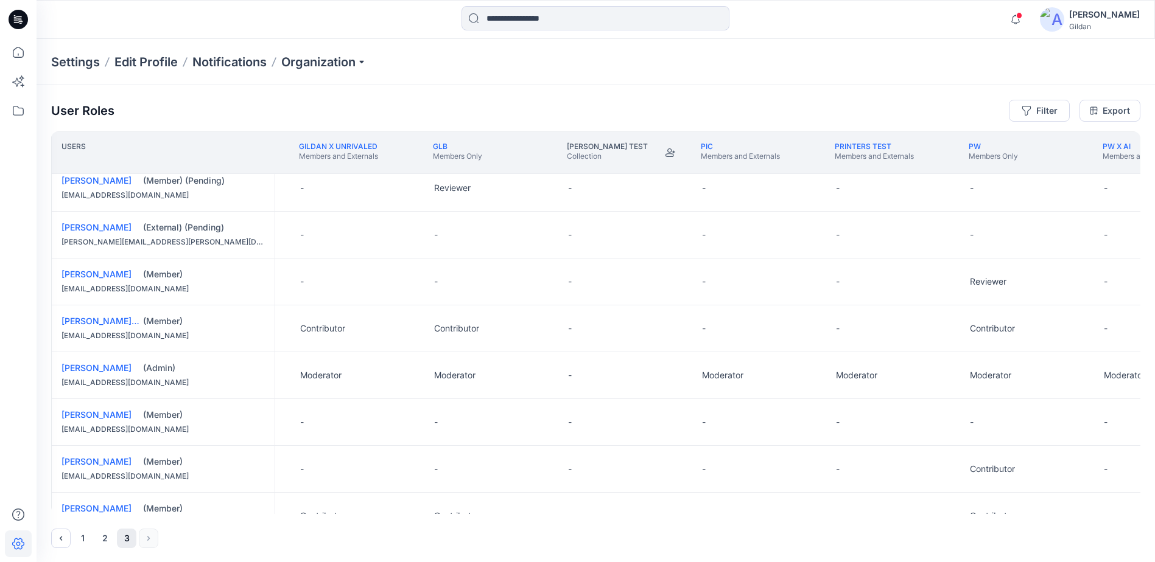
scroll to position [243, 1774]
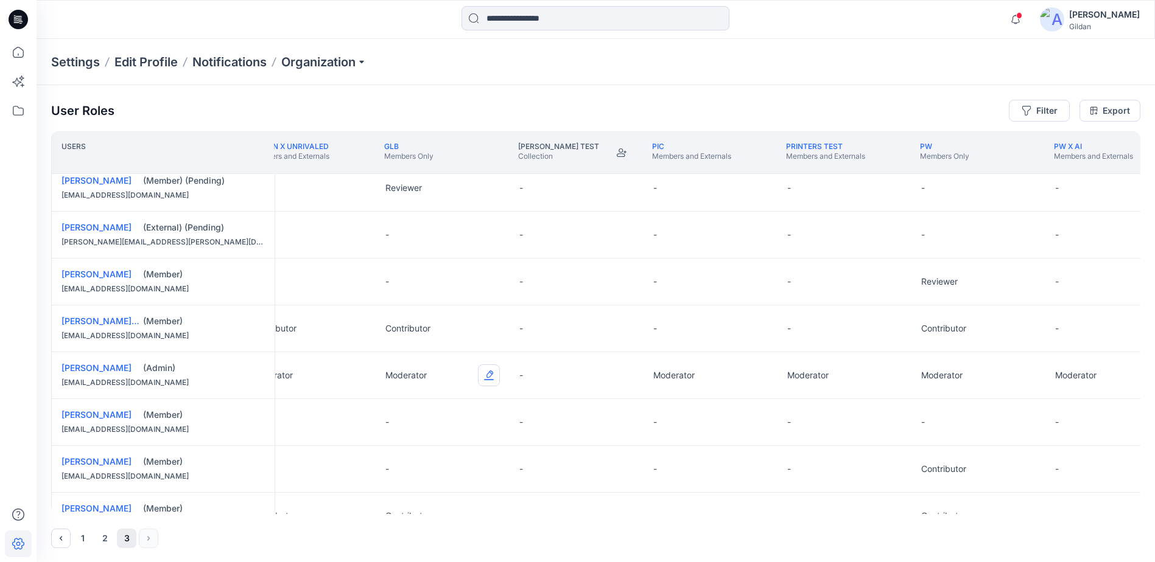
click at [490, 376] on button "Edit Role" at bounding box center [489, 376] width 22 height 22
click at [16, 118] on icon at bounding box center [18, 110] width 27 height 27
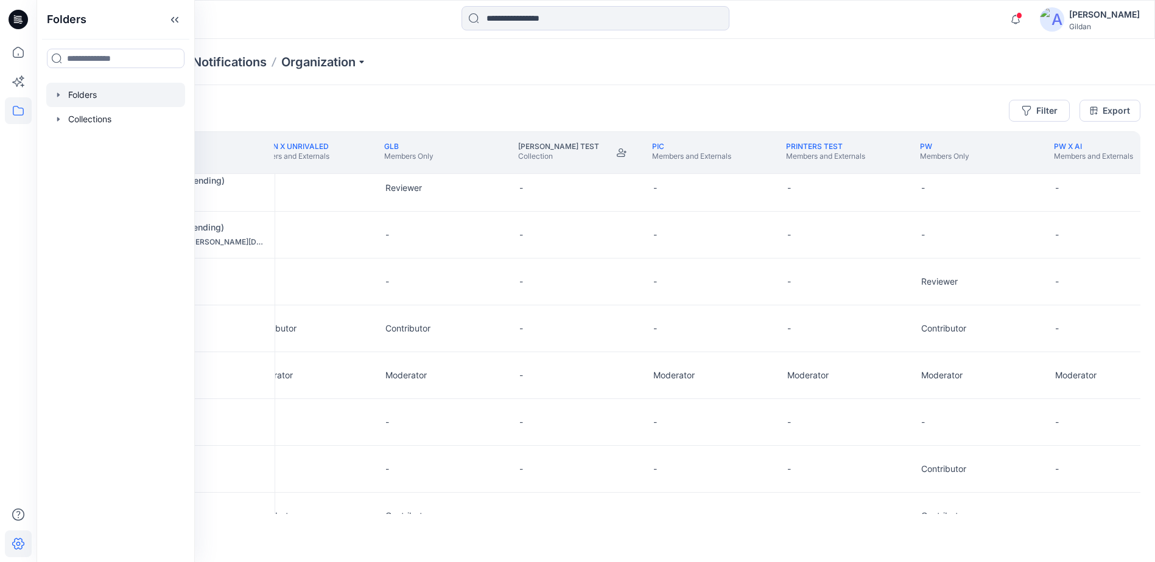
click at [93, 92] on div at bounding box center [115, 95] width 139 height 24
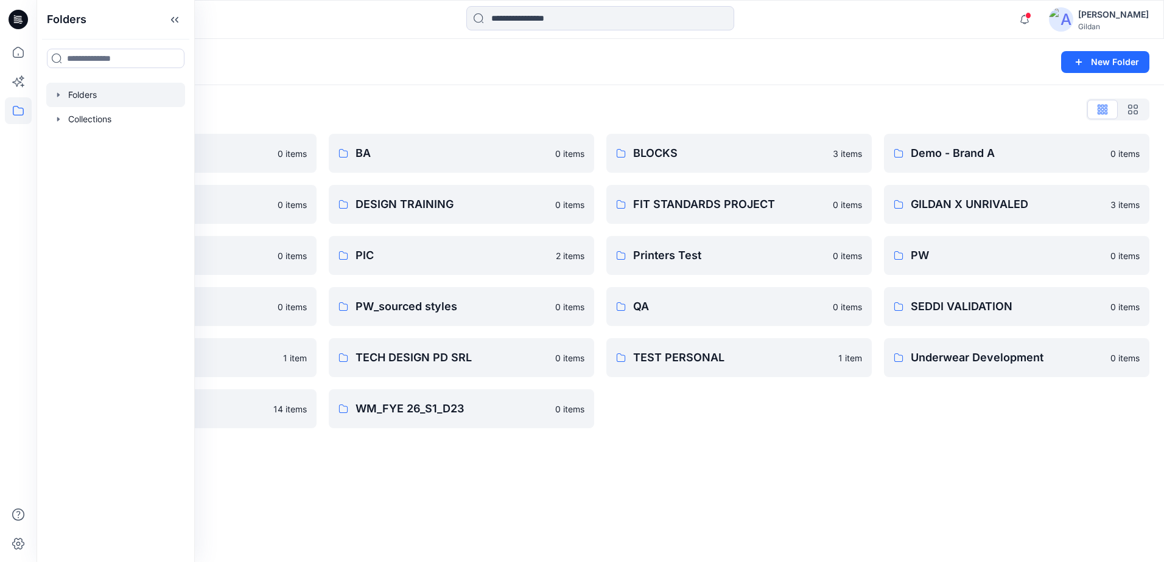
click at [822, 85] on div "Folders New Folder Folders List 3D ASSETS 0 items DESIGN TEAM 0 items GLB 0 ite…" at bounding box center [600, 300] width 1127 height 523
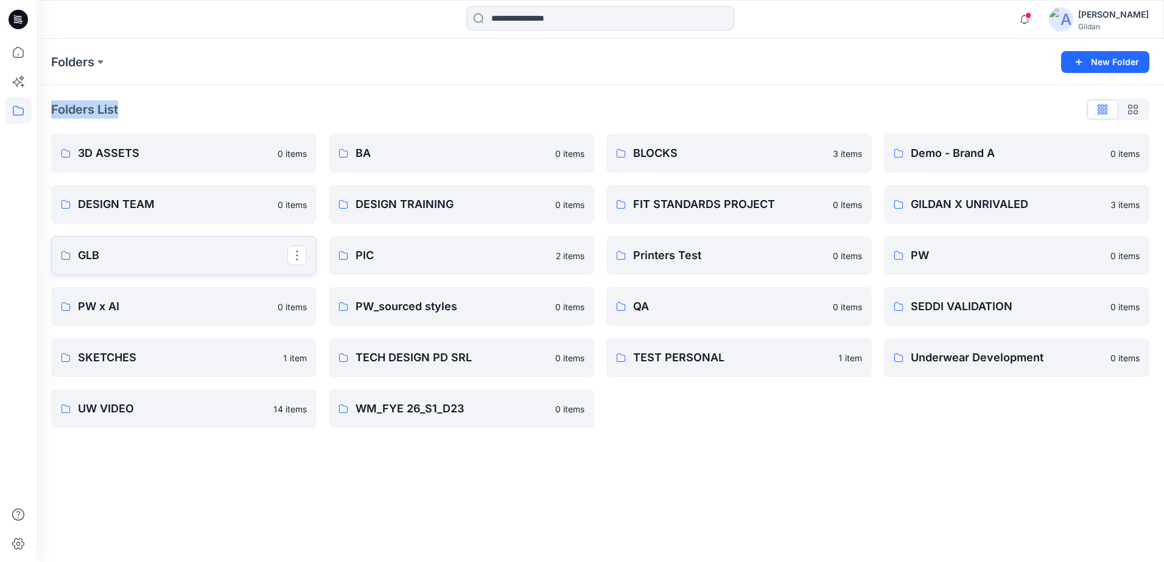
click at [136, 250] on p "GLB" at bounding box center [182, 255] width 209 height 17
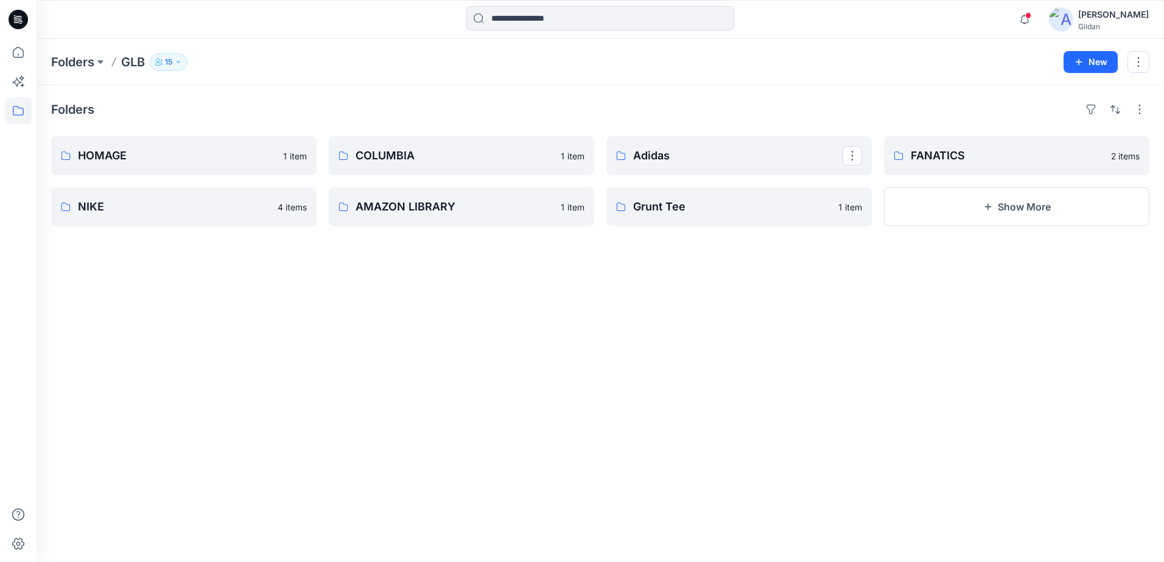
click at [746, 150] on p "Adidas" at bounding box center [737, 155] width 209 height 17
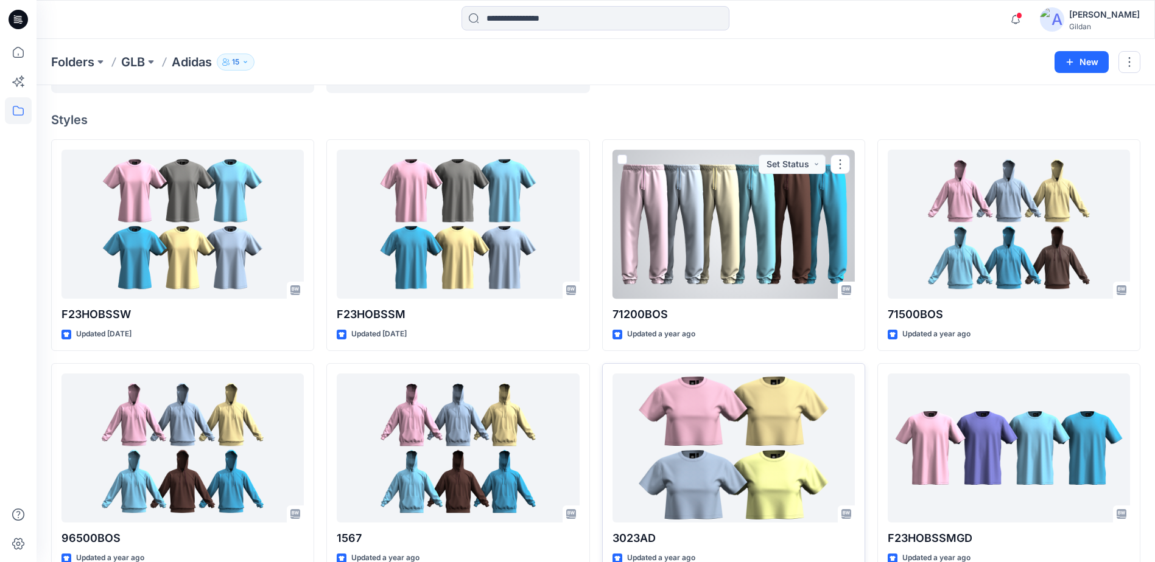
scroll to position [183, 0]
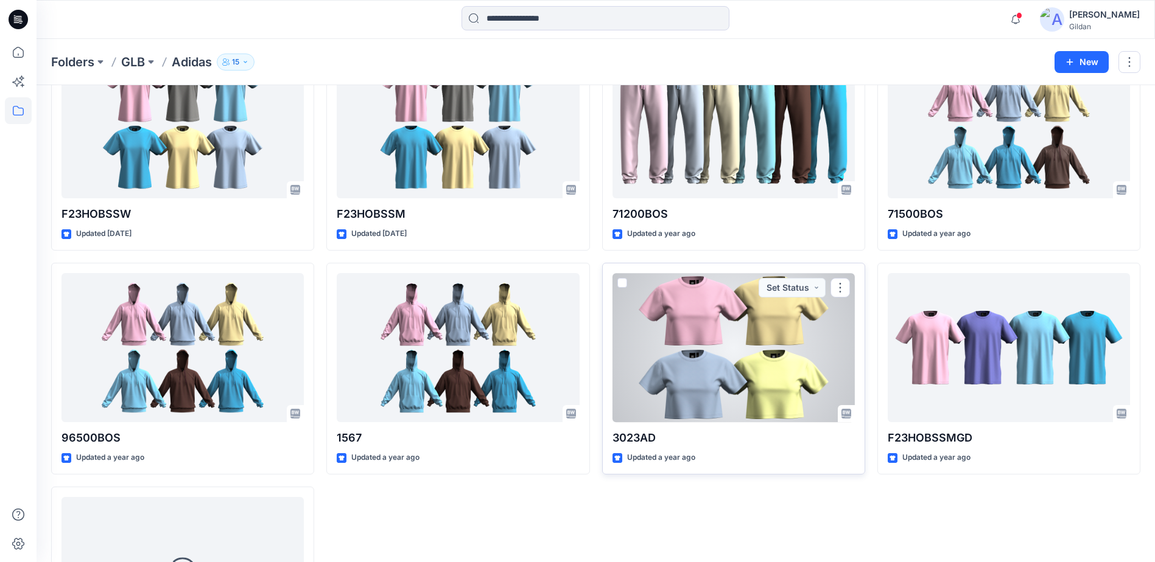
click at [720, 338] on div at bounding box center [733, 347] width 242 height 149
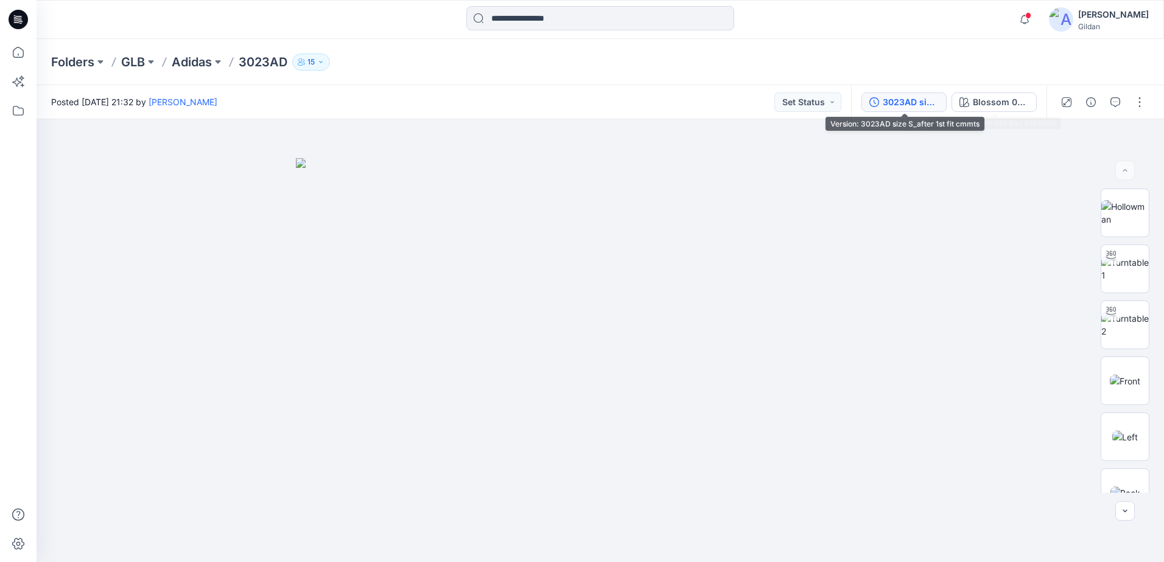
click at [922, 103] on div "3023AD size S_after 1st fit cmmts" at bounding box center [910, 102] width 56 height 13
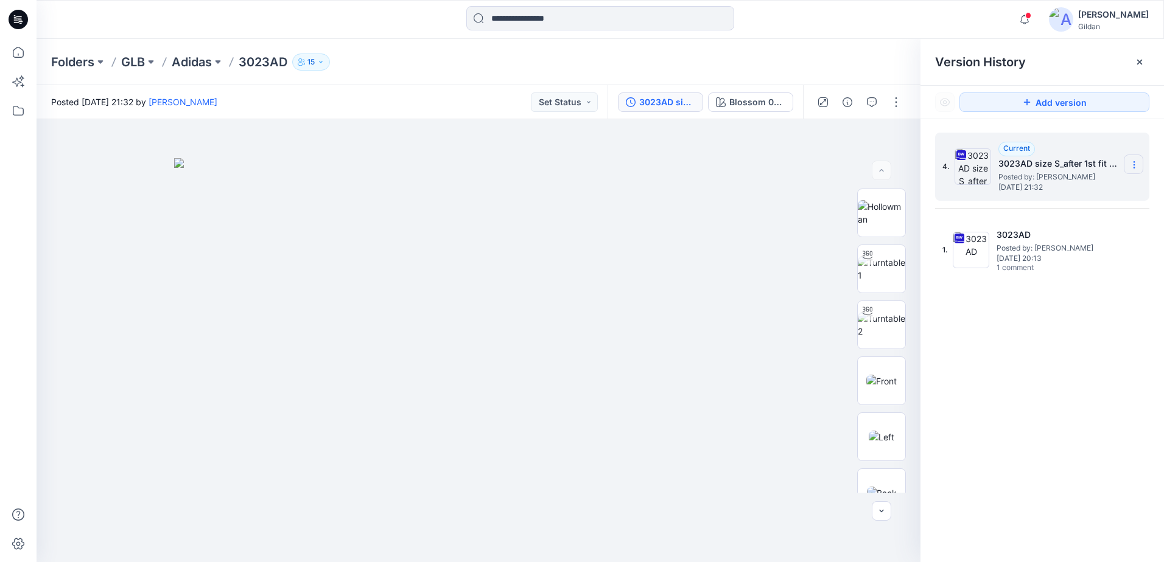
click at [1135, 165] on icon at bounding box center [1134, 165] width 10 height 10
click at [1041, 188] on span "Download Source BW File" at bounding box center [1072, 188] width 102 height 15
click at [1131, 164] on icon at bounding box center [1134, 165] width 10 height 10
click at [1068, 187] on span "Download Source BW File" at bounding box center [1072, 188] width 102 height 15
click at [614, 74] on div "Folders GLB Adidas 3023AD 15" at bounding box center [600, 62] width 1127 height 46
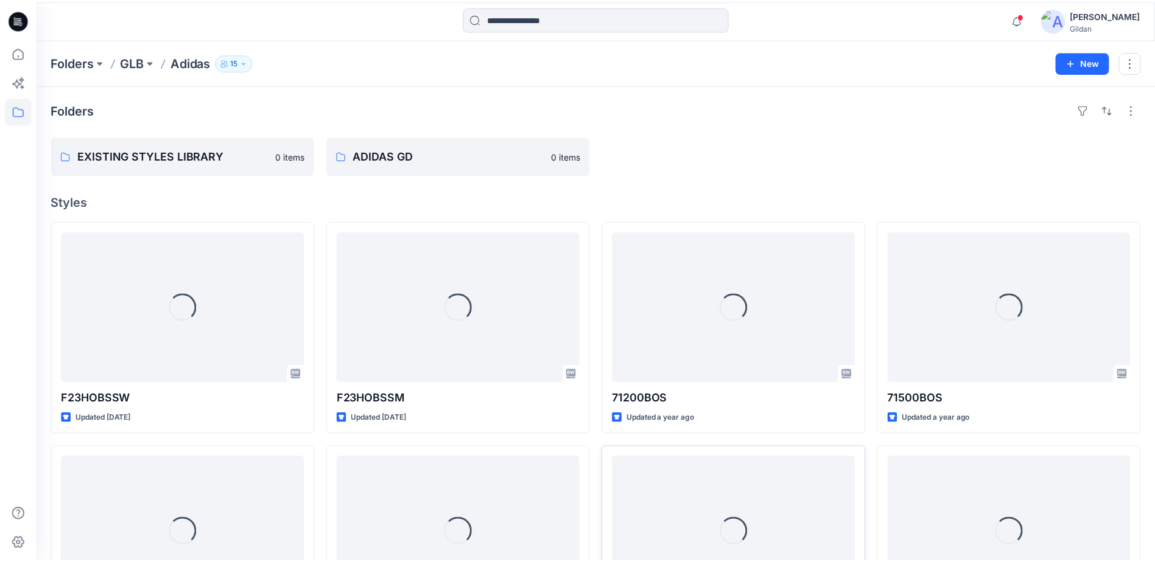
scroll to position [183, 0]
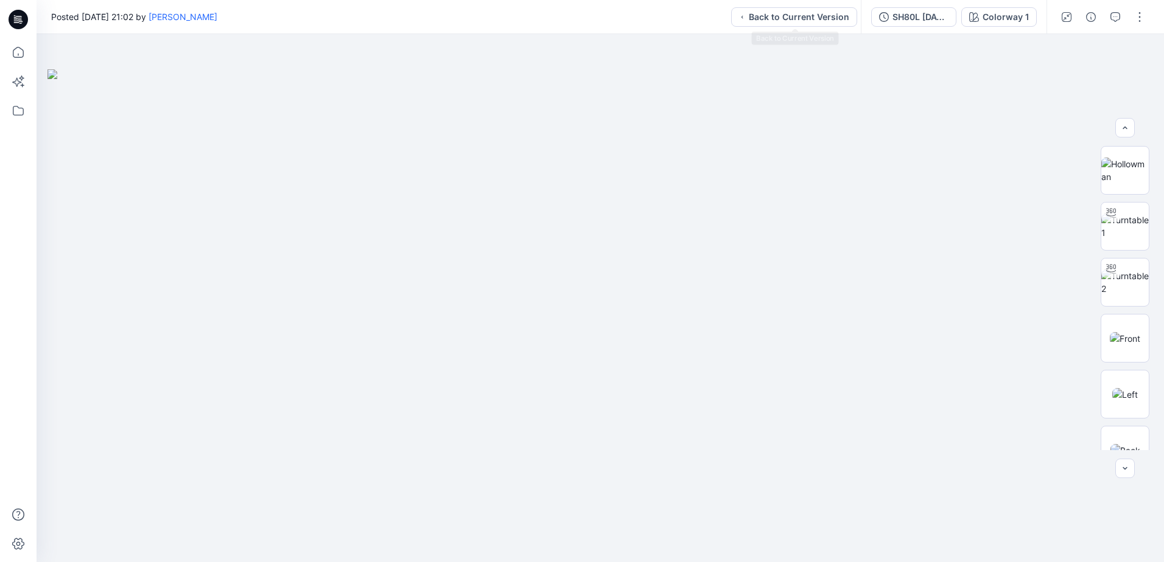
scroll to position [519, 0]
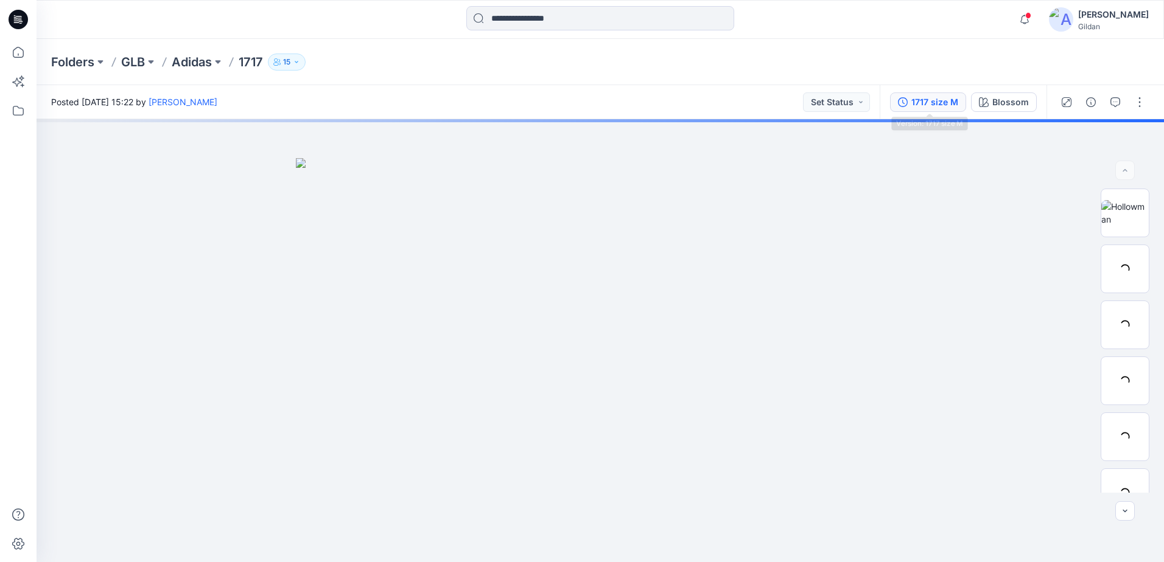
click at [942, 100] on div "1717 size M" at bounding box center [934, 102] width 47 height 13
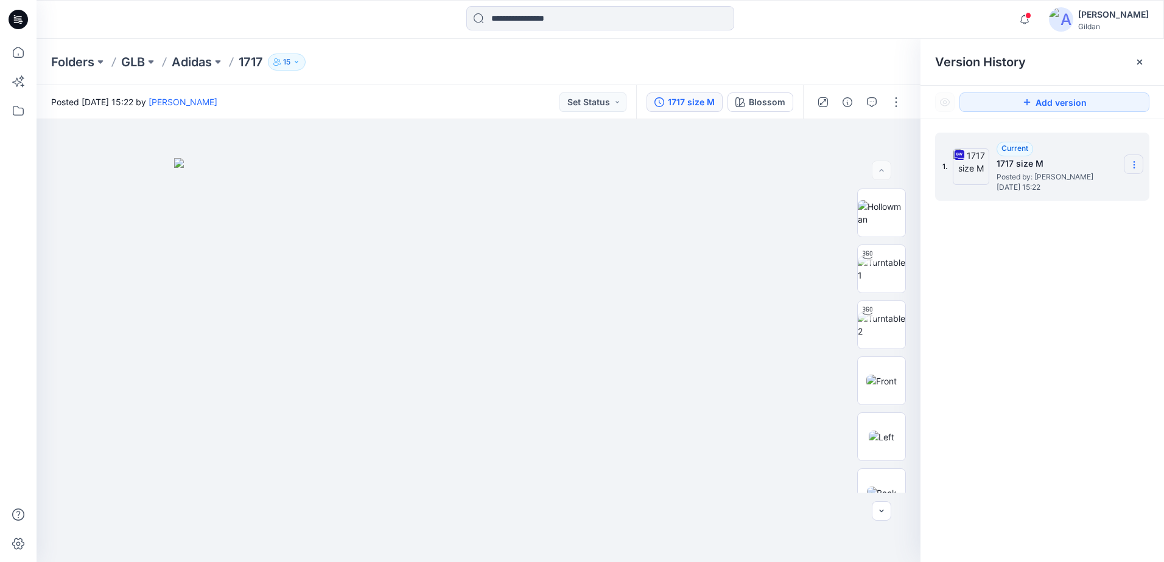
click at [1134, 162] on icon at bounding box center [1133, 162] width 1 height 1
click at [1060, 181] on div "Download Source BW File" at bounding box center [1068, 188] width 141 height 24
drag, startPoint x: 419, startPoint y: 80, endPoint x: 405, endPoint y: 71, distance: 16.7
click at [419, 80] on div "Folders GLB Adidas 1717 15" at bounding box center [600, 62] width 1127 height 46
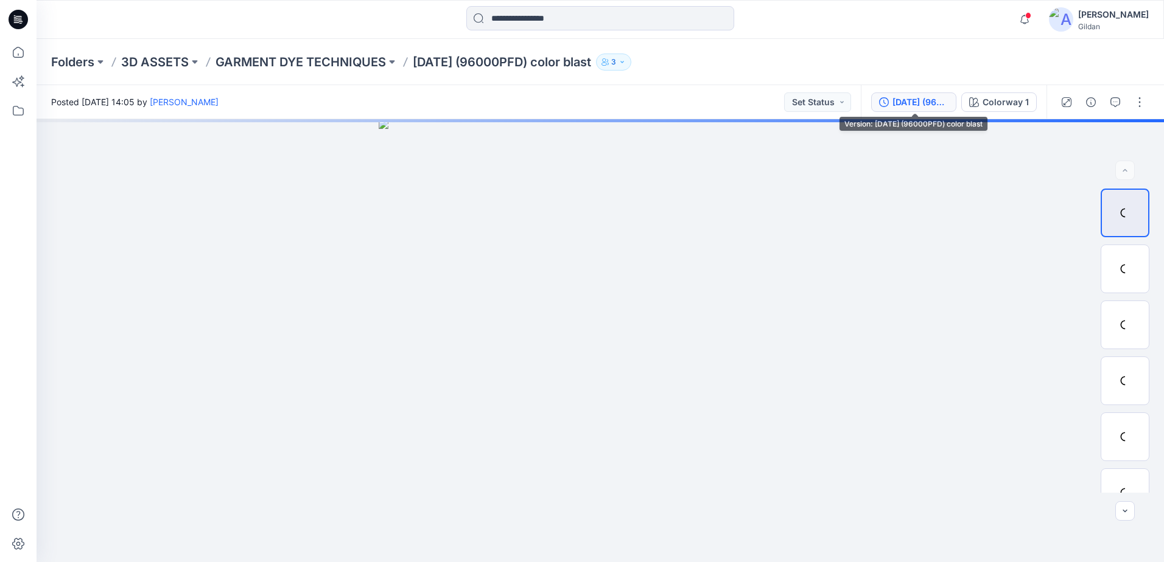
click at [915, 105] on div "[DATE] (96000PFD) color blast" at bounding box center [920, 102] width 56 height 13
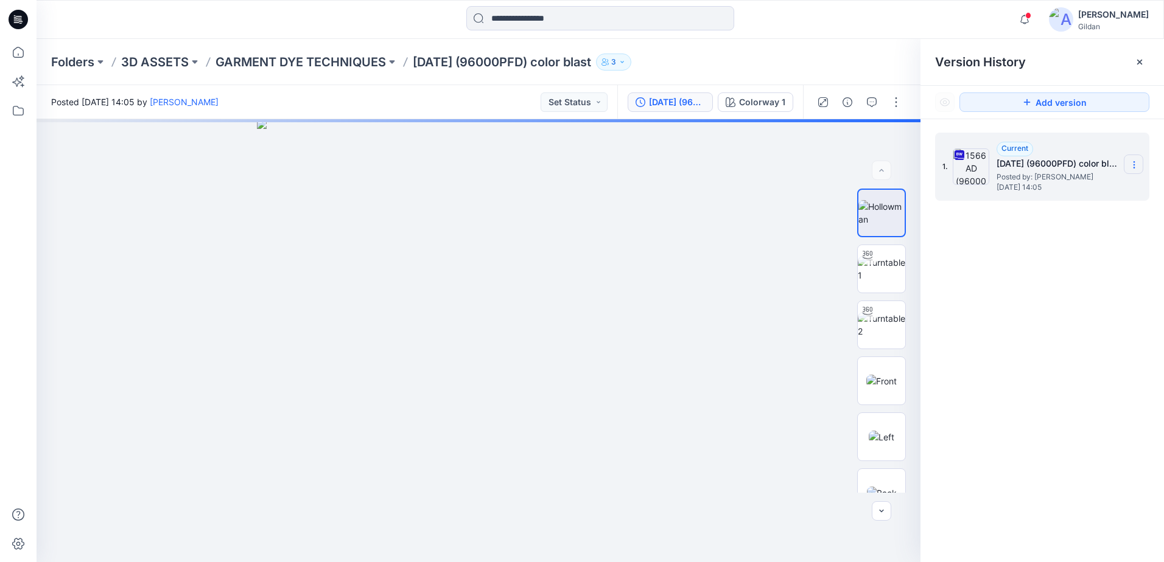
click at [1135, 166] on icon at bounding box center [1134, 165] width 10 height 10
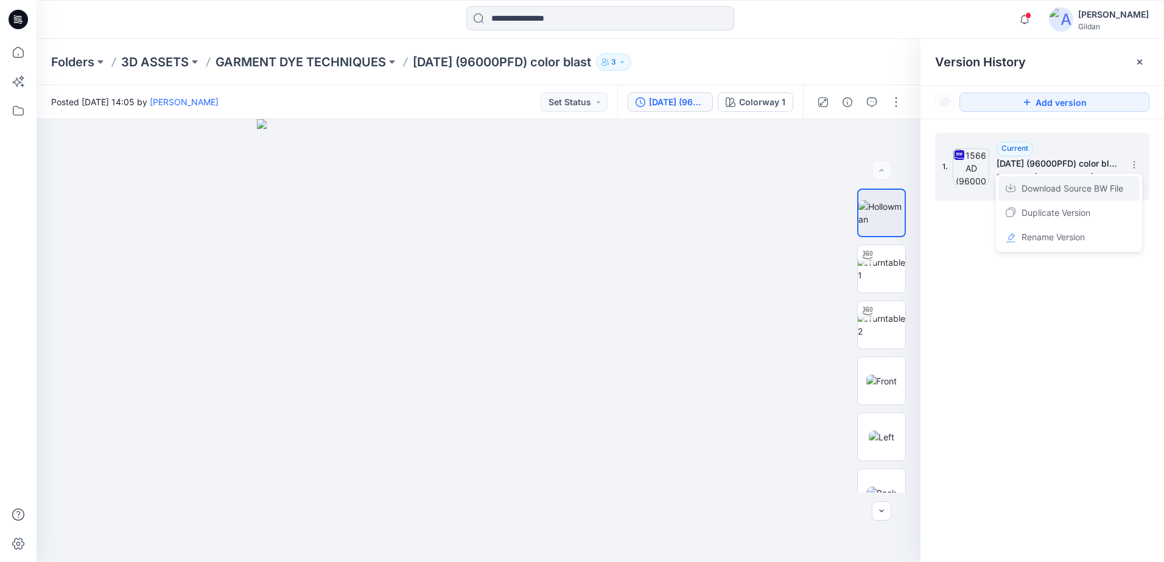
click at [1044, 193] on span "Download Source BW File" at bounding box center [1072, 188] width 102 height 15
drag, startPoint x: 368, startPoint y: 38, endPoint x: 379, endPoint y: 34, distance: 12.1
click at [368, 38] on div "Notifications Your style SH80L JSS has been updated with SH80L [DATE] JSS updat…" at bounding box center [600, 19] width 1127 height 39
